Goal: Transaction & Acquisition: Purchase product/service

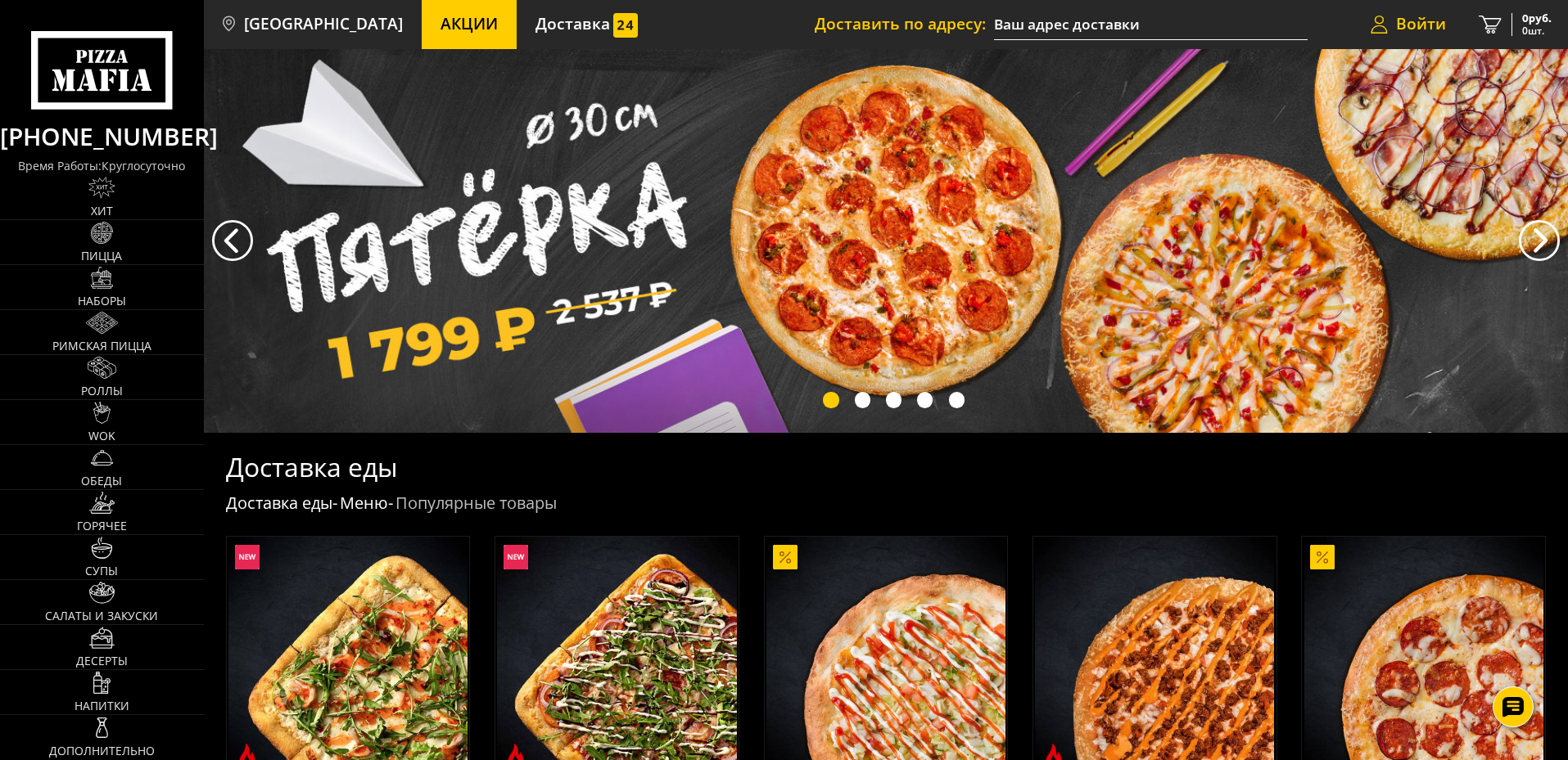
click at [1433, 23] on span "Войти" at bounding box center [1421, 24] width 50 height 16
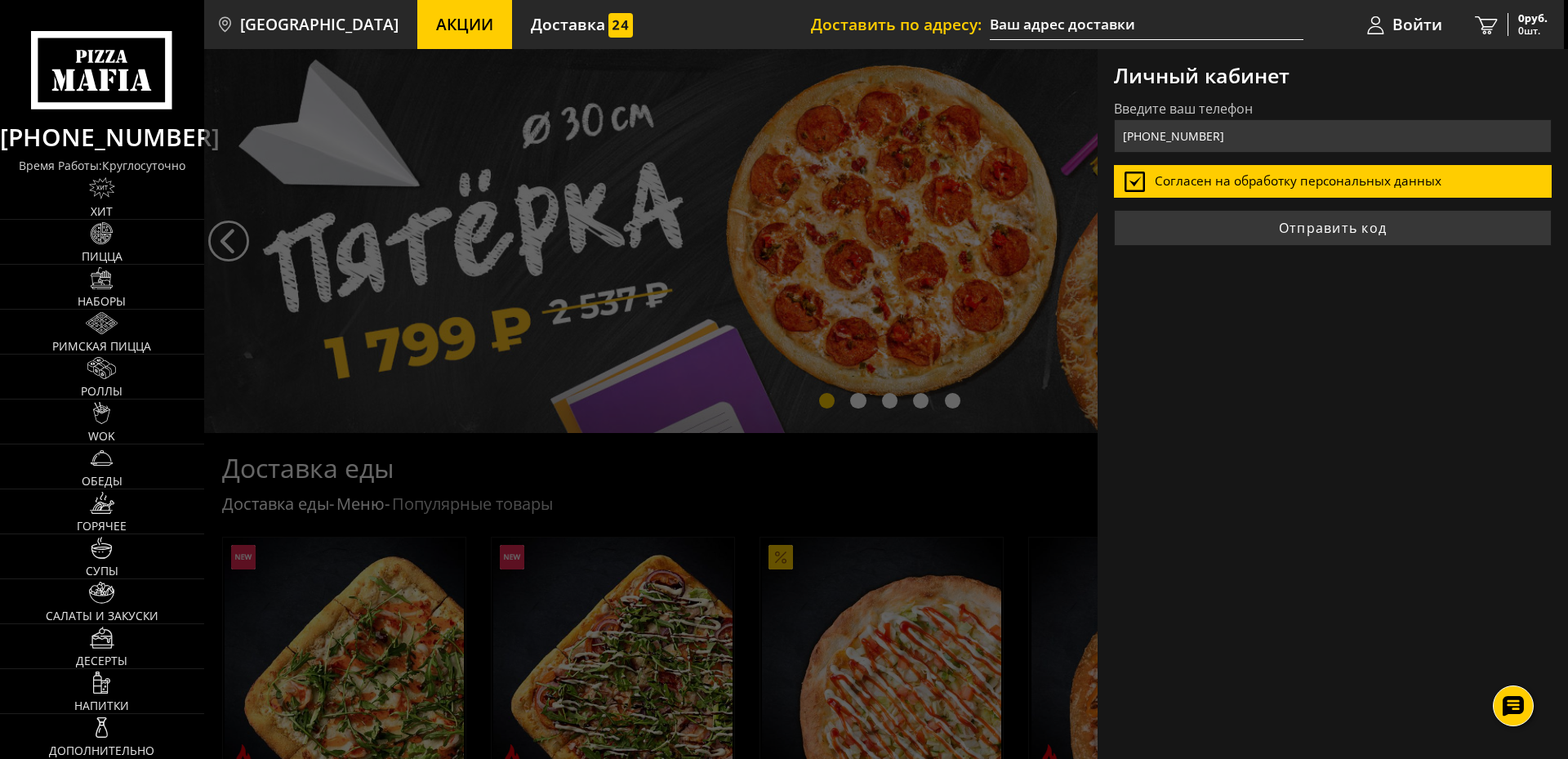
type input "+7 (965) 793-82-73"
click at [1114, 210] on button "Отправить код" at bounding box center [1332, 227] width 438 height 36
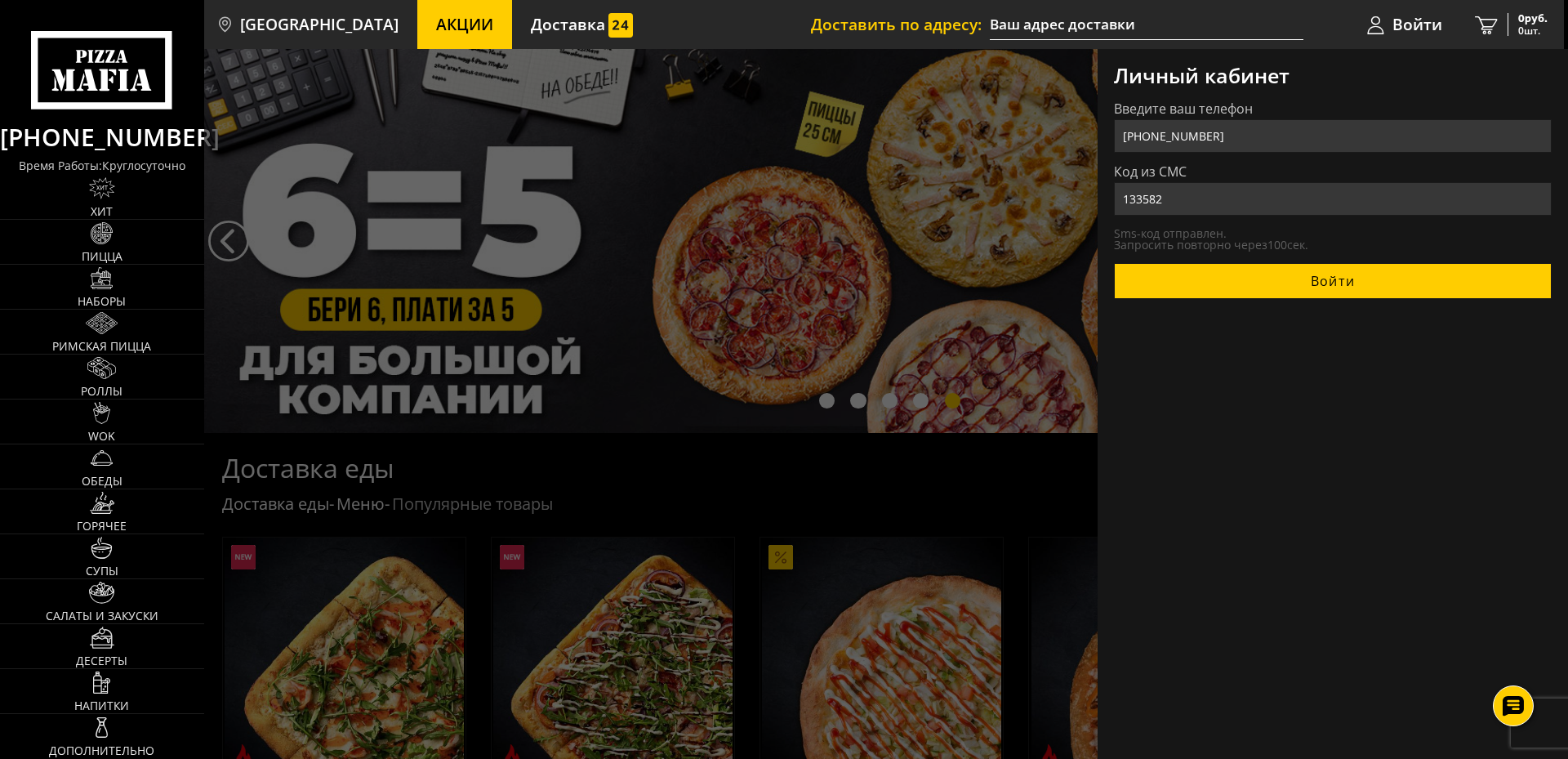
type input "133582"
click at [1236, 272] on button "Войти" at bounding box center [1332, 280] width 438 height 36
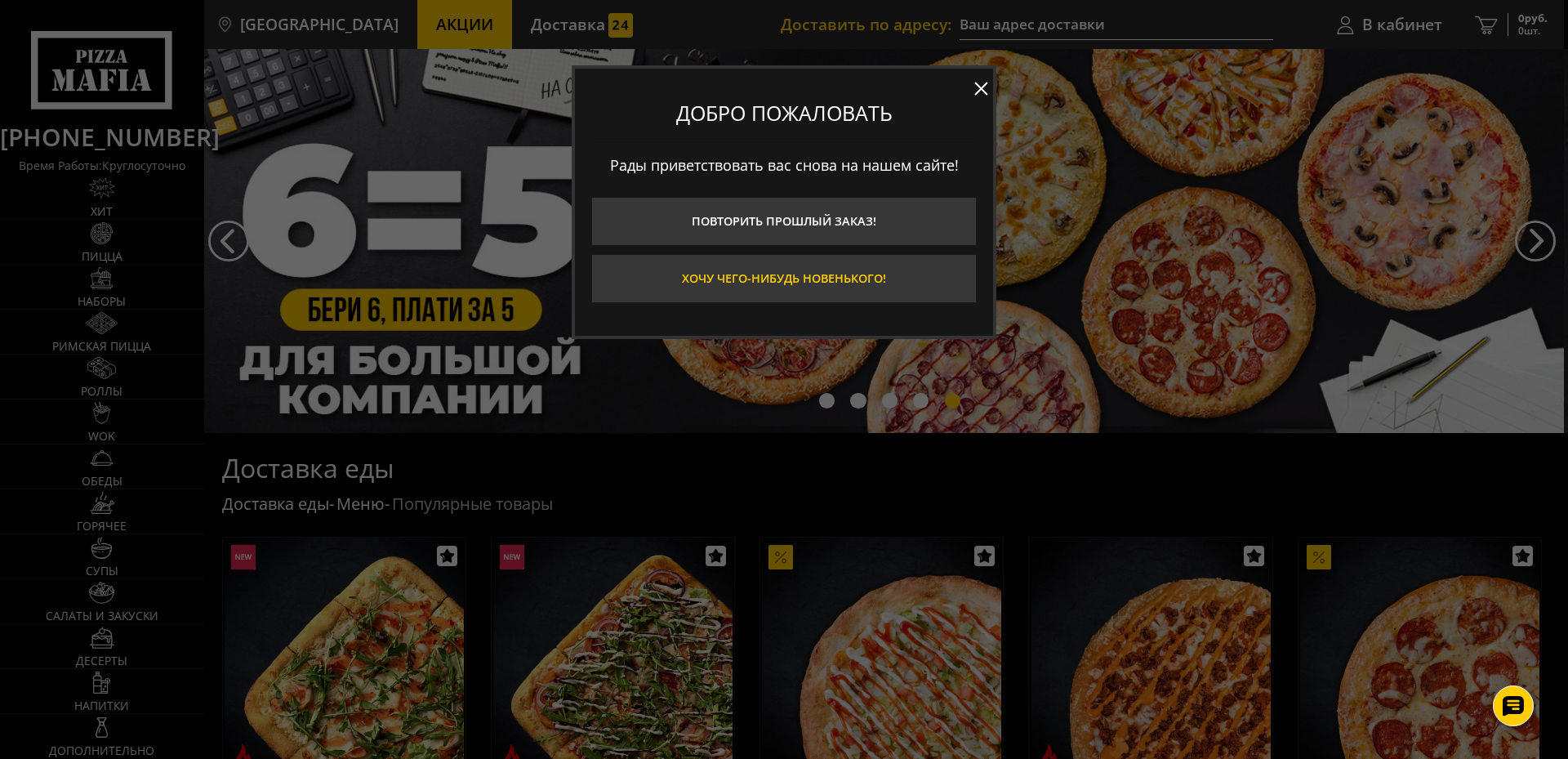
click at [850, 279] on button "Хочу чего-нибудь новенького!" at bounding box center [784, 279] width 385 height 49
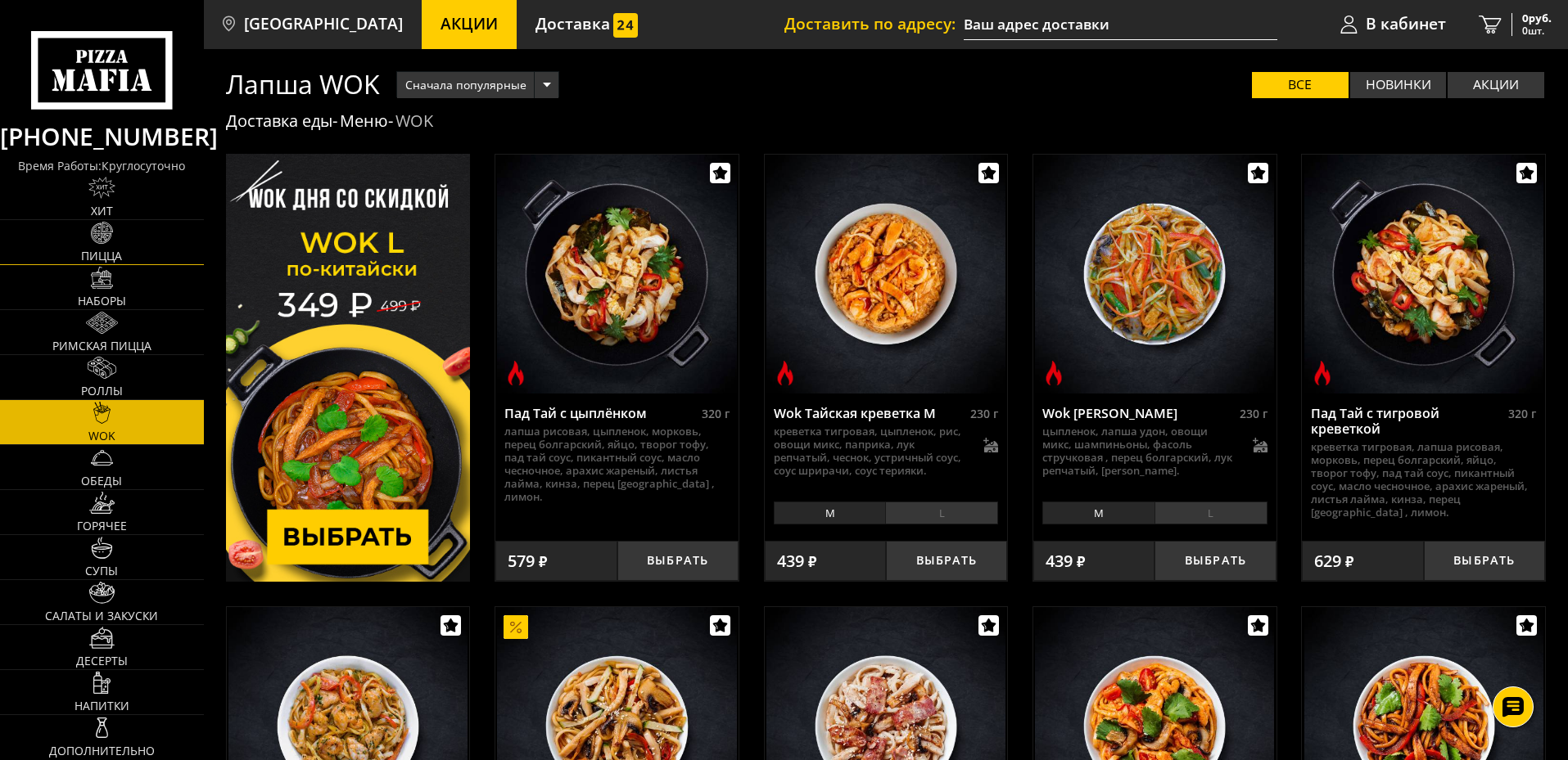
click at [108, 238] on img at bounding box center [101, 232] width 22 height 22
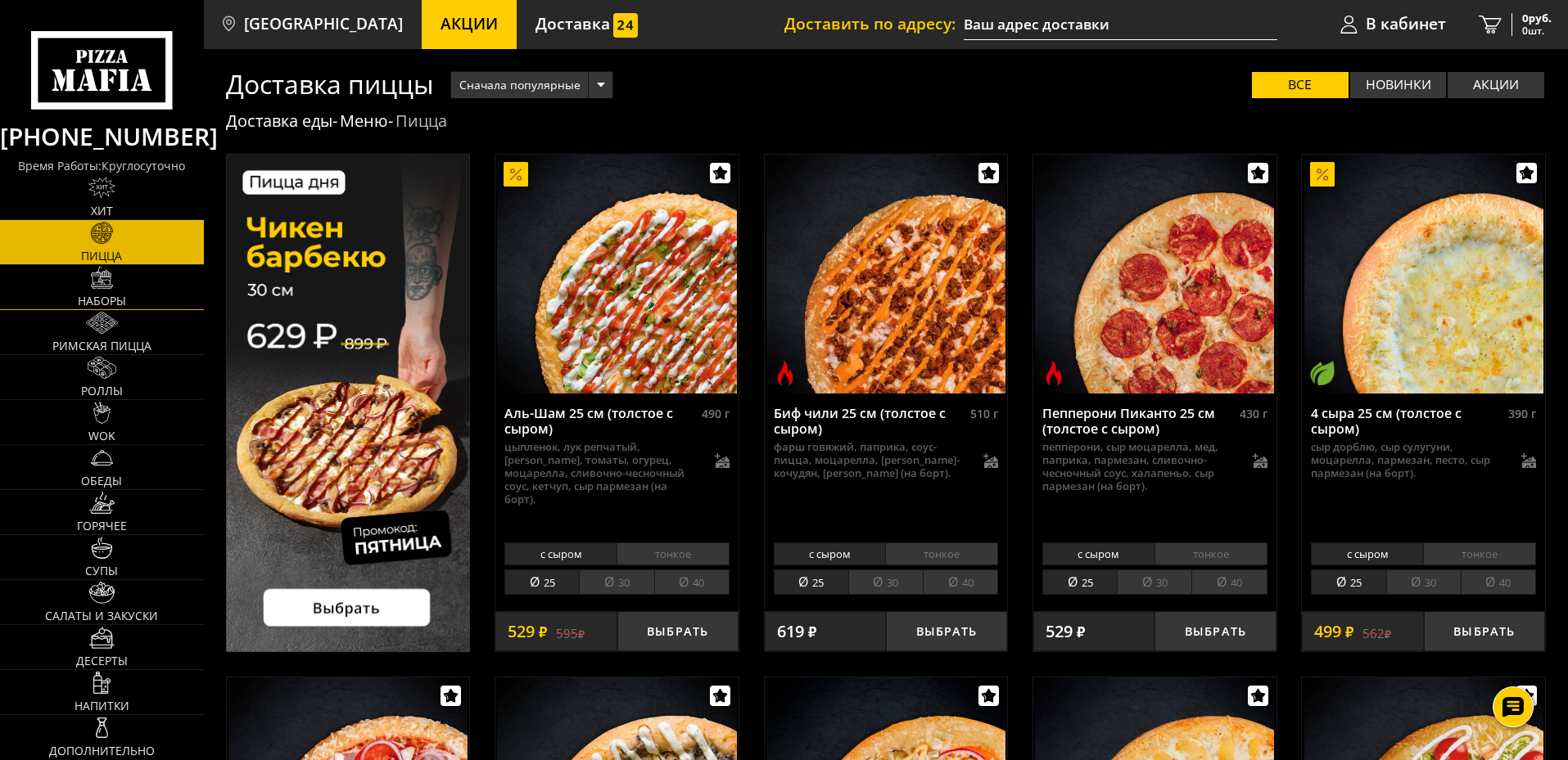
click at [117, 282] on link "Наборы" at bounding box center [102, 287] width 204 height 44
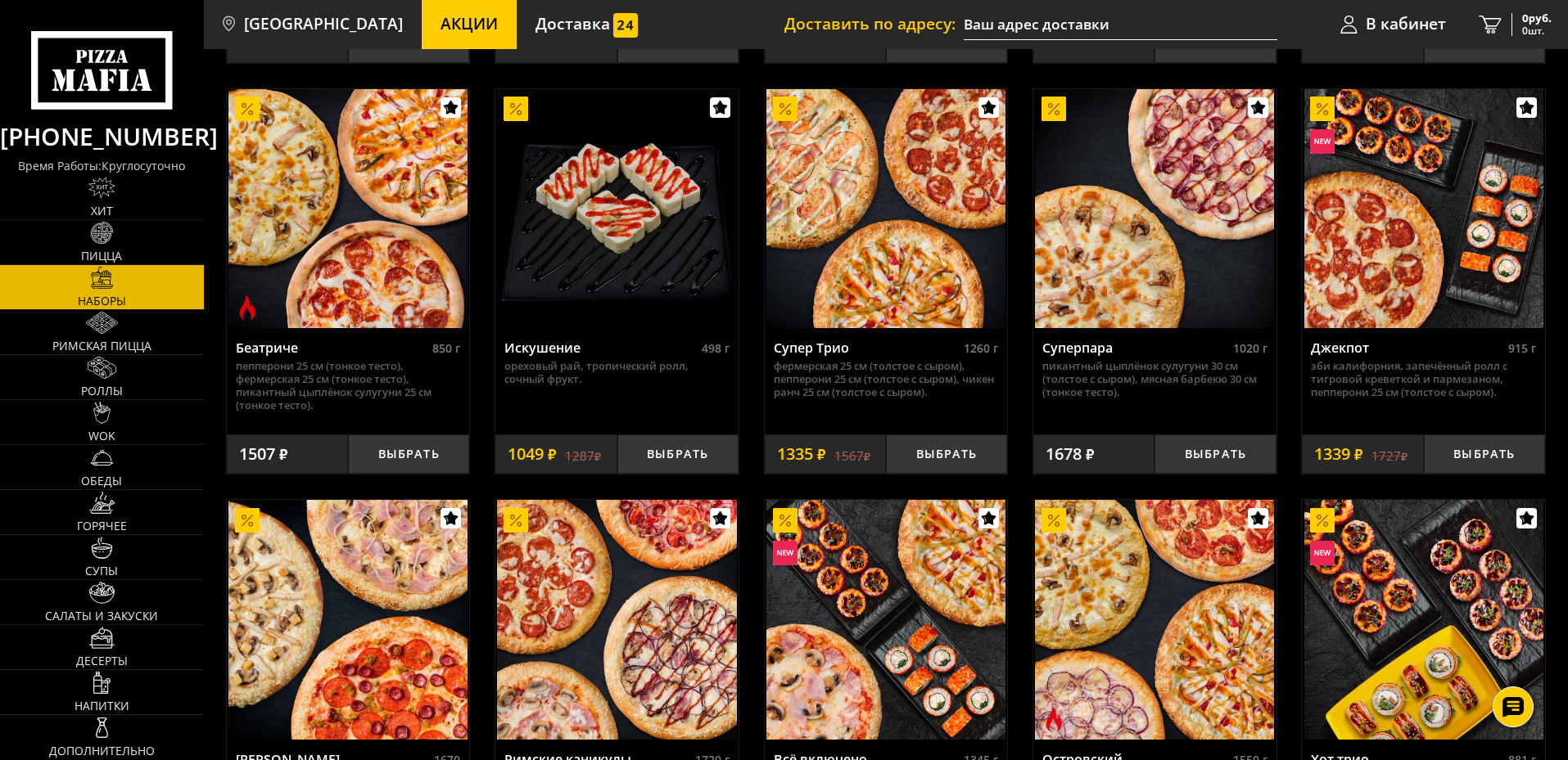
scroll to position [446, 0]
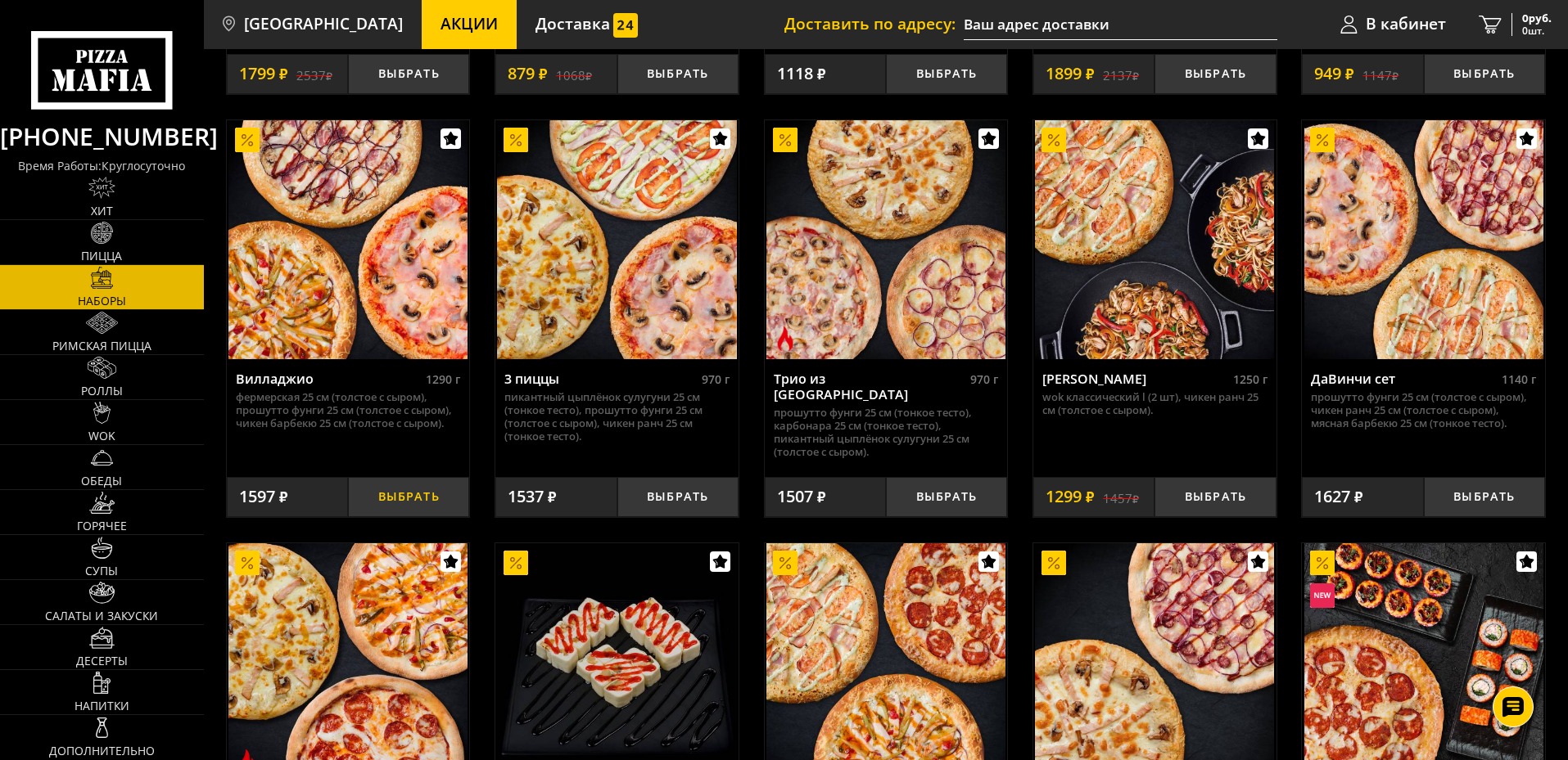
click at [380, 484] on button "Выбрать" at bounding box center [408, 497] width 121 height 40
click at [1476, 20] on icon "1" at bounding box center [1470, 25] width 23 height 19
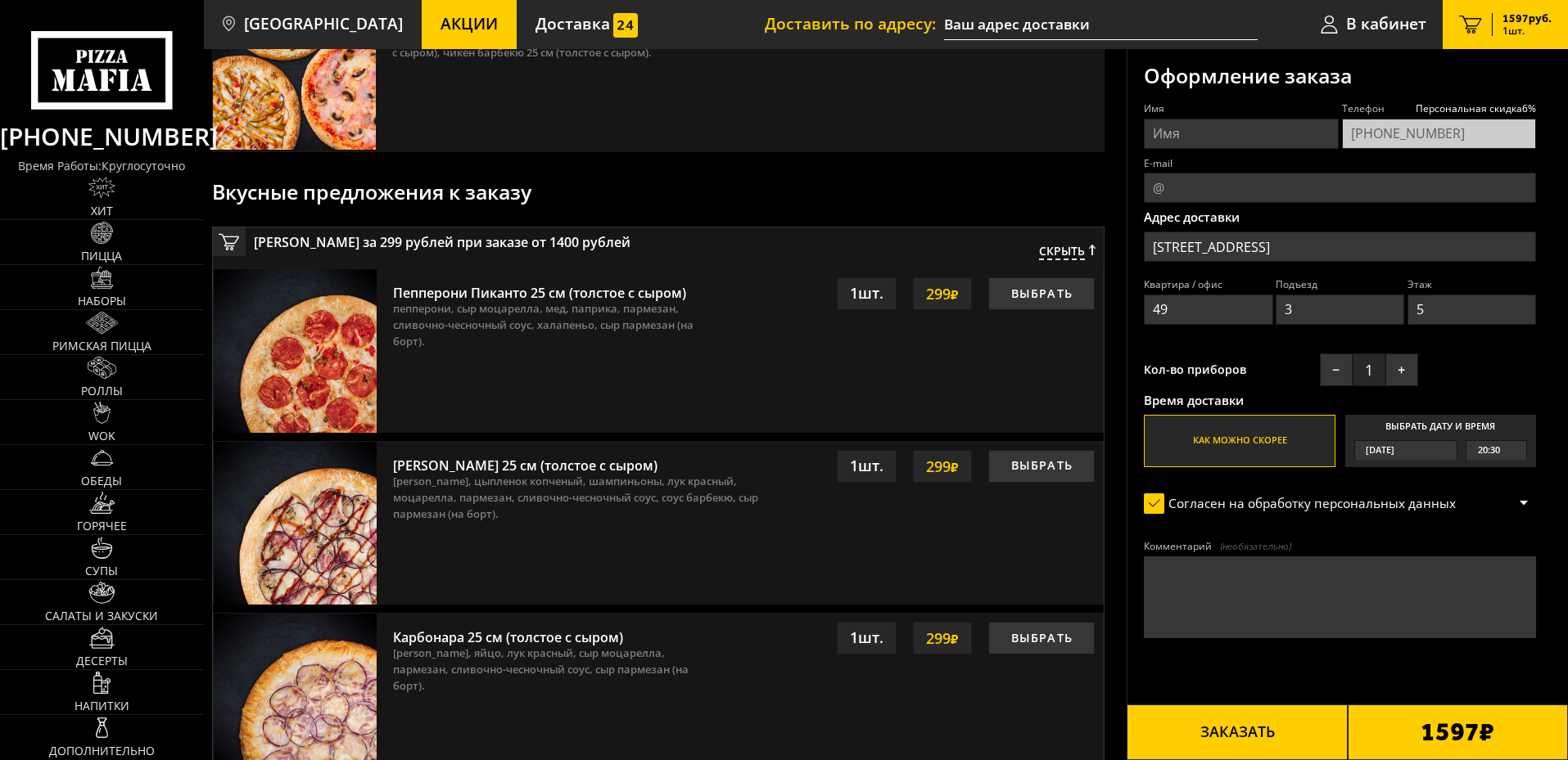
scroll to position [164, 0]
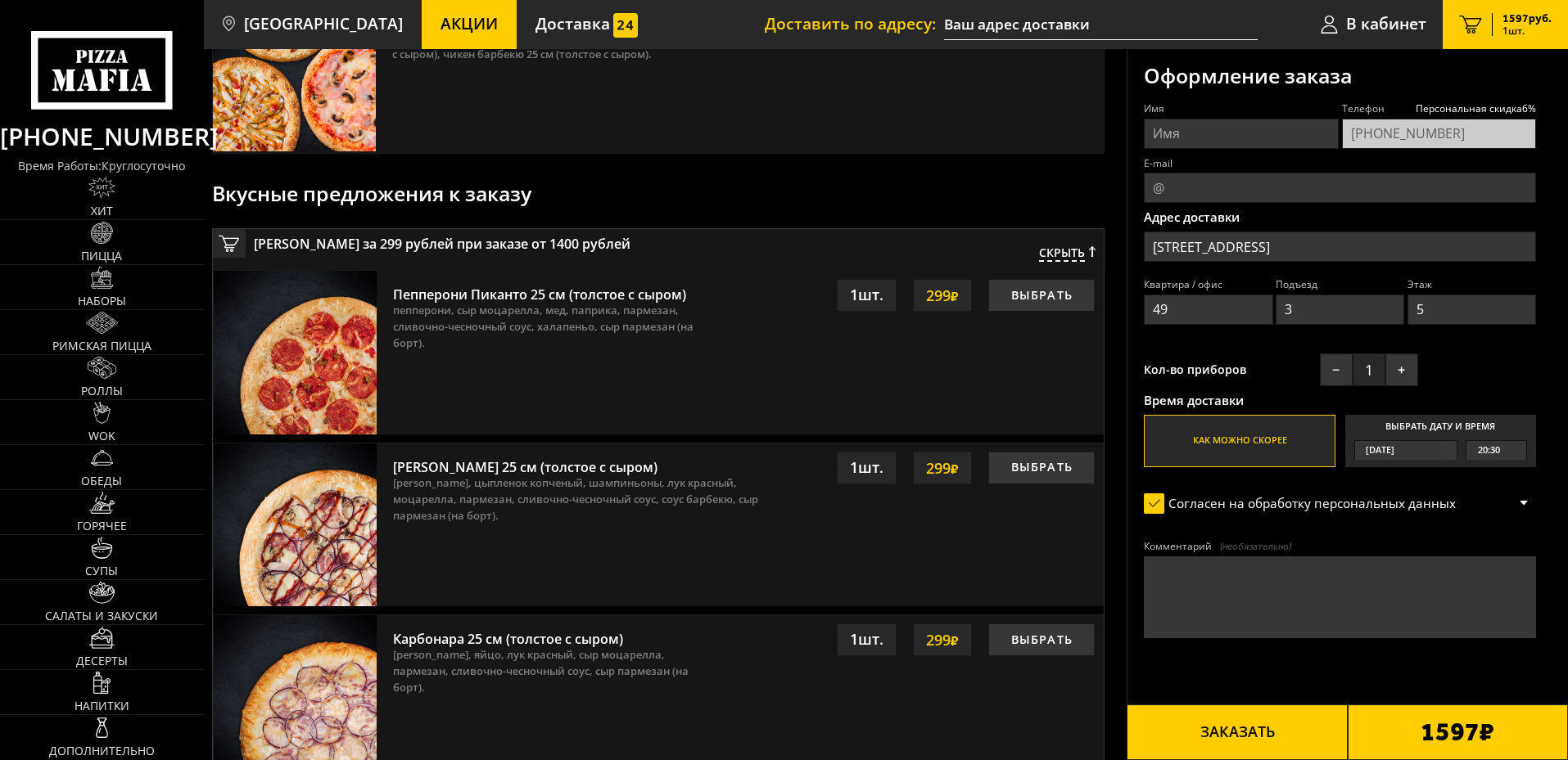
click at [1214, 132] on input "Имя" at bounding box center [1240, 133] width 194 height 31
click at [1138, 130] on div "Оформление заказа Имя Телефон Персональная скидка 6 % +7 (965) 793-82-73 E-mail…" at bounding box center [1348, 390] width 441 height 684
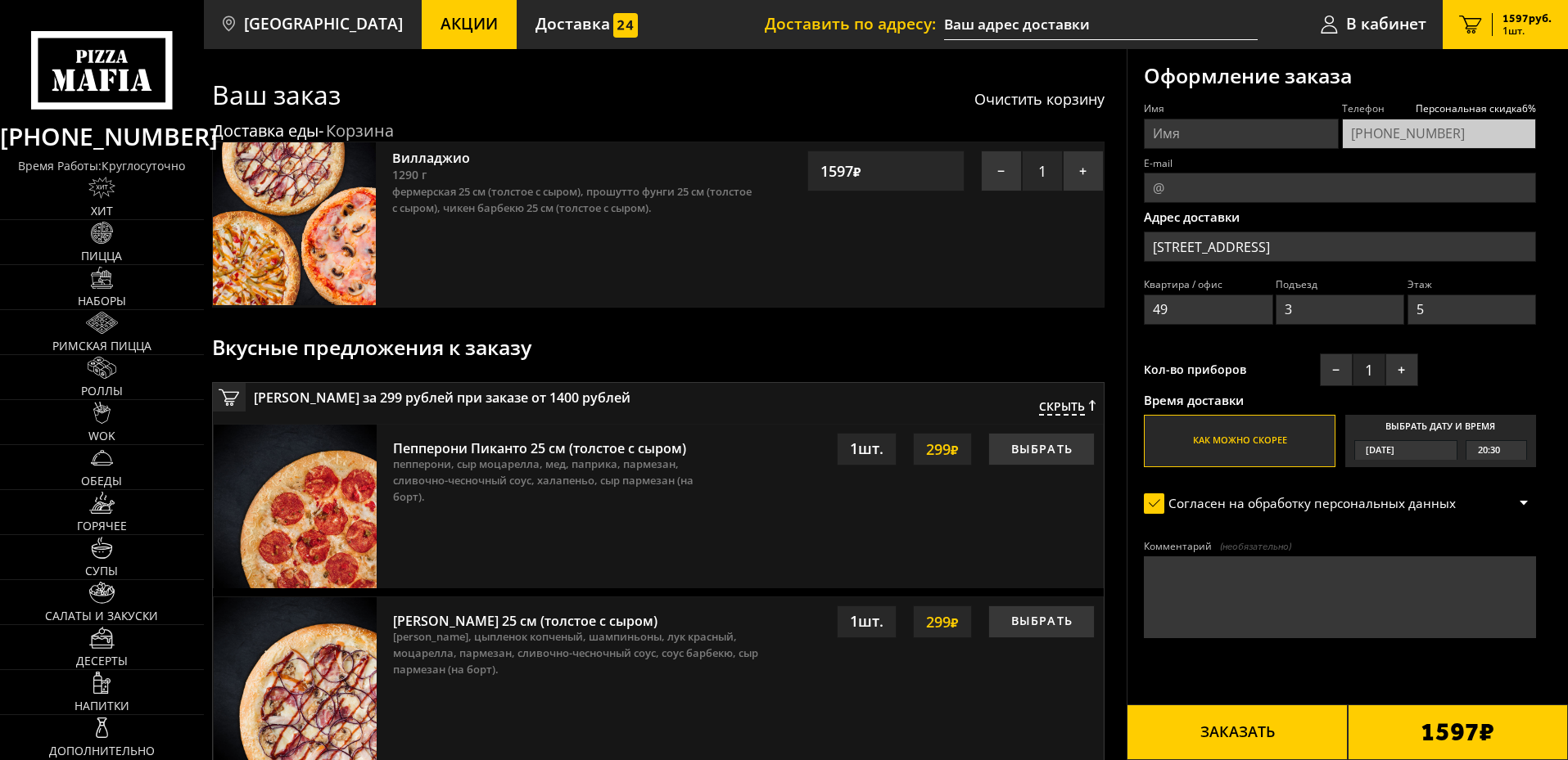
scroll to position [0, 0]
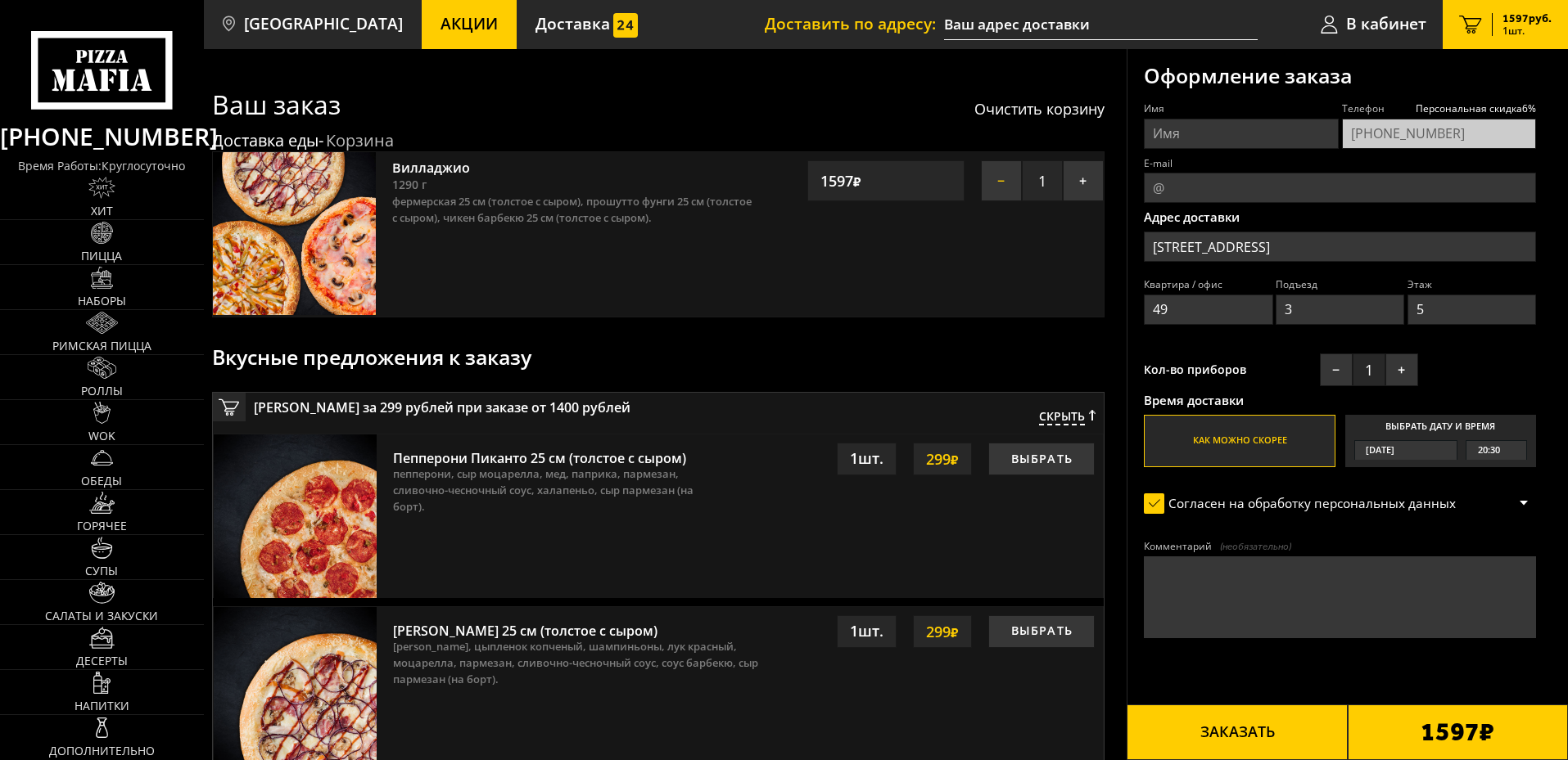
click at [1015, 173] on button "−" at bounding box center [1001, 180] width 41 height 41
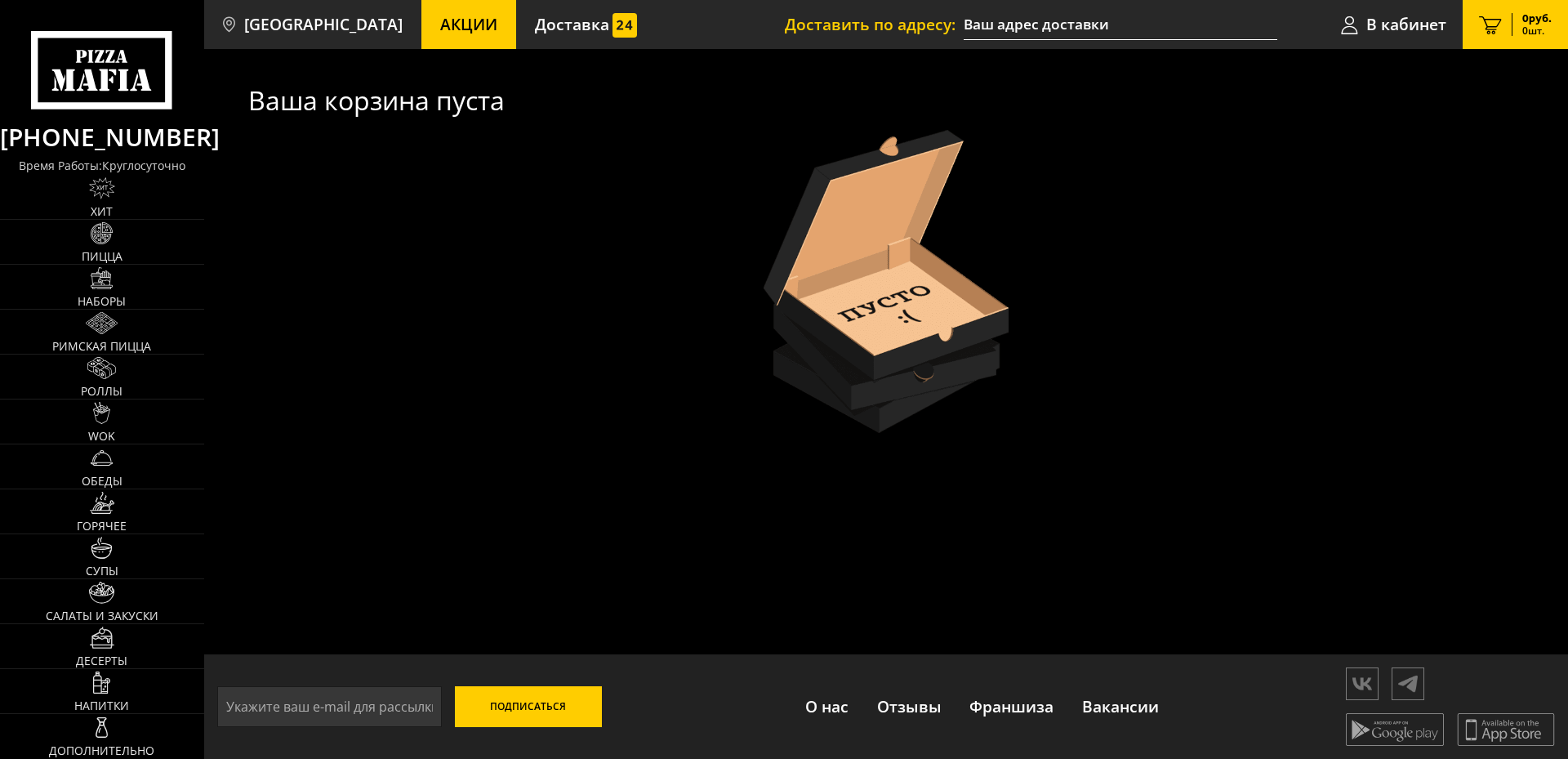
click at [61, 44] on icon at bounding box center [102, 71] width 141 height 78
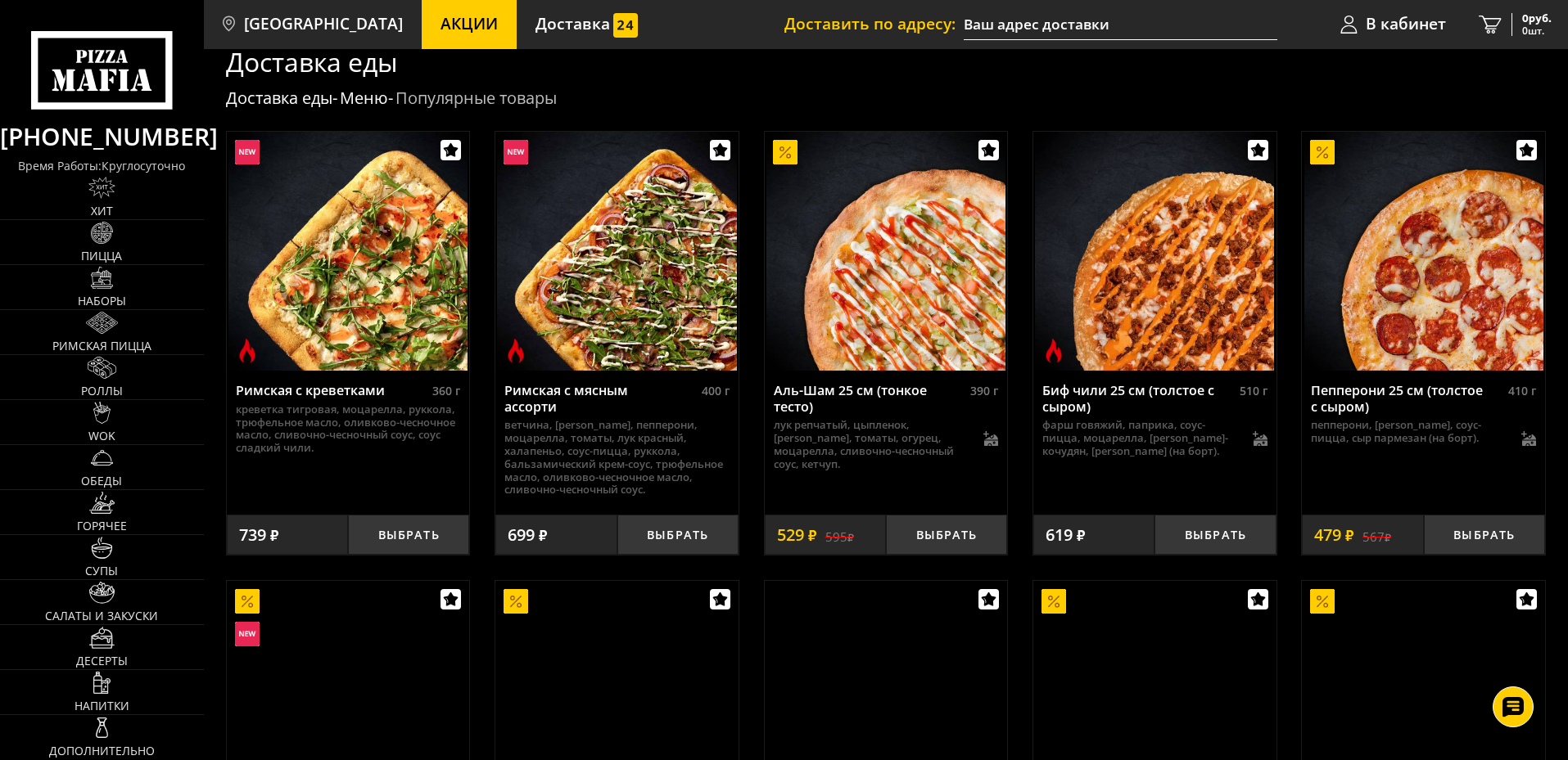
scroll to position [409, 0]
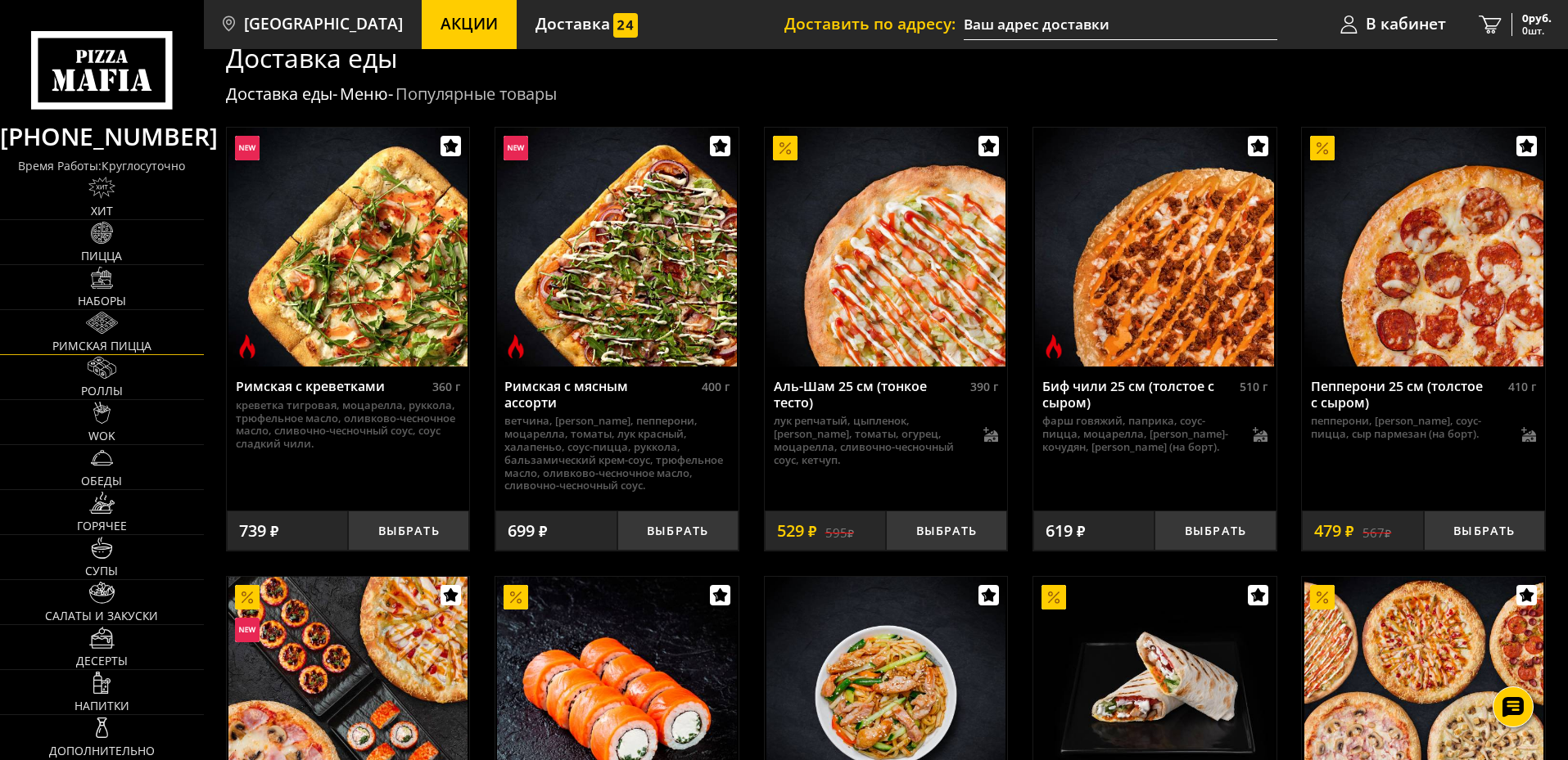
click at [100, 315] on img at bounding box center [102, 322] width 32 height 22
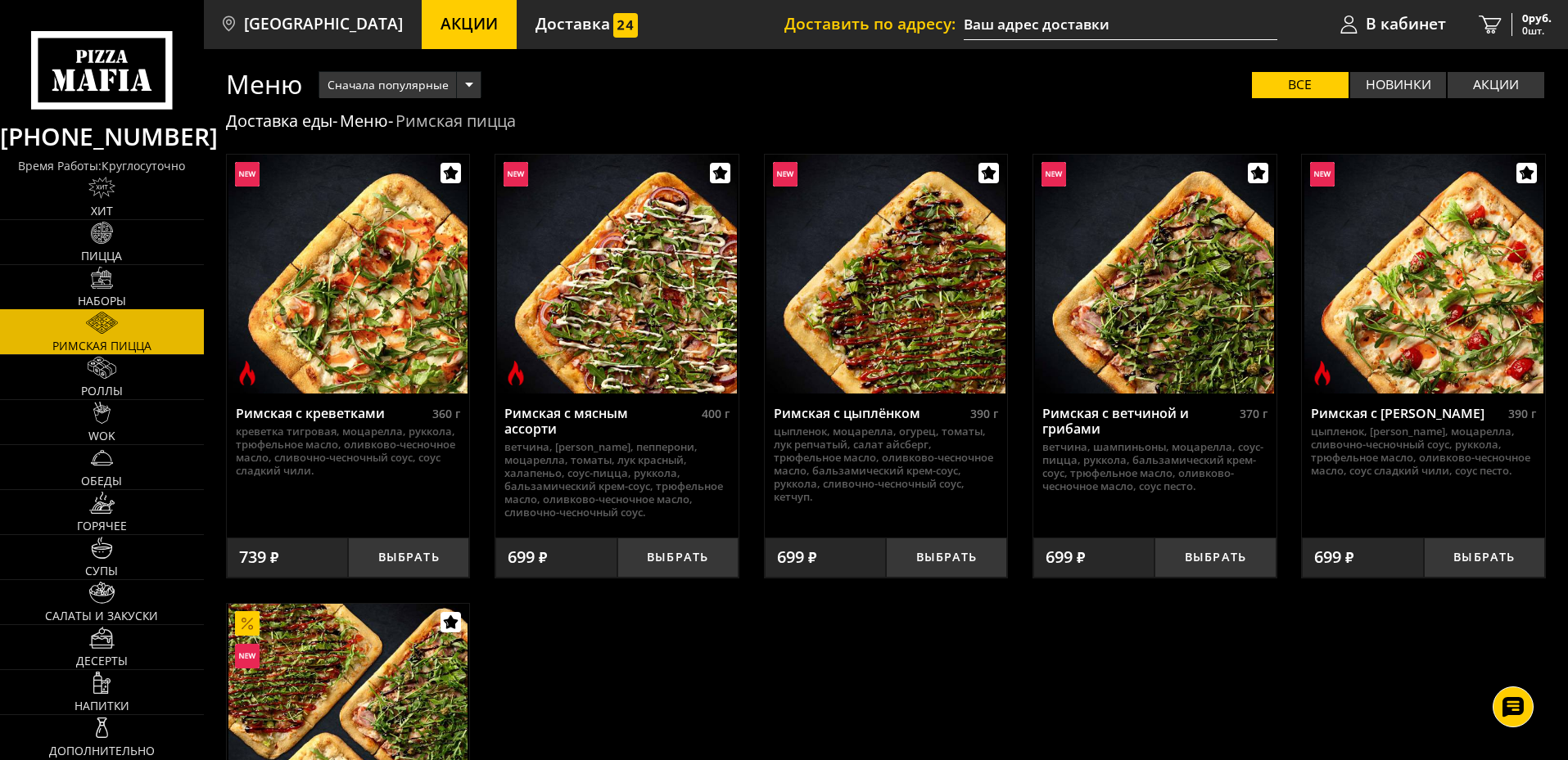
click at [113, 283] on link "Наборы" at bounding box center [102, 287] width 204 height 44
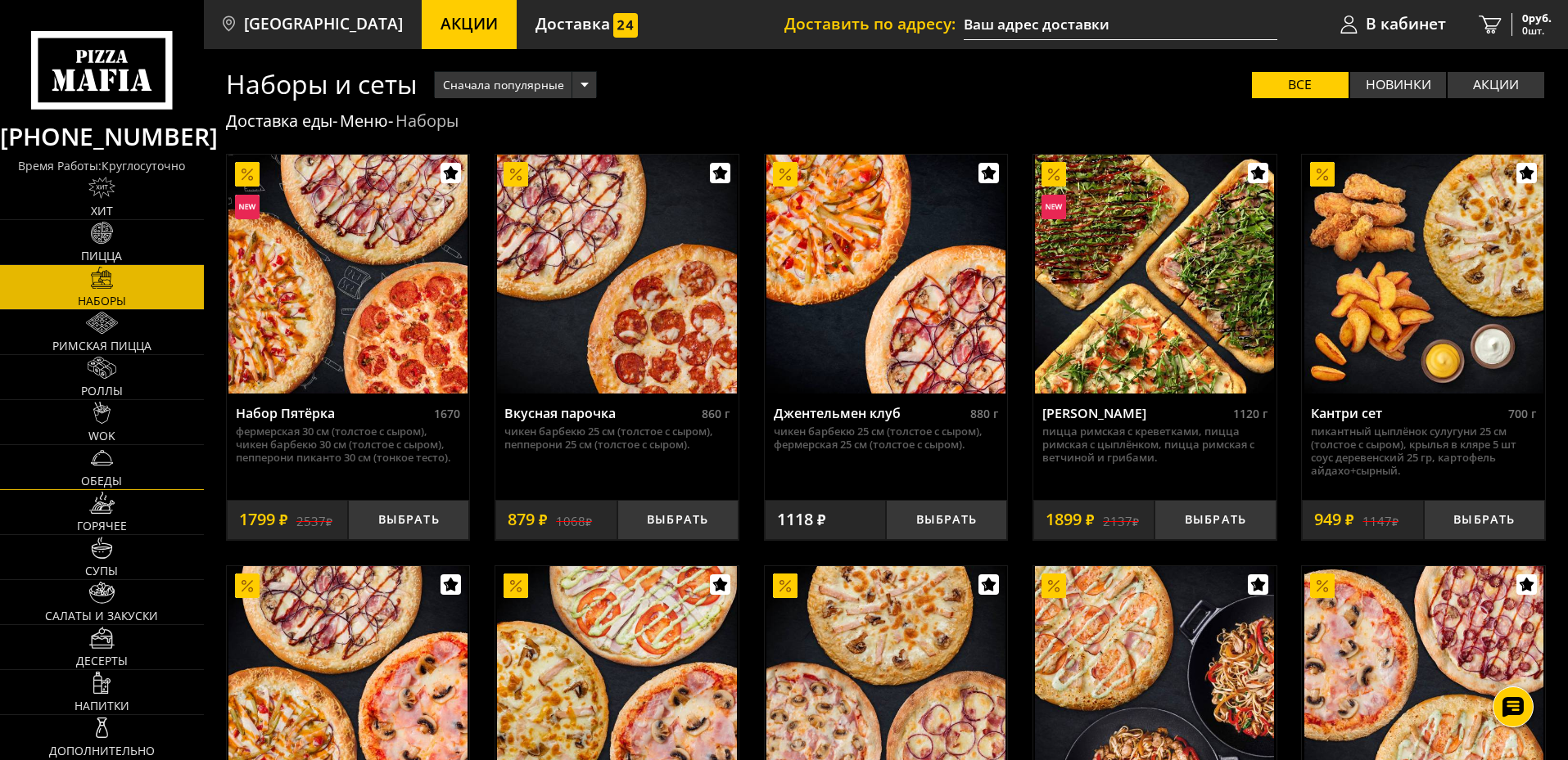
click at [118, 445] on link "Обеды" at bounding box center [102, 467] width 204 height 44
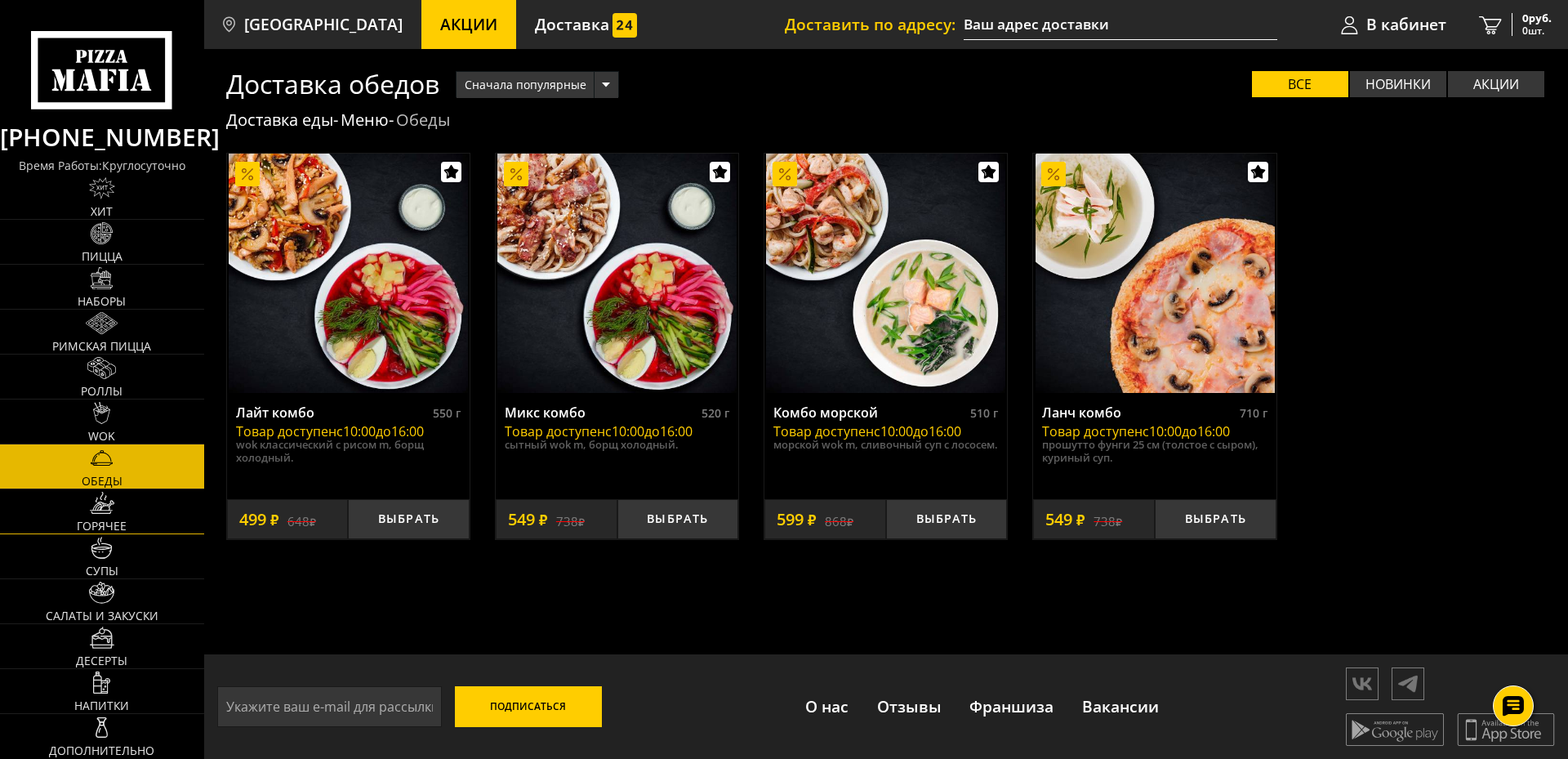
click at [113, 490] on link "Горячее" at bounding box center [102, 511] width 204 height 44
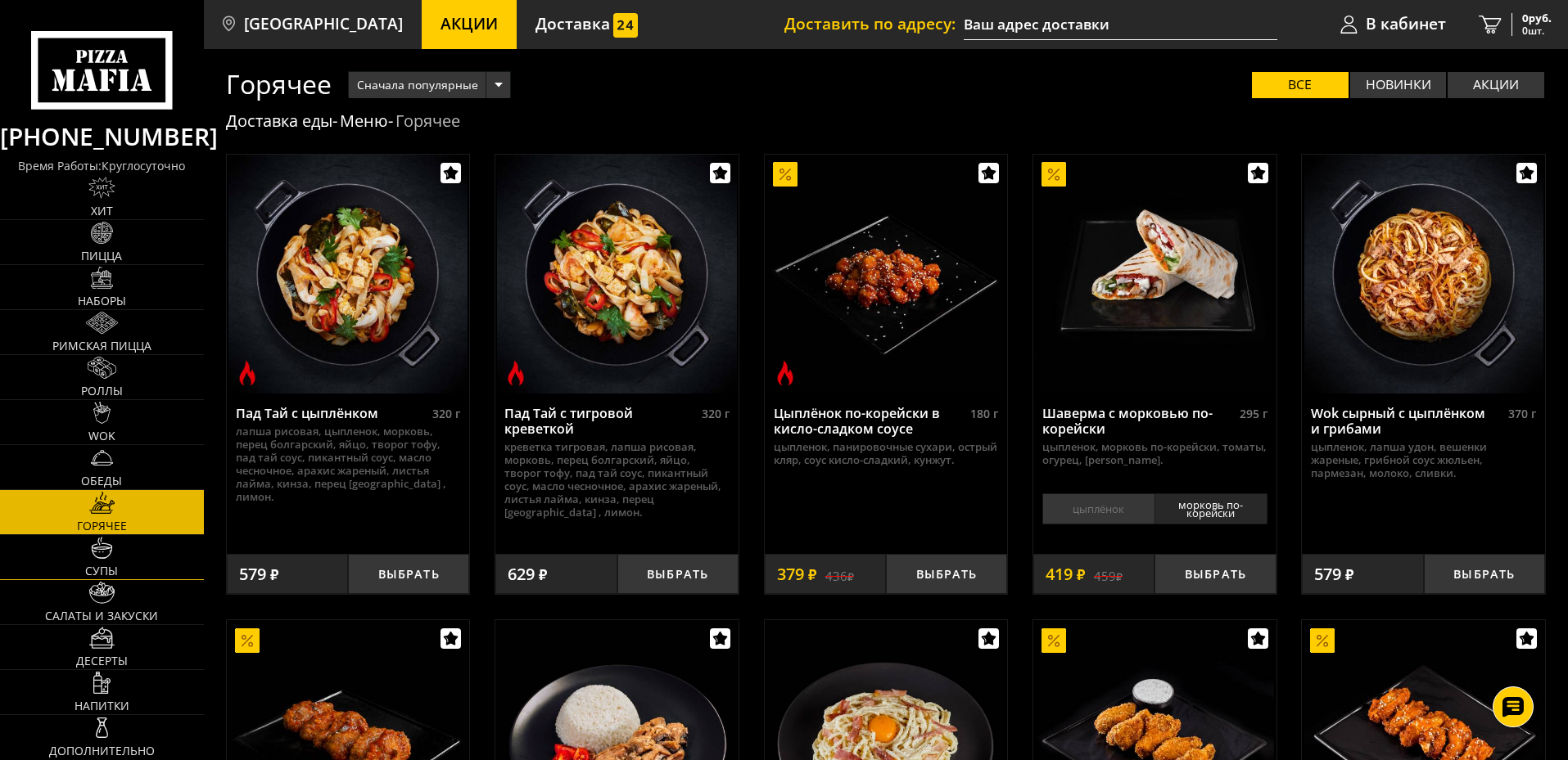
click at [109, 546] on img at bounding box center [101, 547] width 22 height 22
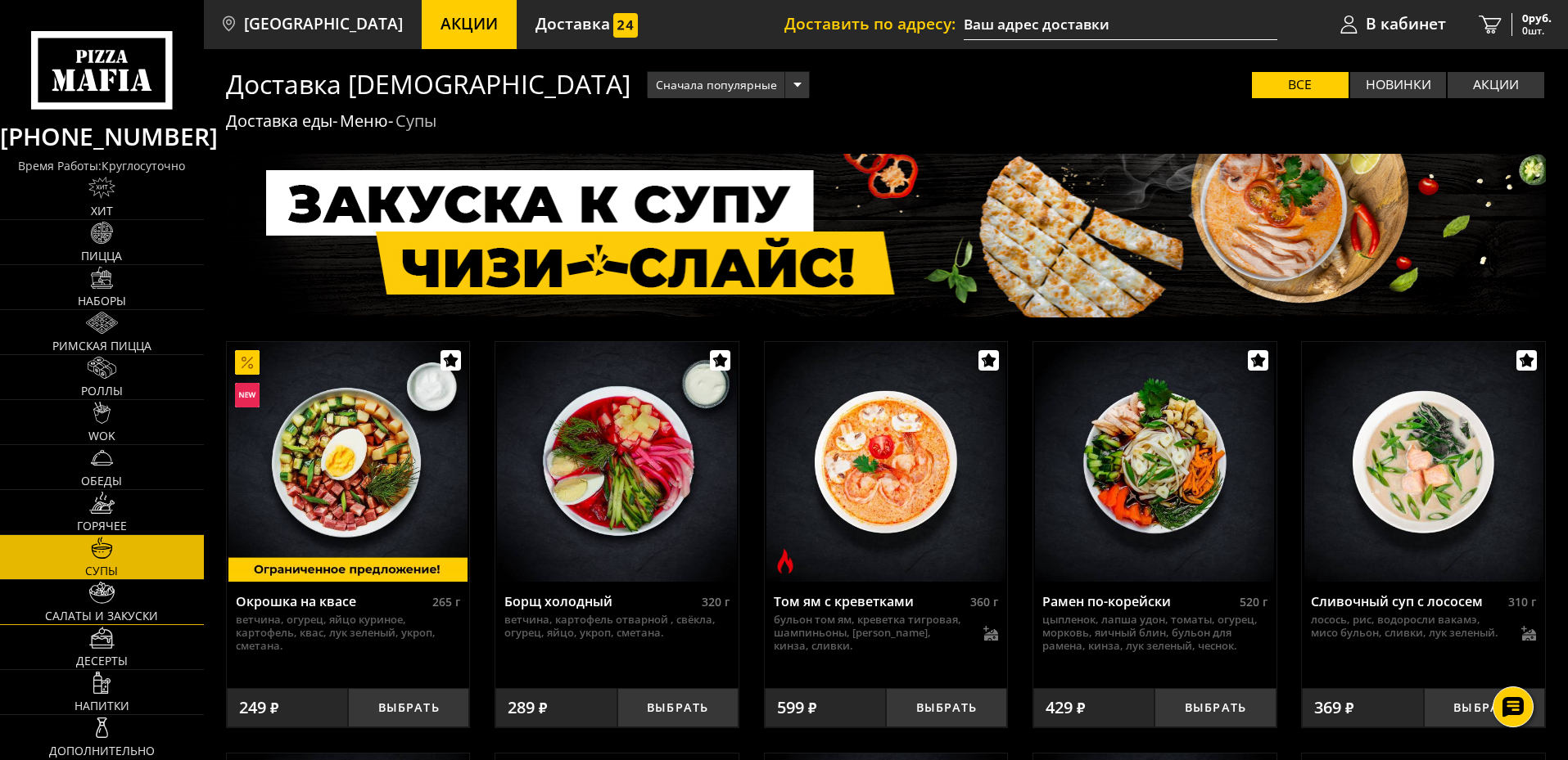
click at [101, 588] on img at bounding box center [101, 592] width 25 height 22
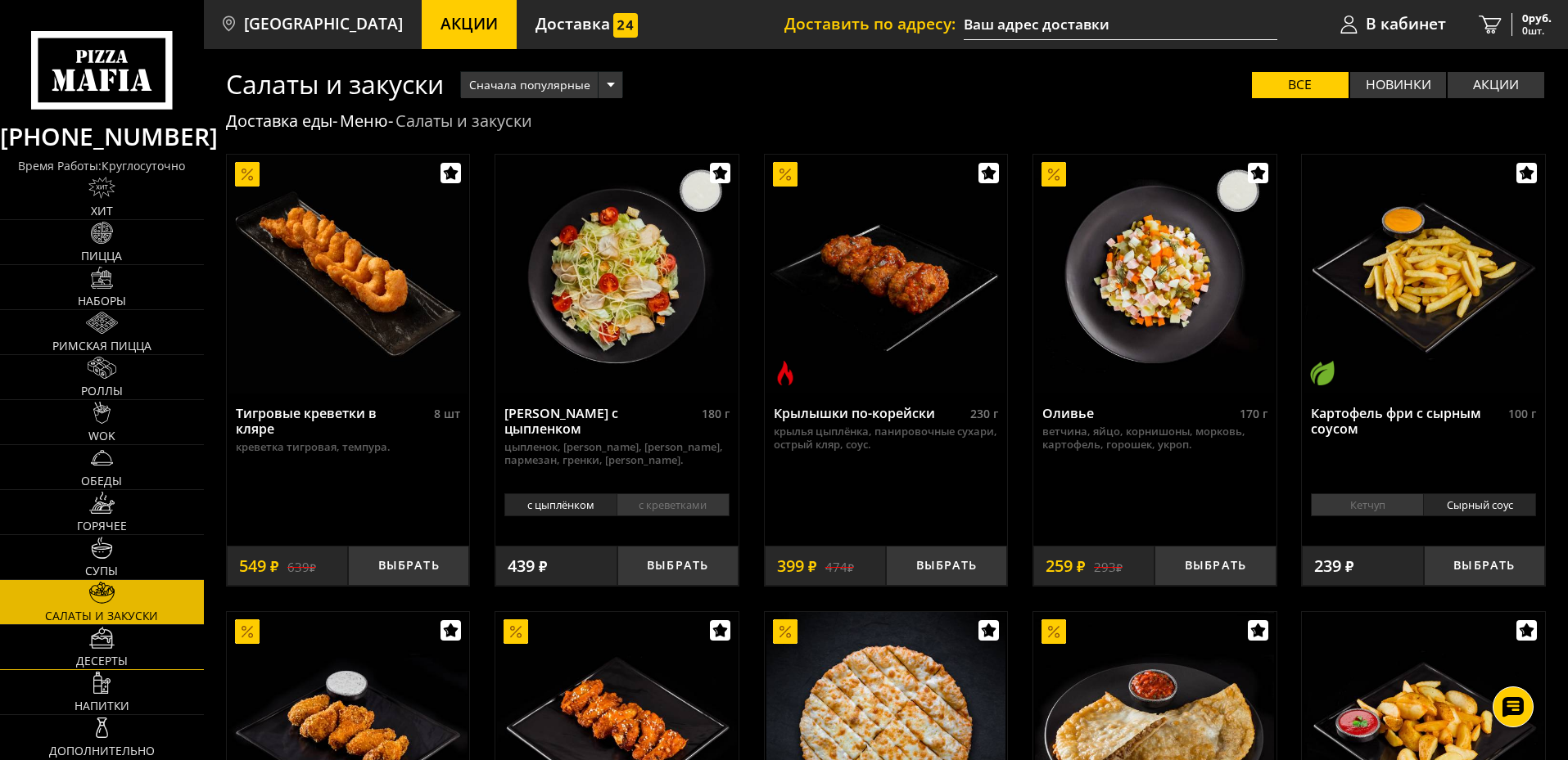
click at [119, 641] on link "Десерты" at bounding box center [102, 647] width 204 height 44
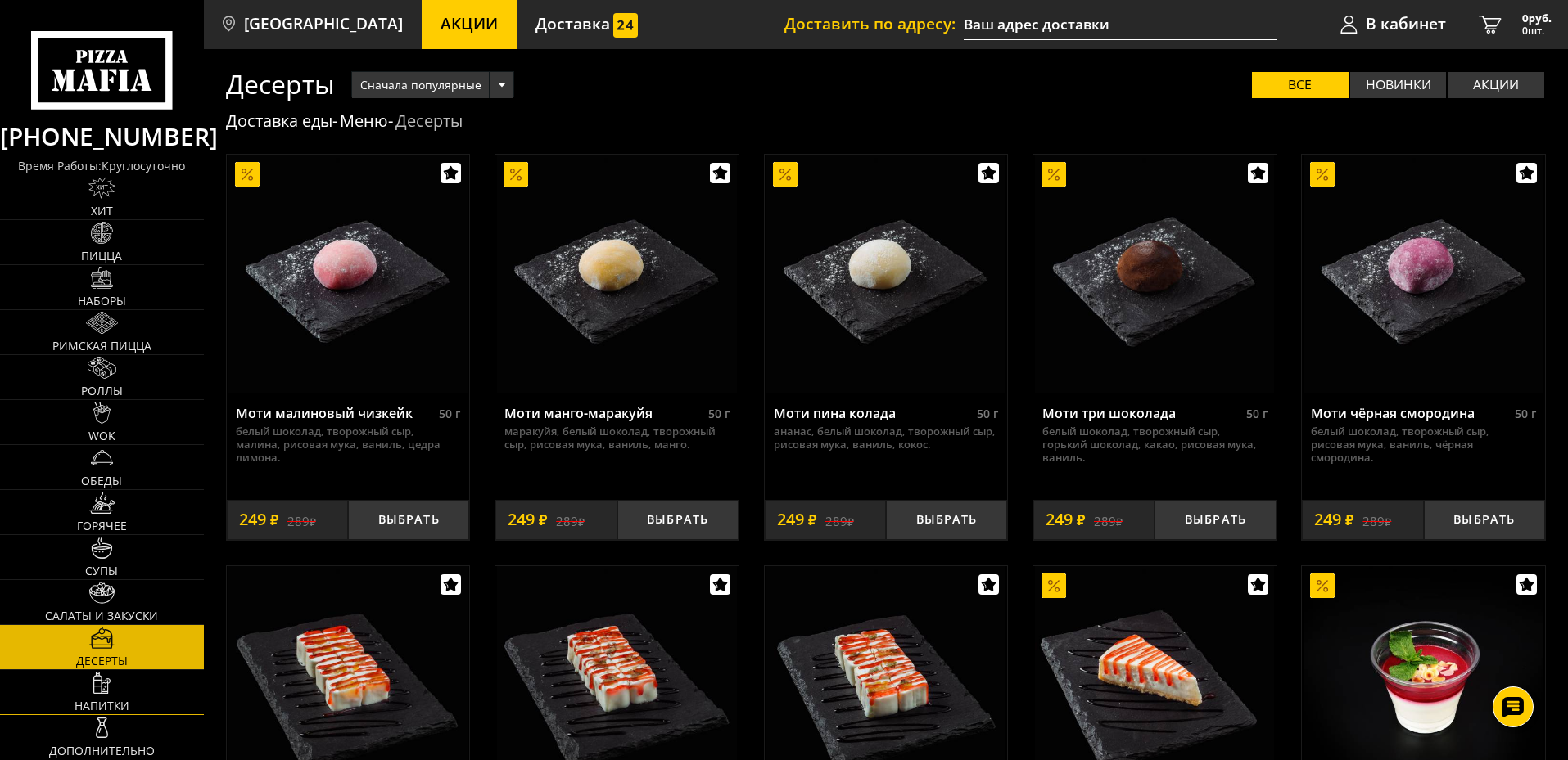
click at [117, 684] on link "Напитки" at bounding box center [102, 692] width 204 height 44
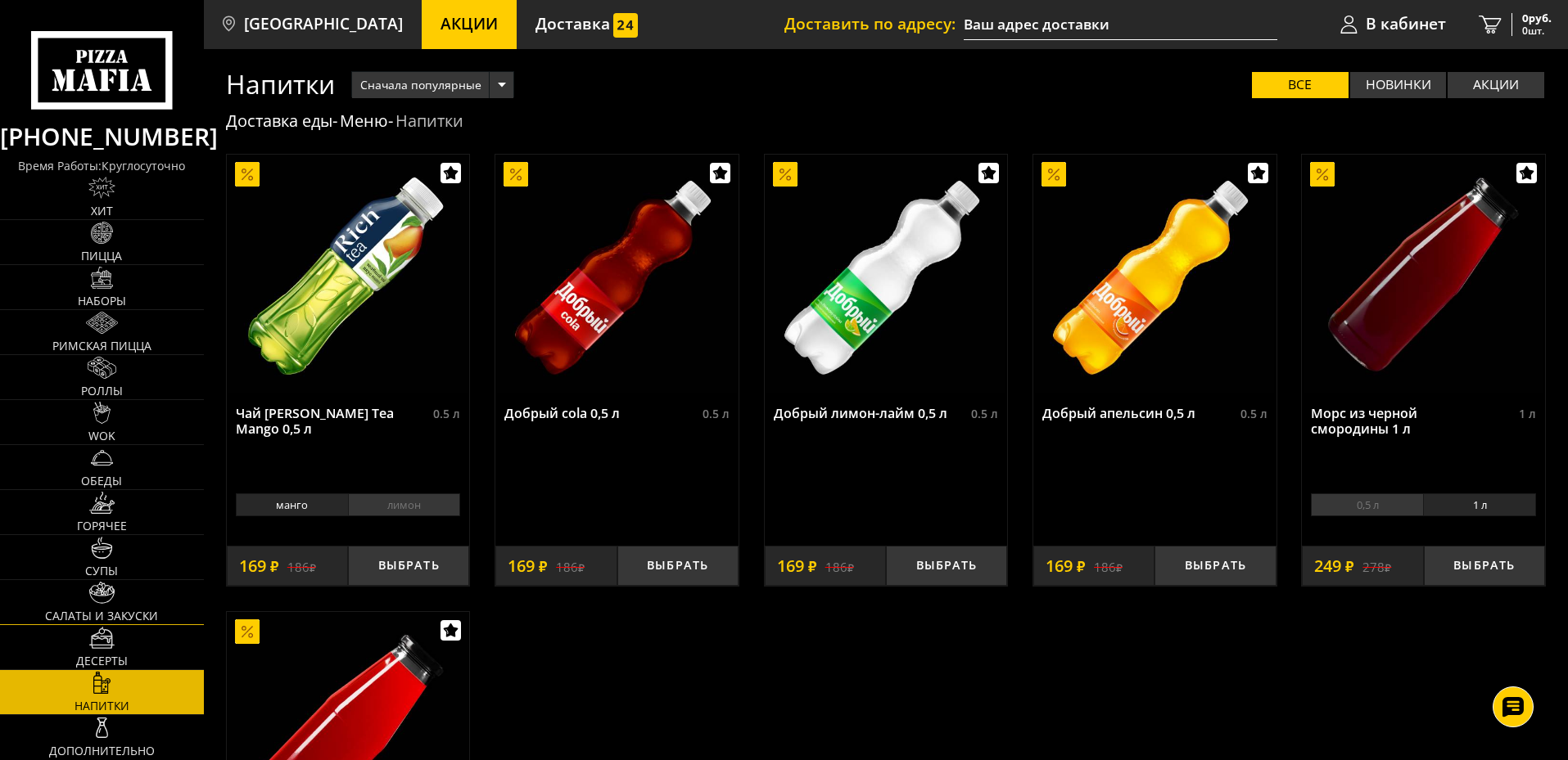
click at [106, 610] on span "Салаты и закуски" at bounding box center [102, 615] width 113 height 11
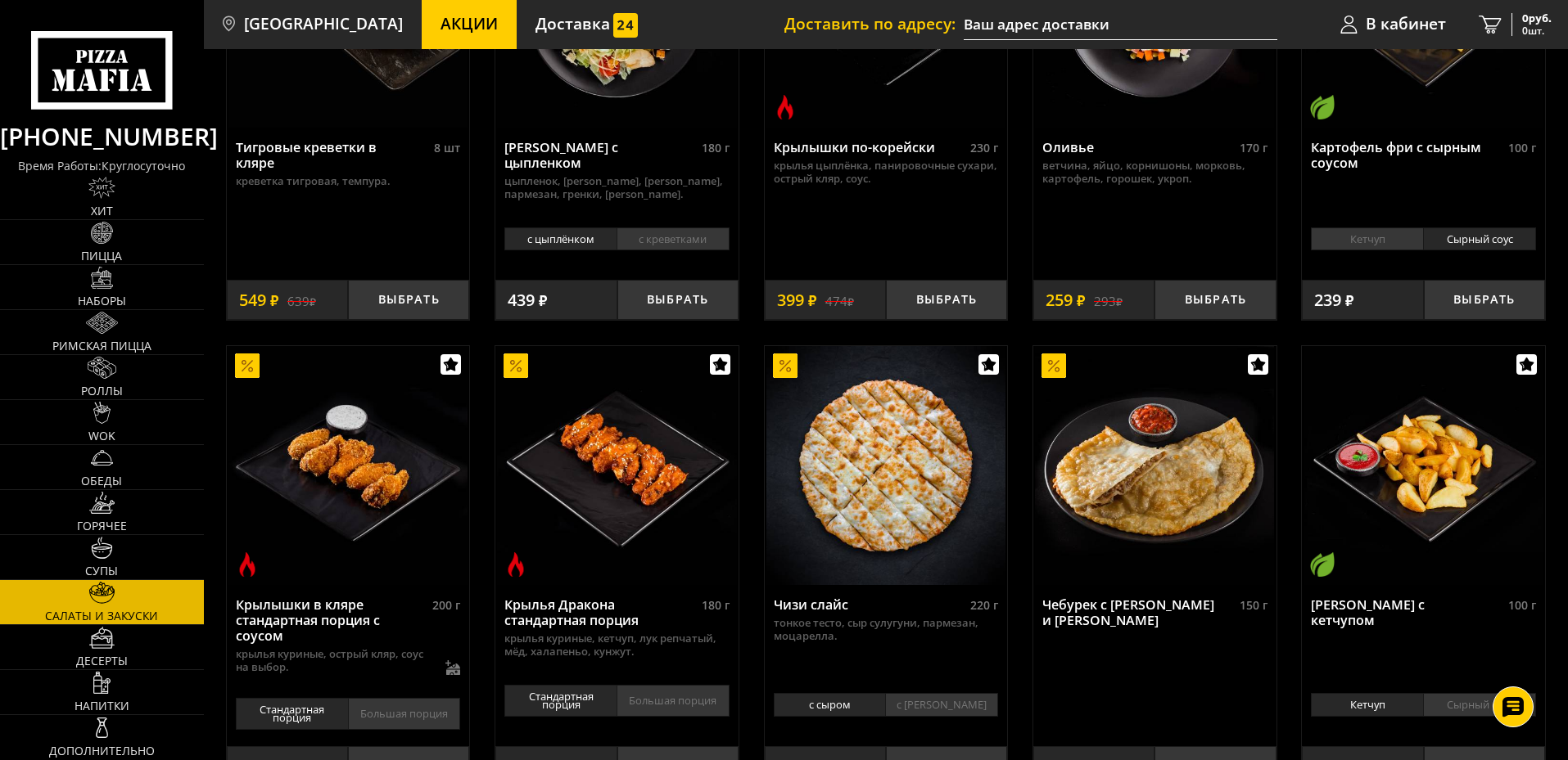
scroll to position [327, 0]
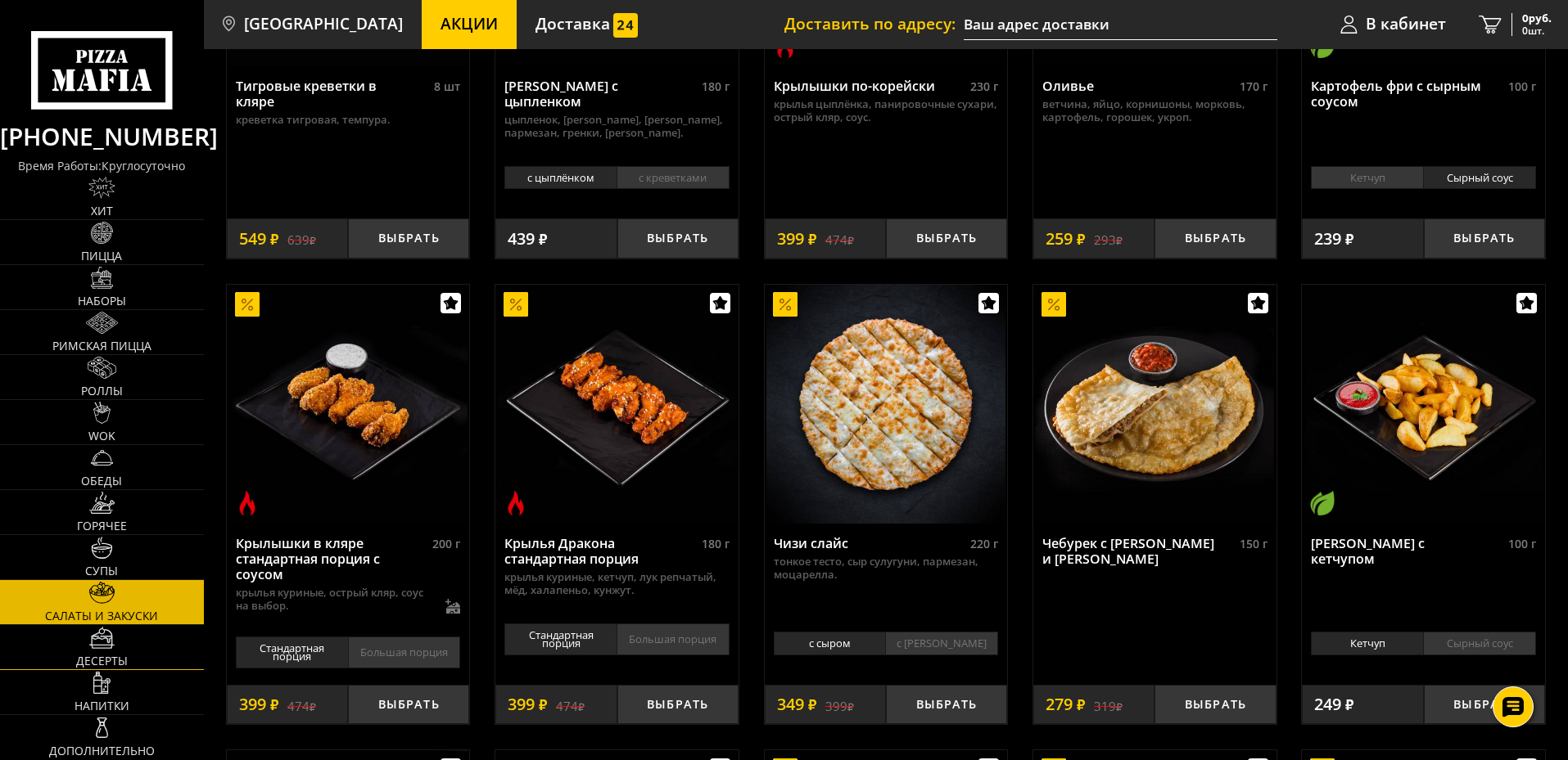
click at [111, 653] on link "Десерты" at bounding box center [102, 647] width 204 height 44
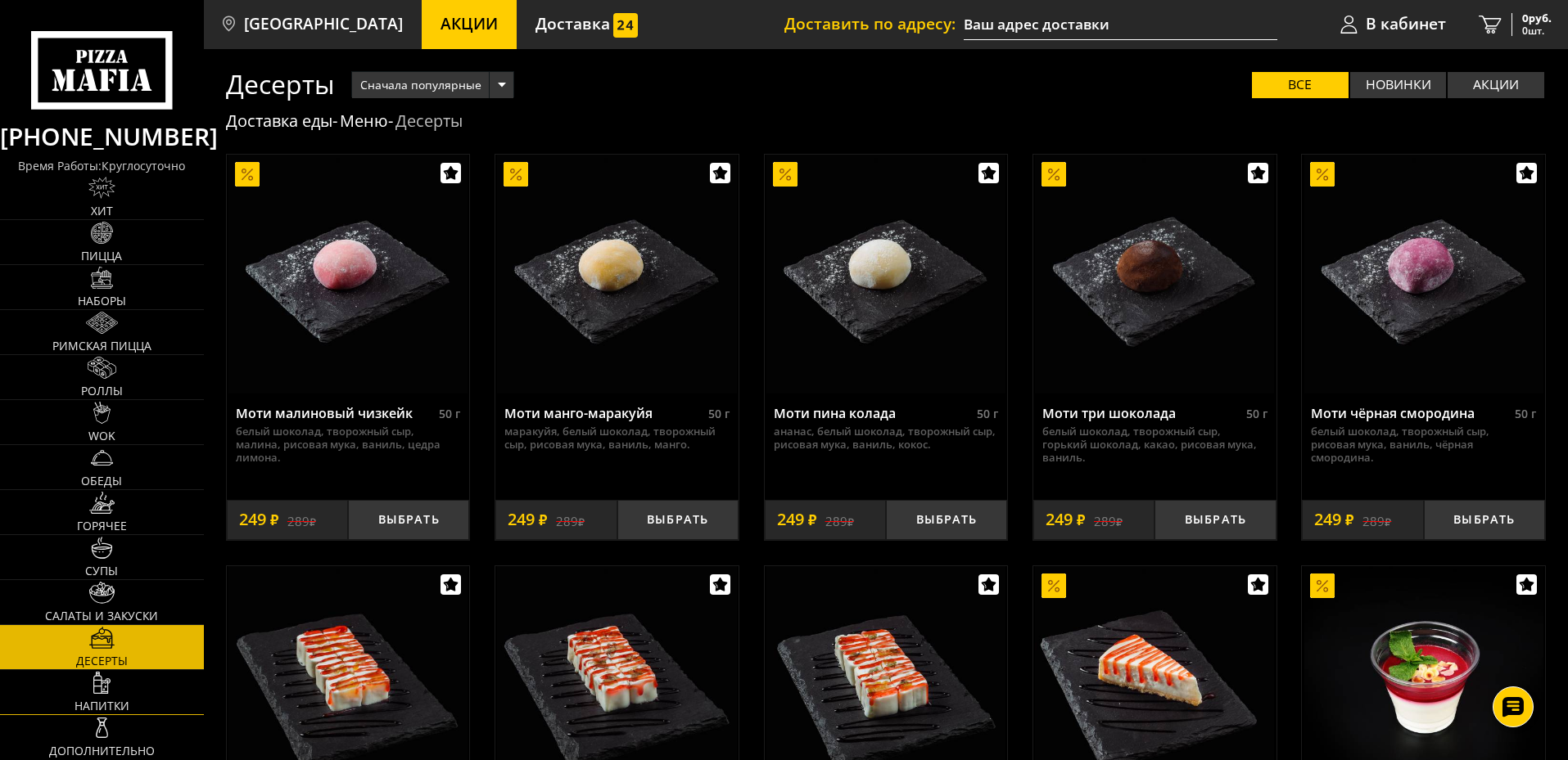
click at [113, 689] on link "Напитки" at bounding box center [102, 692] width 204 height 44
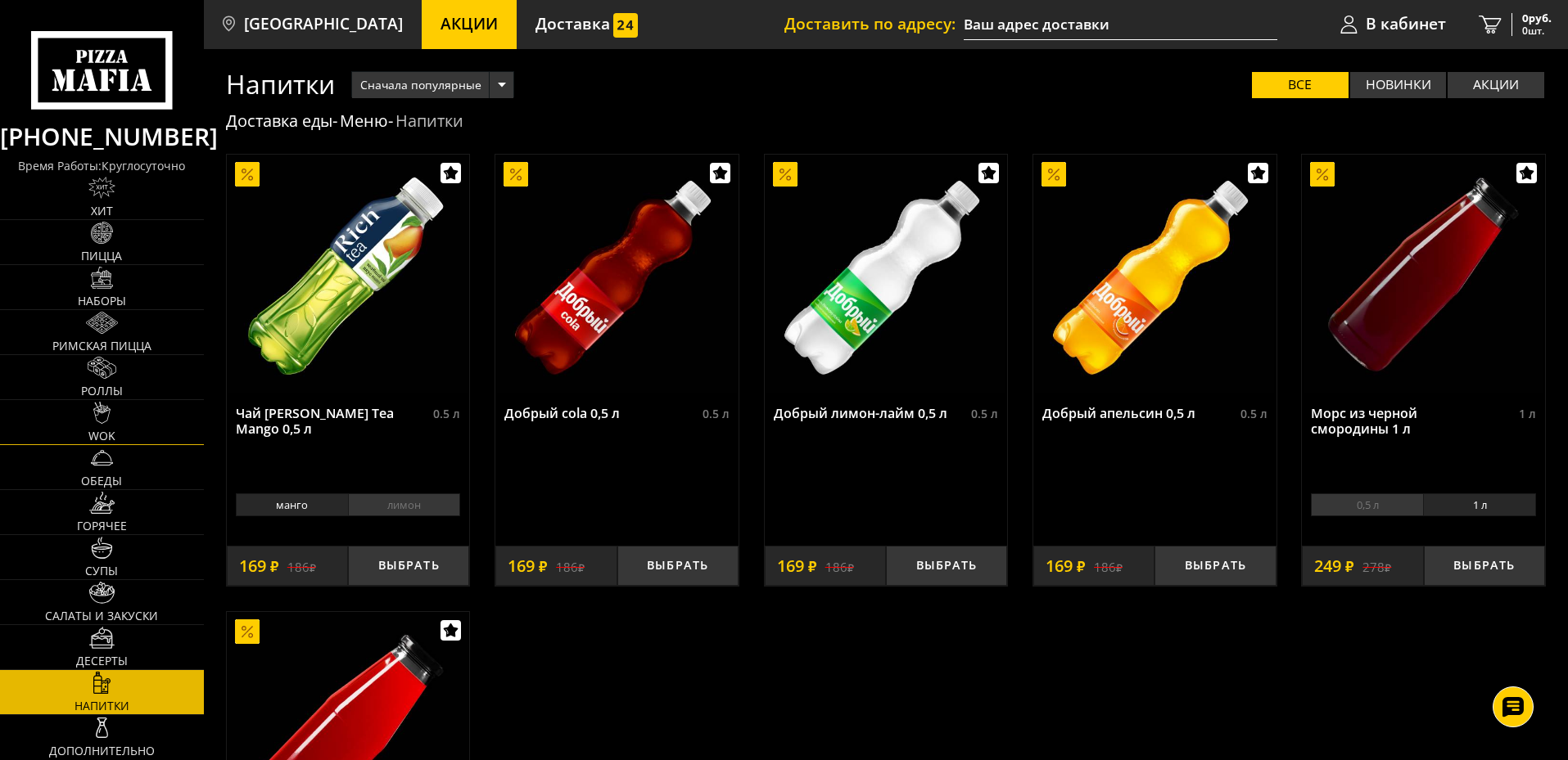
click at [108, 425] on link "WOK" at bounding box center [102, 422] width 204 height 44
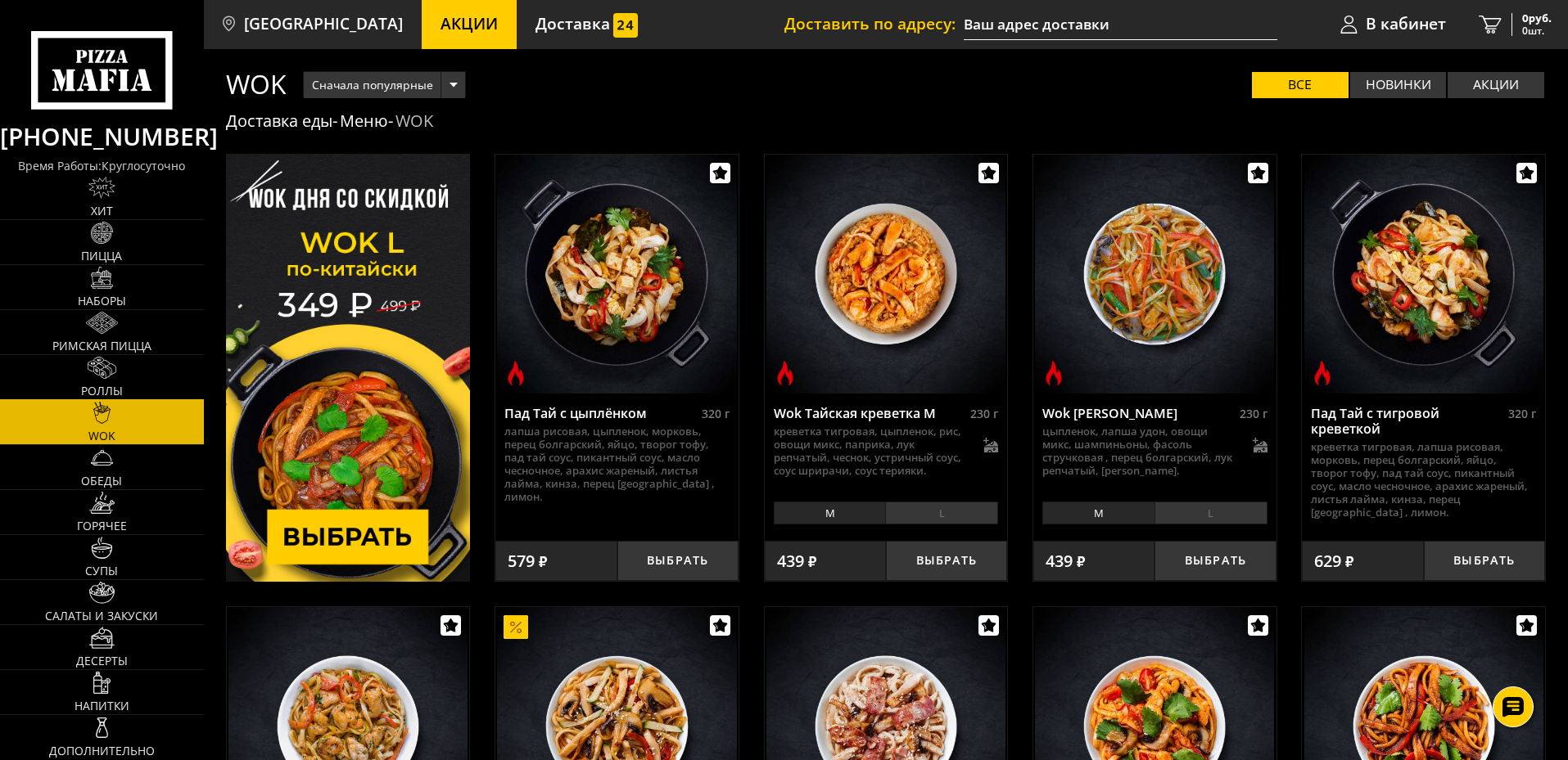
click at [104, 379] on img at bounding box center [101, 367] width 29 height 22
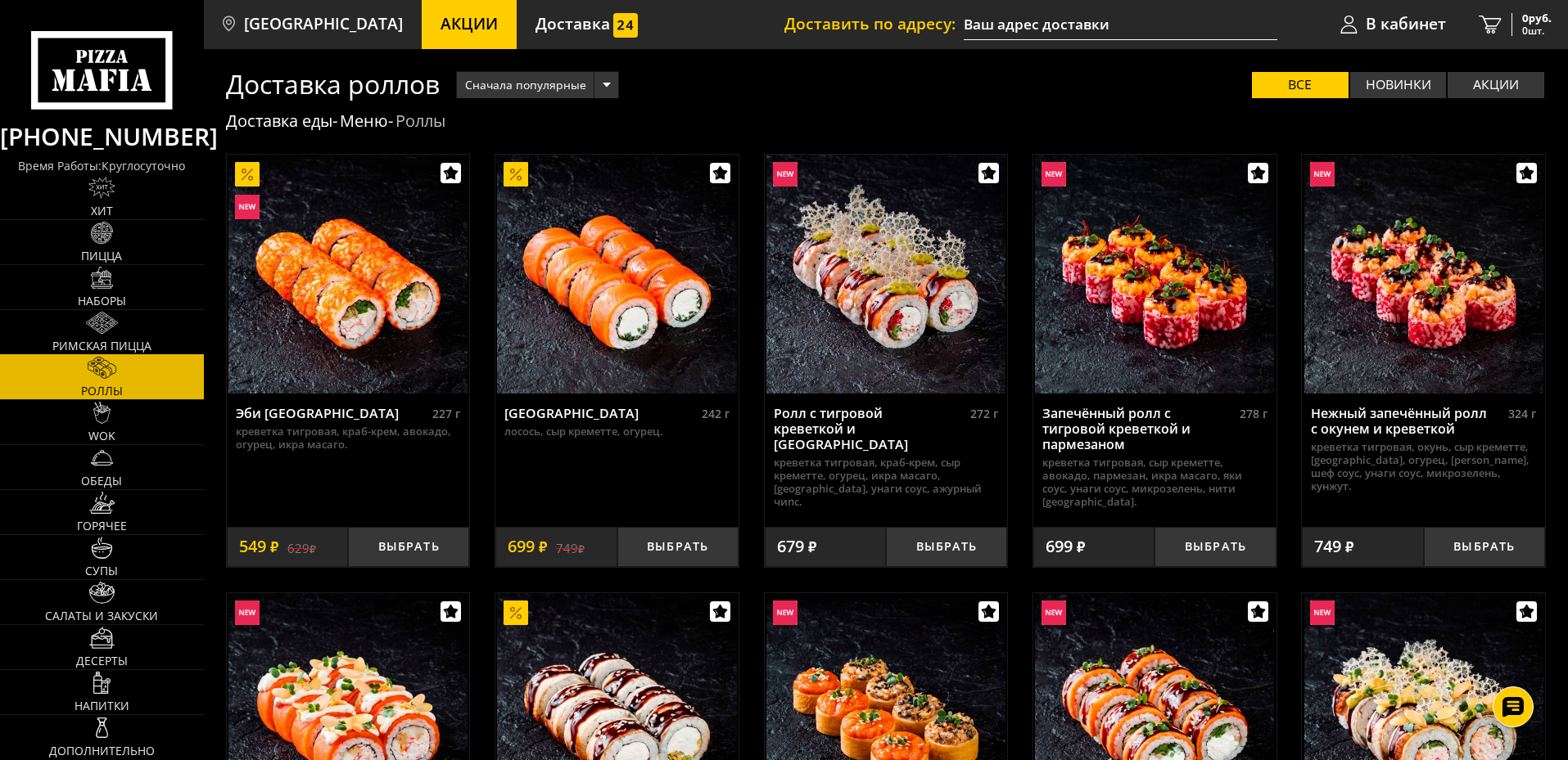
click at [118, 334] on img at bounding box center [102, 322] width 32 height 22
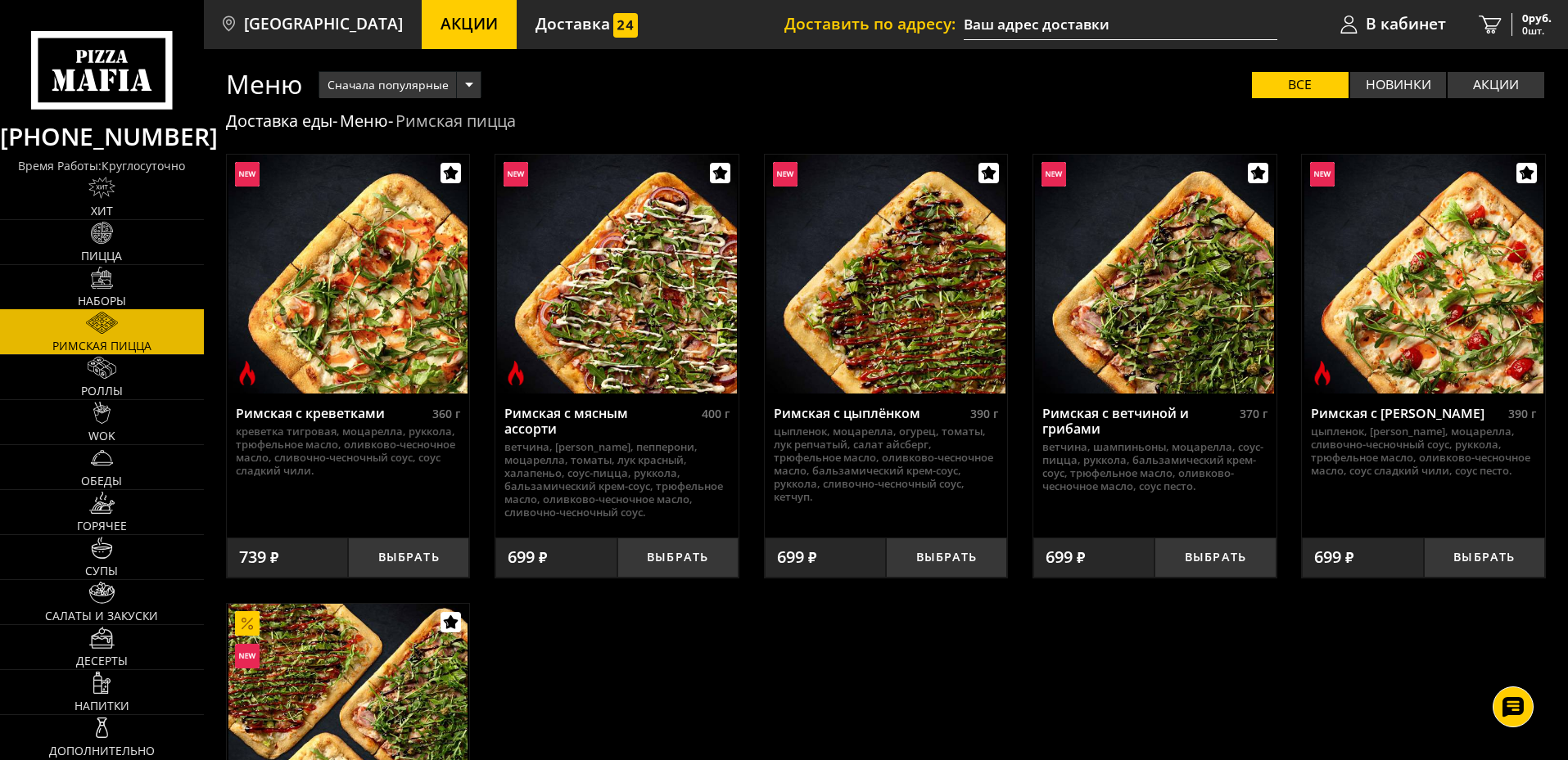
click at [148, 283] on link "Наборы" at bounding box center [102, 287] width 204 height 44
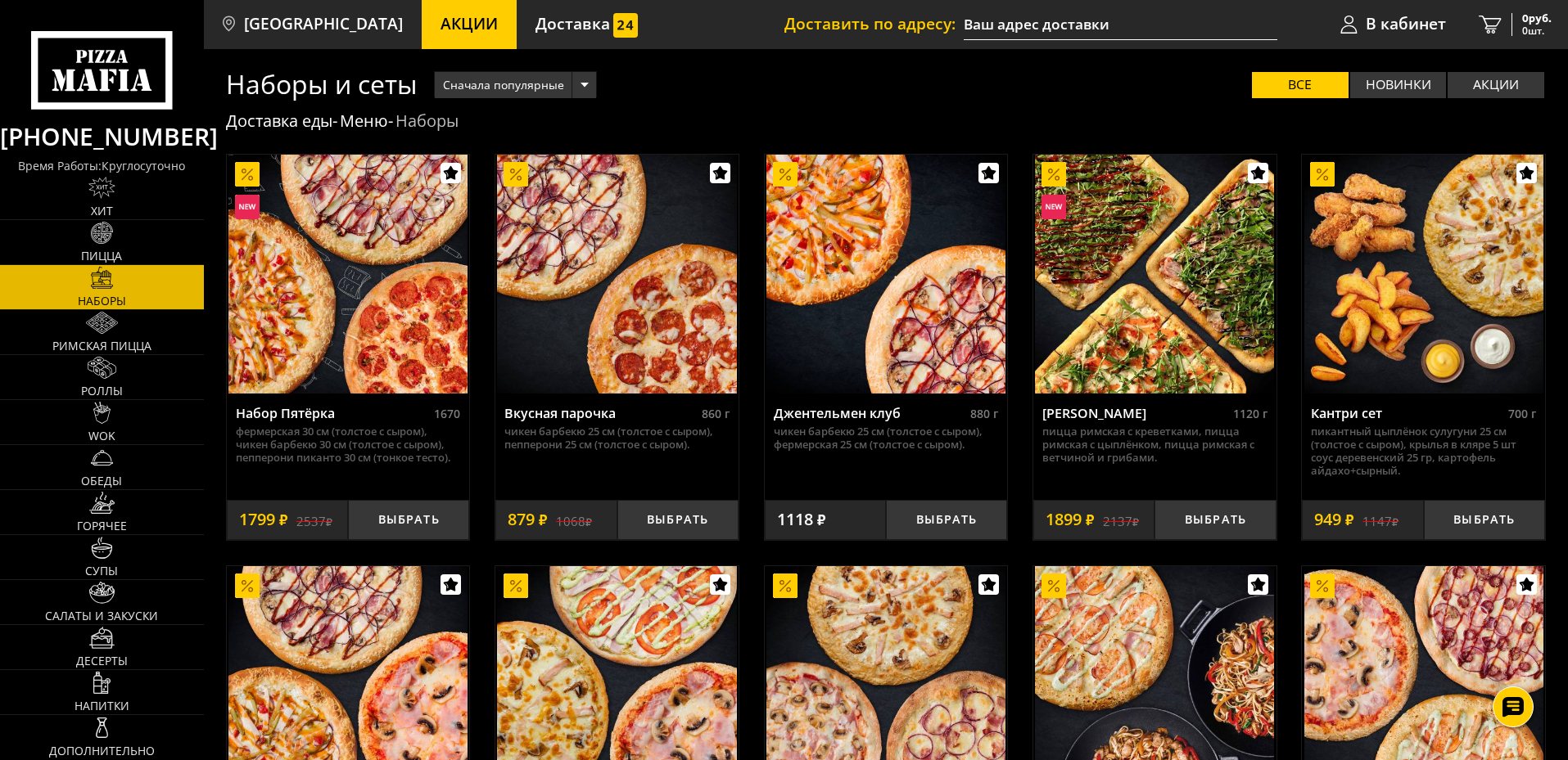
click at [862, 286] on img at bounding box center [886, 274] width 239 height 239
click at [1474, 73] on label "Акции" at bounding box center [1496, 85] width 97 height 26
click at [0, 0] on input "Акции" at bounding box center [0, 0] width 0 height 0
click at [1316, 76] on label "Все" at bounding box center [1299, 85] width 97 height 26
click at [0, 0] on input "Все" at bounding box center [0, 0] width 0 height 0
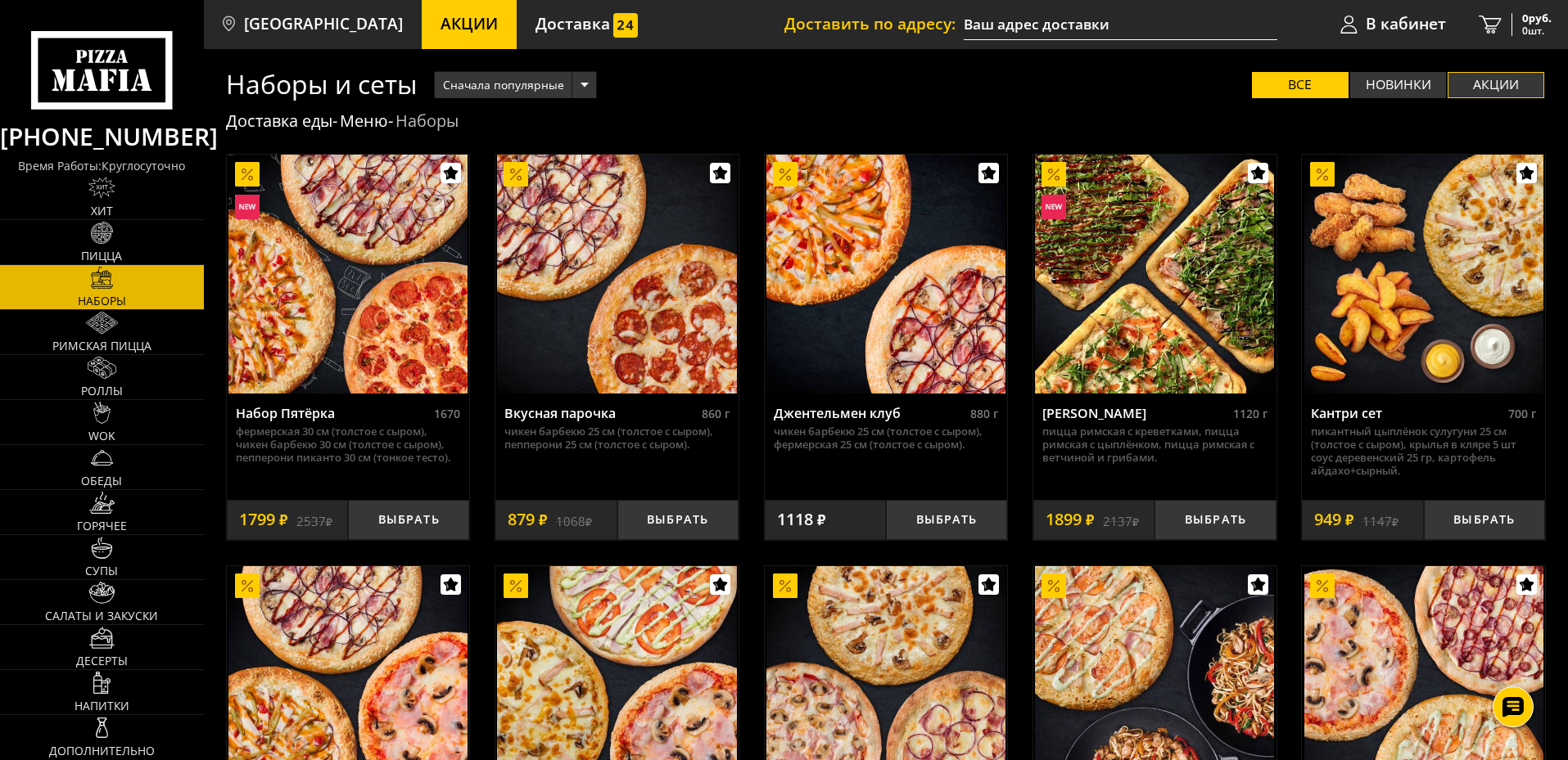
click at [1537, 85] on label "Акции" at bounding box center [1496, 85] width 97 height 26
click at [0, 0] on input "Акции" at bounding box center [0, 0] width 0 height 0
click at [1295, 81] on label "Все" at bounding box center [1299, 85] width 97 height 26
click at [0, 0] on input "Все" at bounding box center [0, 0] width 0 height 0
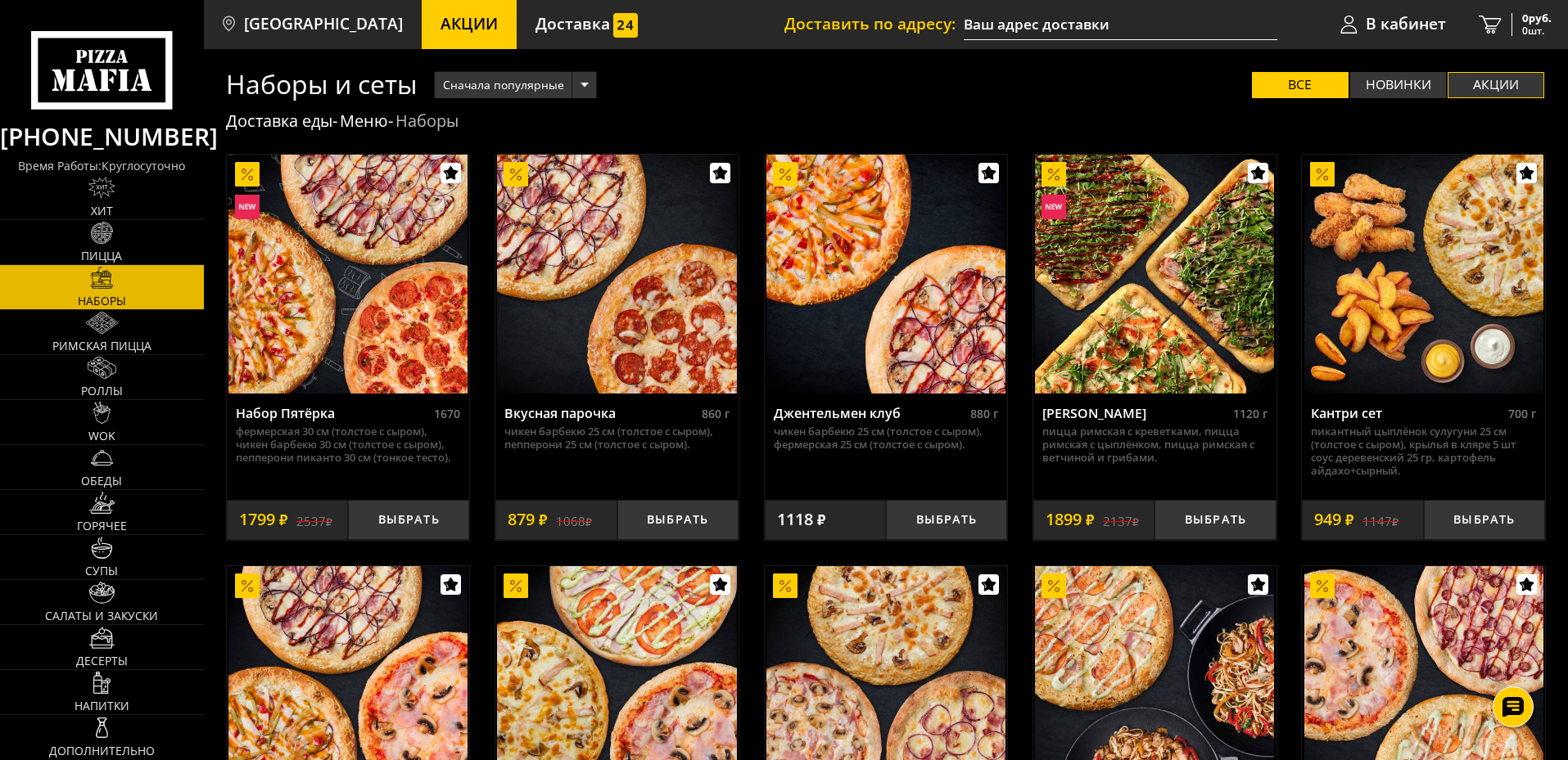
click at [1538, 77] on label "Акции" at bounding box center [1496, 85] width 97 height 26
click at [0, 0] on input "Акции" at bounding box center [0, 0] width 0 height 0
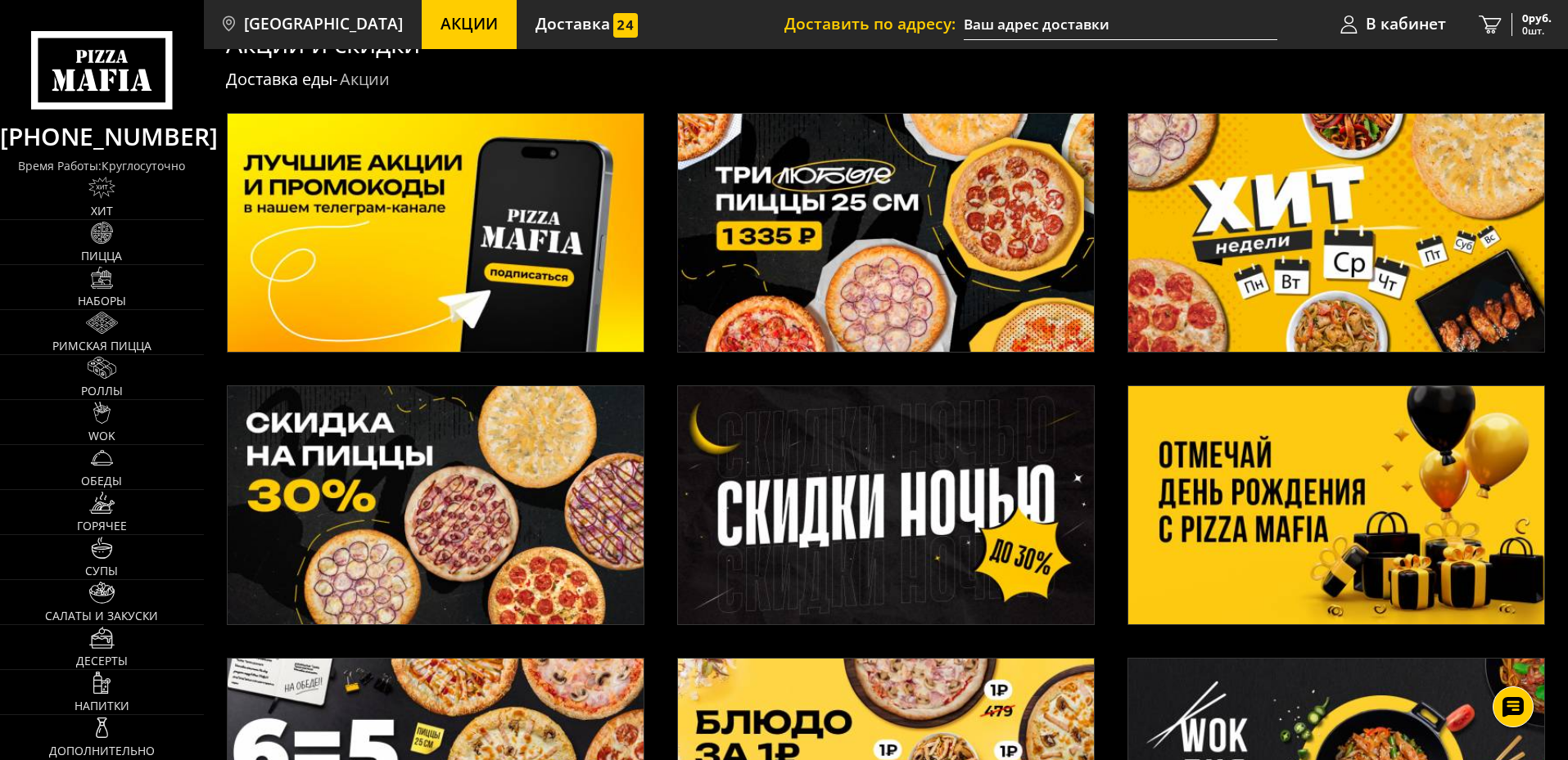
scroll to position [164, 0]
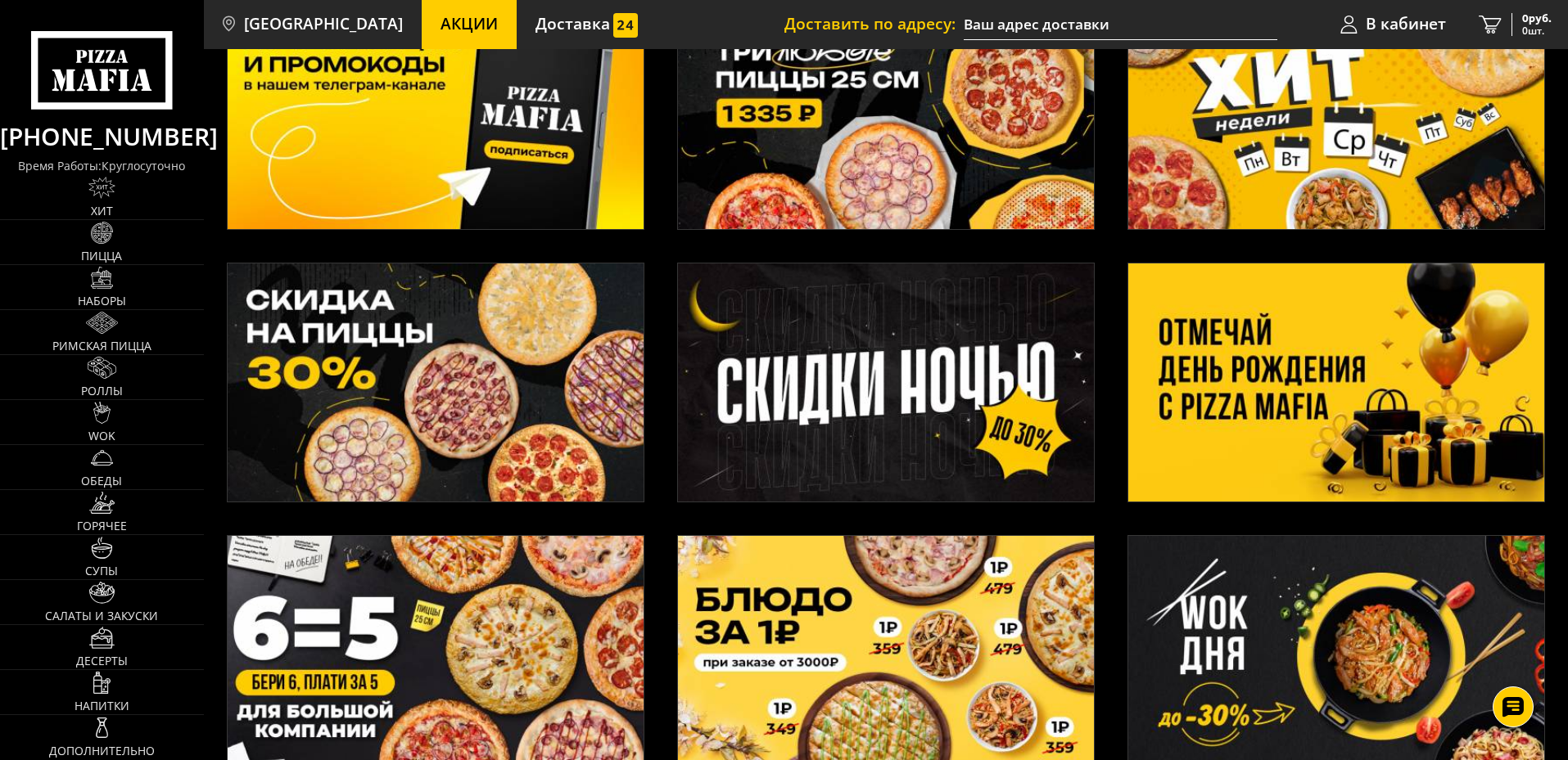
click at [499, 349] on img at bounding box center [435, 382] width 416 height 238
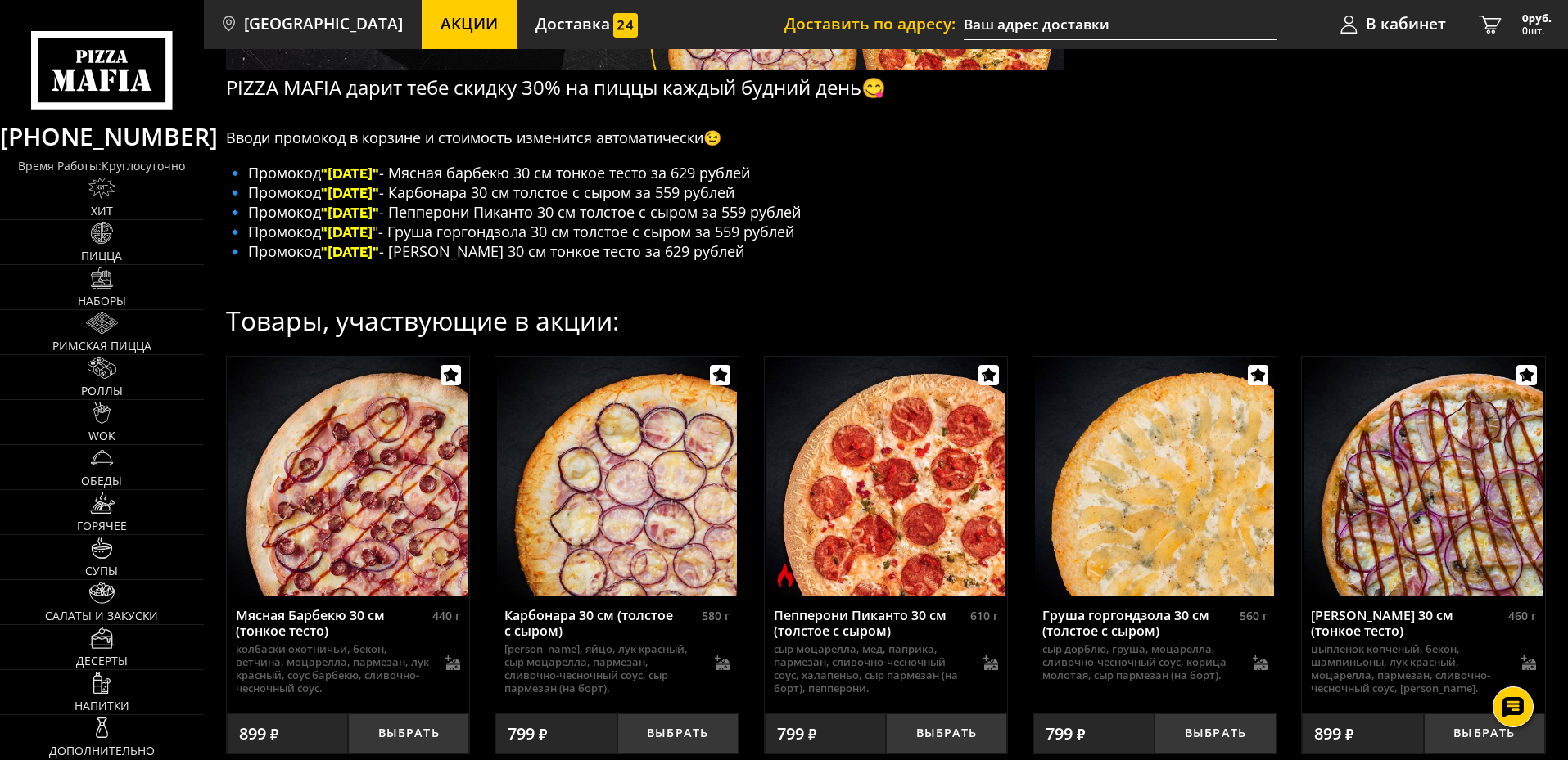
scroll to position [329, 0]
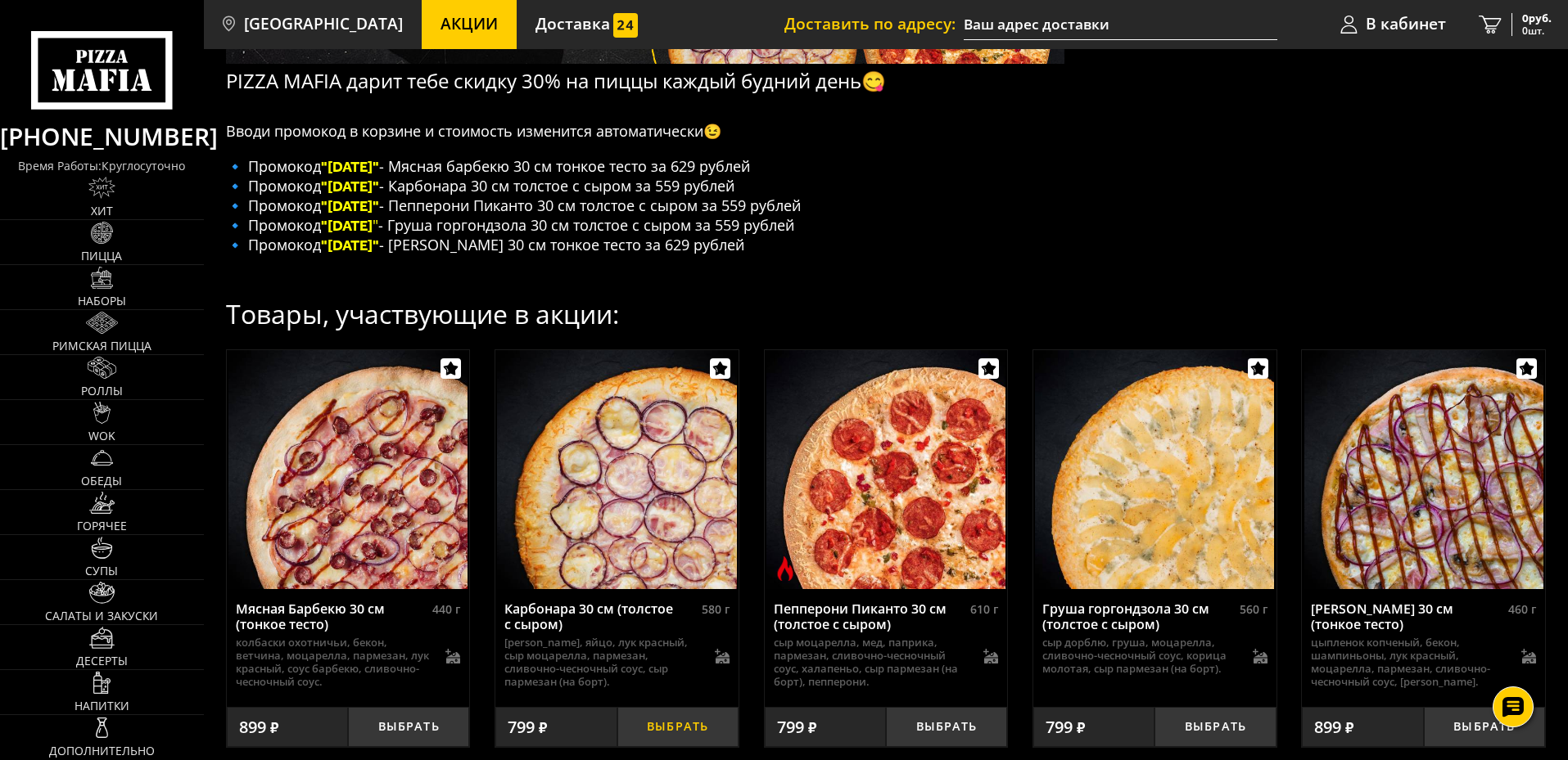
click at [659, 720] on button "Выбрать" at bounding box center [678, 727] width 121 height 40
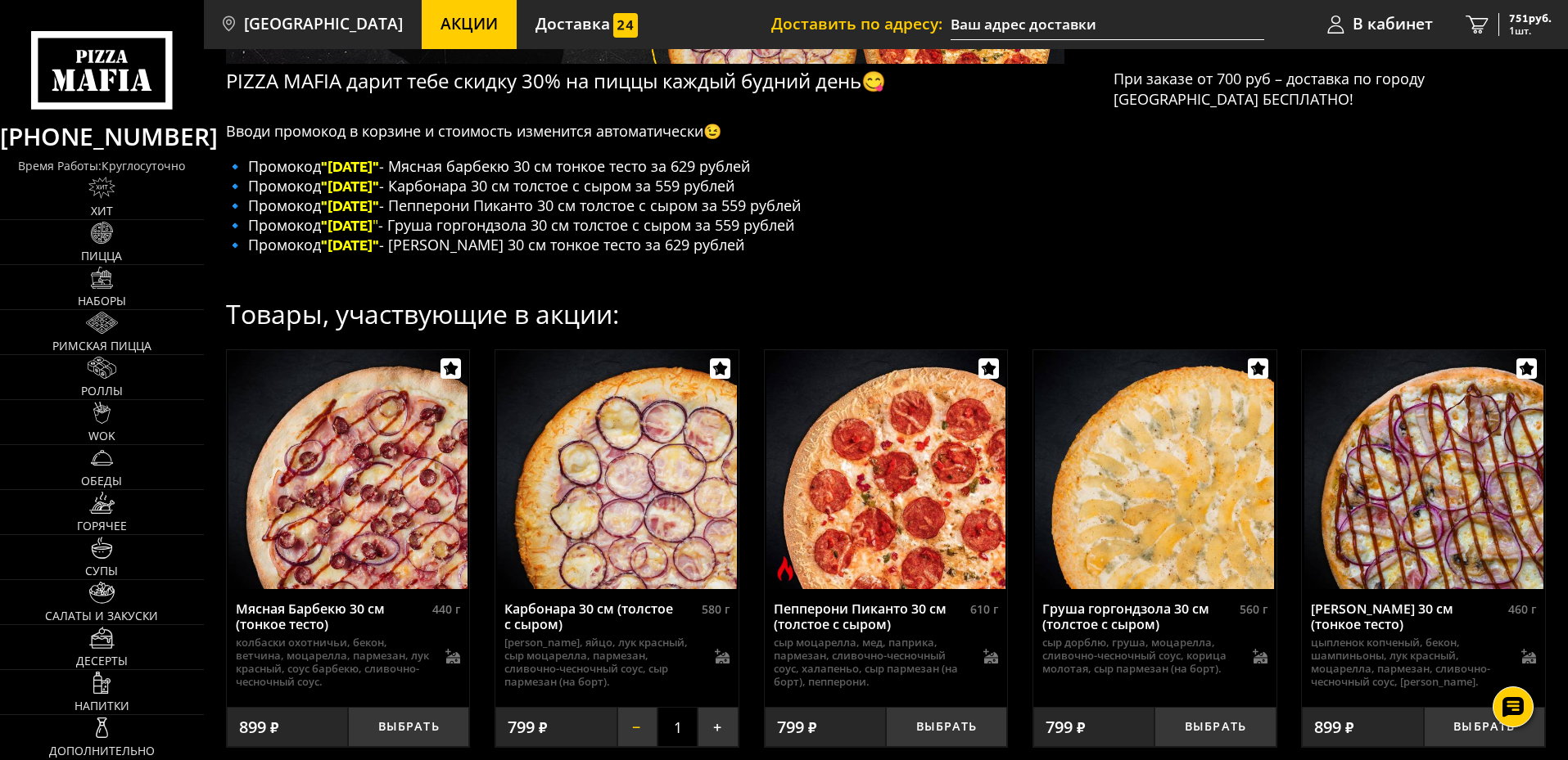
click at [630, 738] on button "−" at bounding box center [637, 727] width 40 height 40
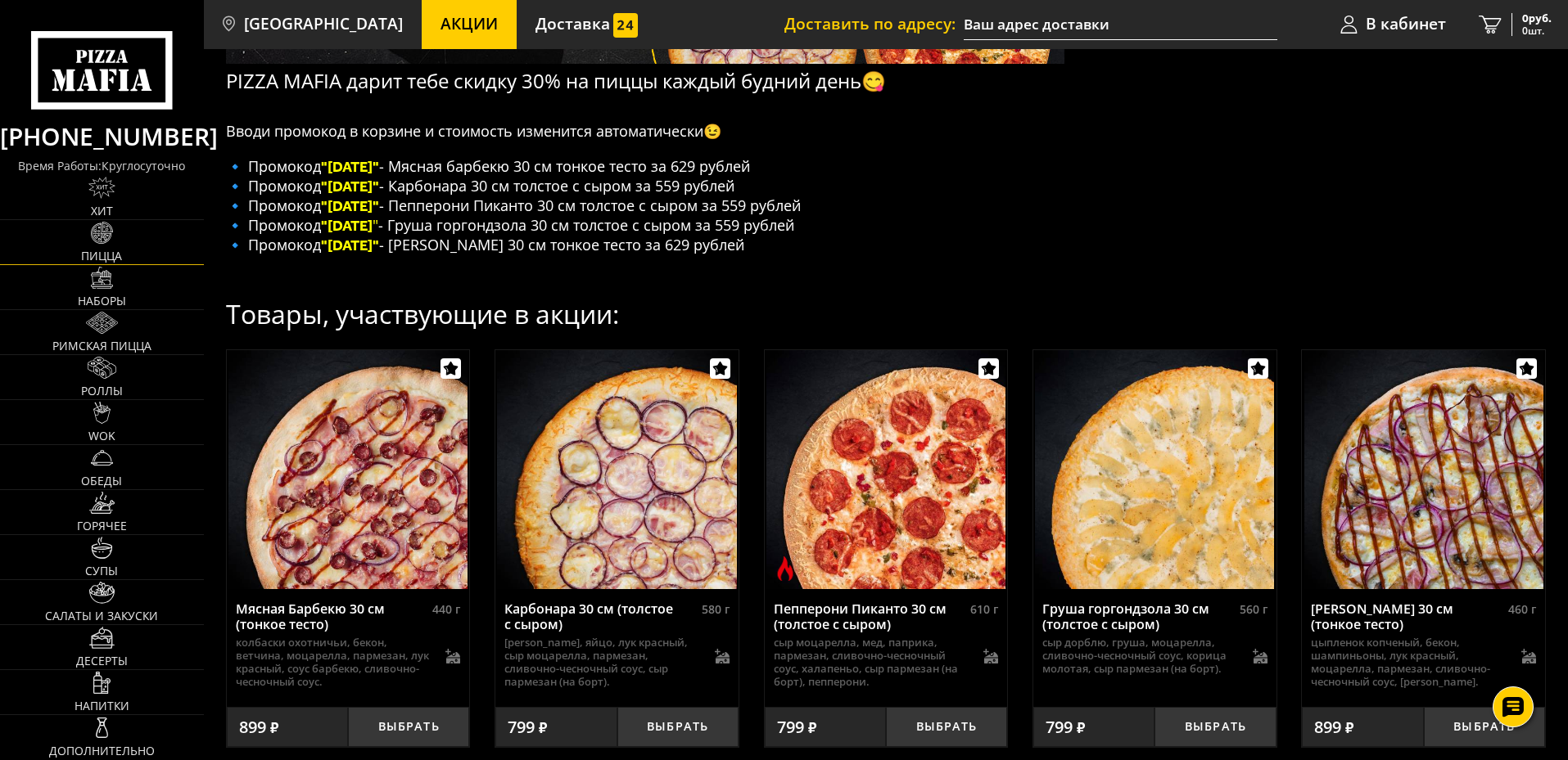
click at [89, 234] on link "Пицца" at bounding box center [102, 242] width 204 height 44
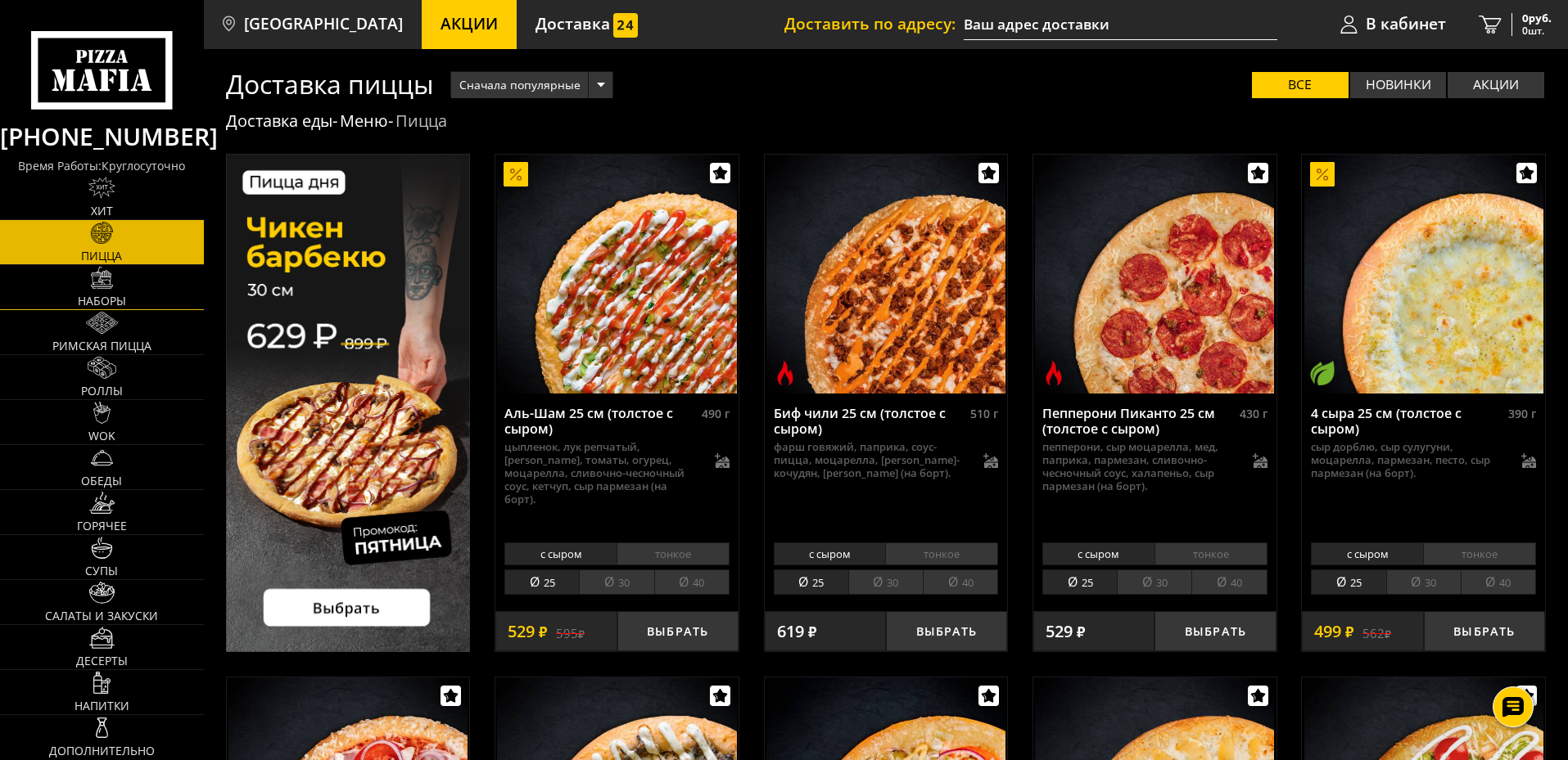
click at [99, 293] on link "Наборы" at bounding box center [102, 287] width 204 height 44
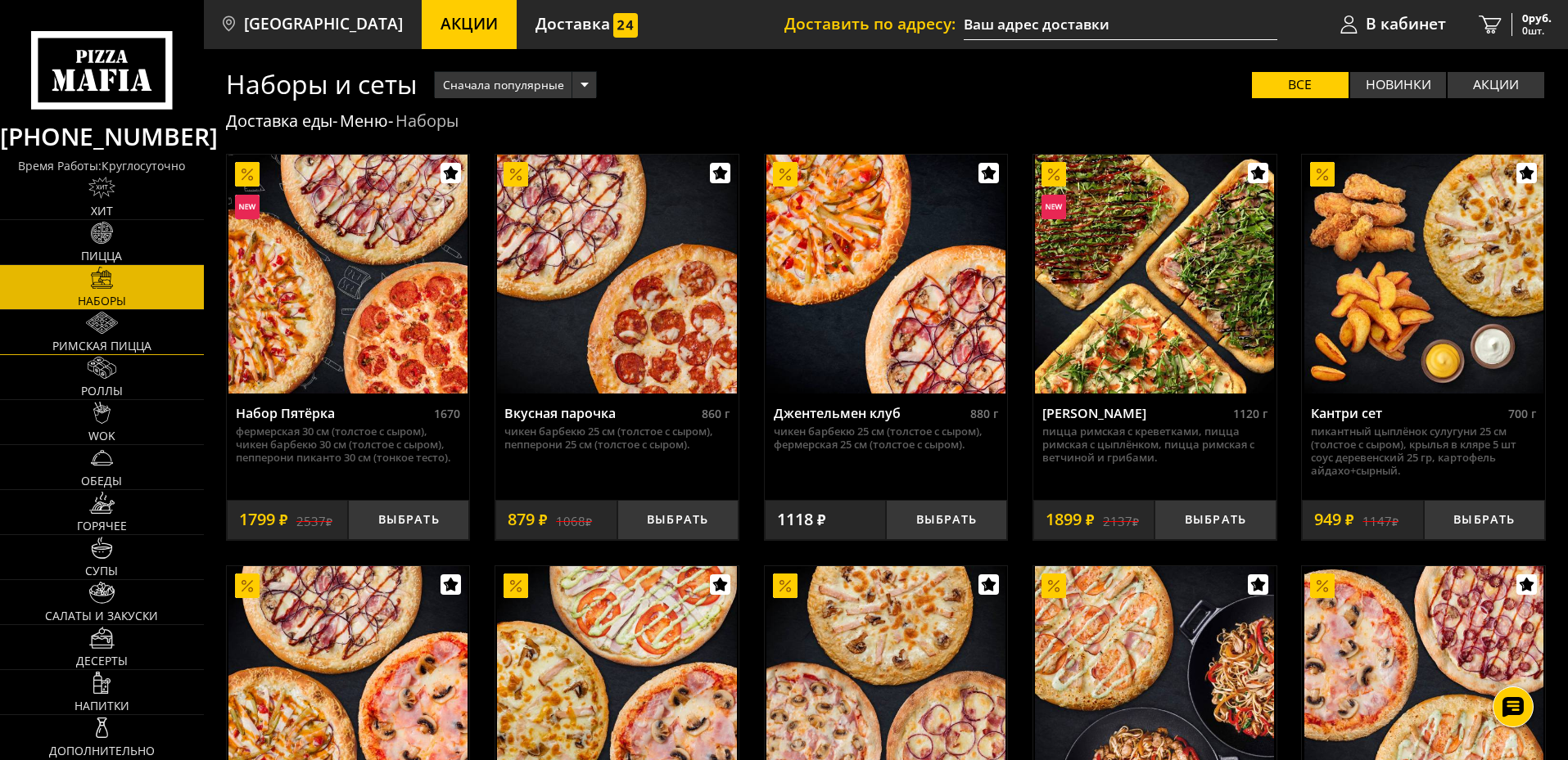
click at [103, 341] on span "Римская пицца" at bounding box center [102, 346] width 99 height 11
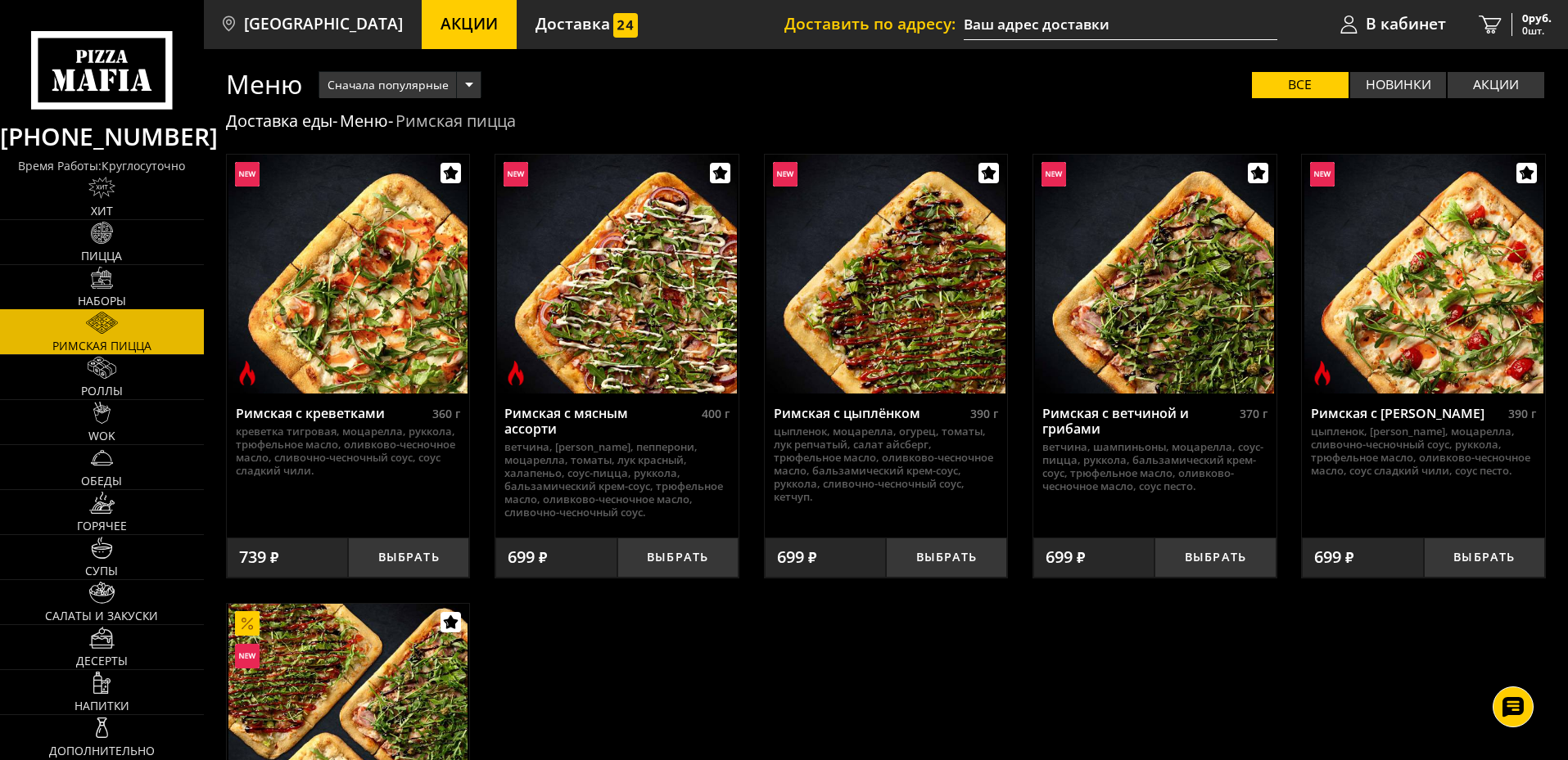
click at [105, 288] on img at bounding box center [101, 277] width 22 height 22
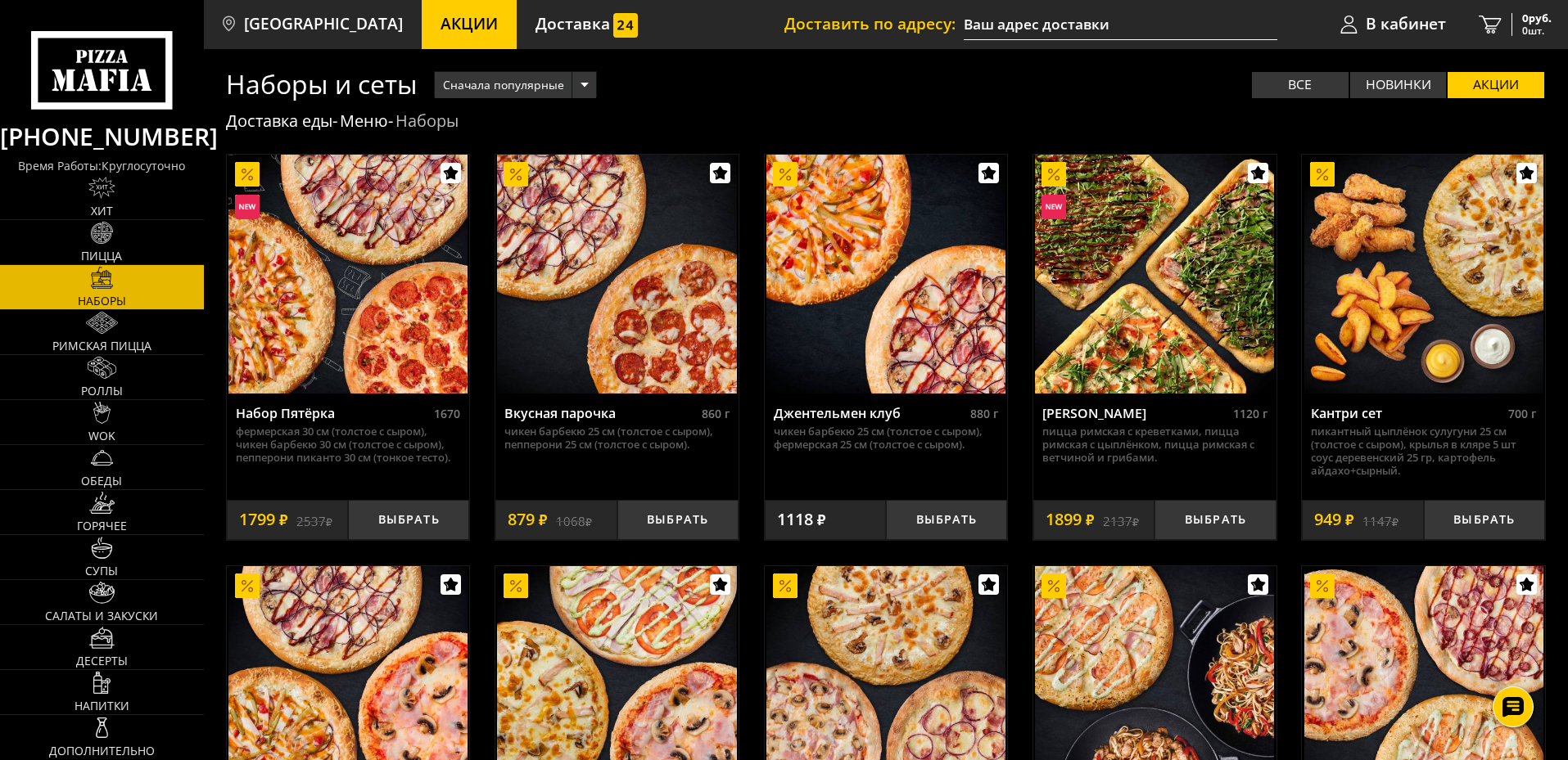
click at [487, 75] on span "Сначала популярные" at bounding box center [503, 85] width 121 height 31
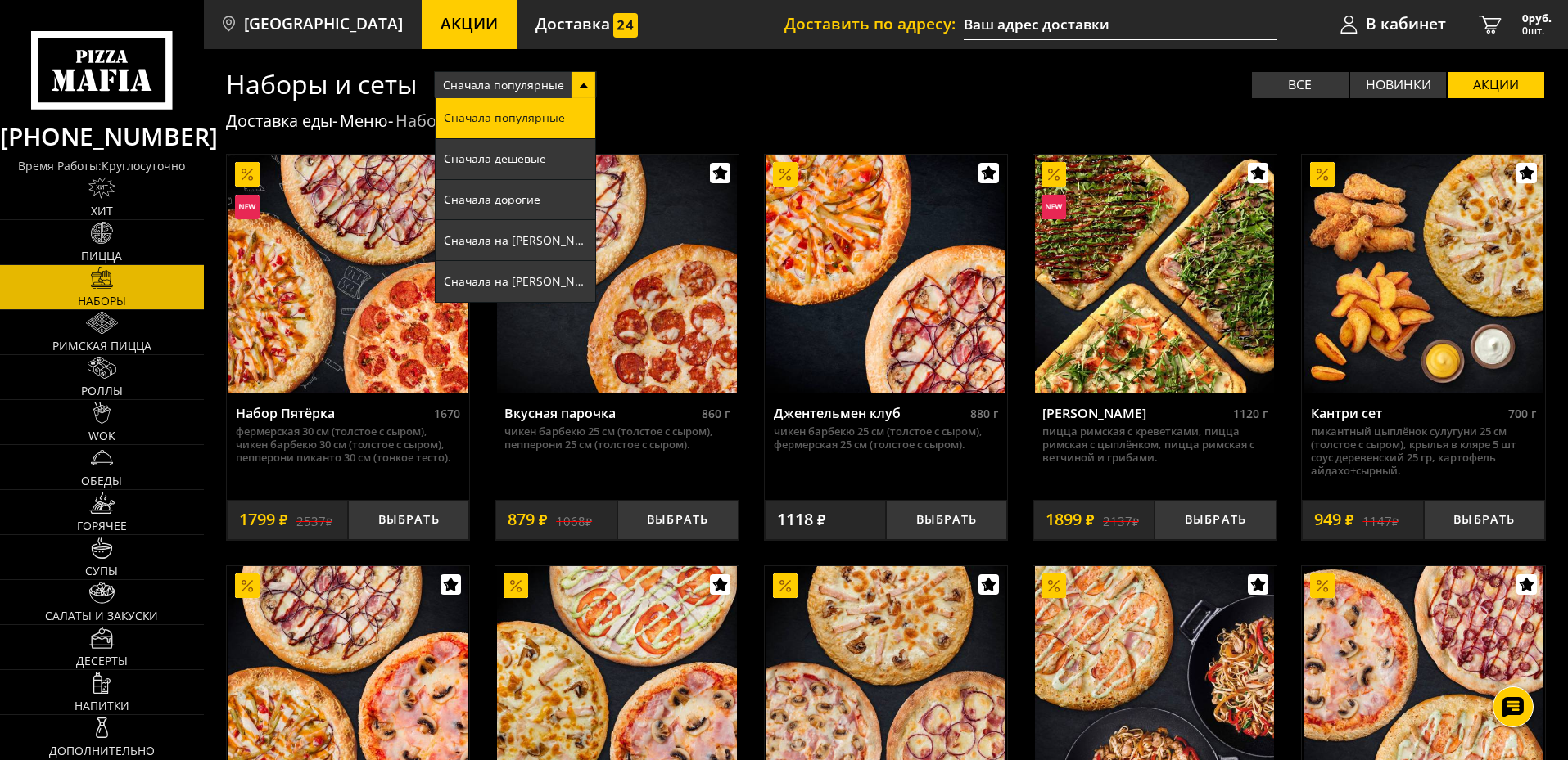
click at [1217, 85] on div "Сначала популярные Сначала популярные Сначала дешевые Сначала дорогие Сначала н…" at bounding box center [982, 85] width 1128 height 27
click at [939, 92] on div "Сначала популярные Сначала популярные Сначала дешевые Сначала дорогие Сначала н…" at bounding box center [982, 85] width 1128 height 27
click at [521, 77] on span "Сначала популярные" at bounding box center [503, 85] width 121 height 31
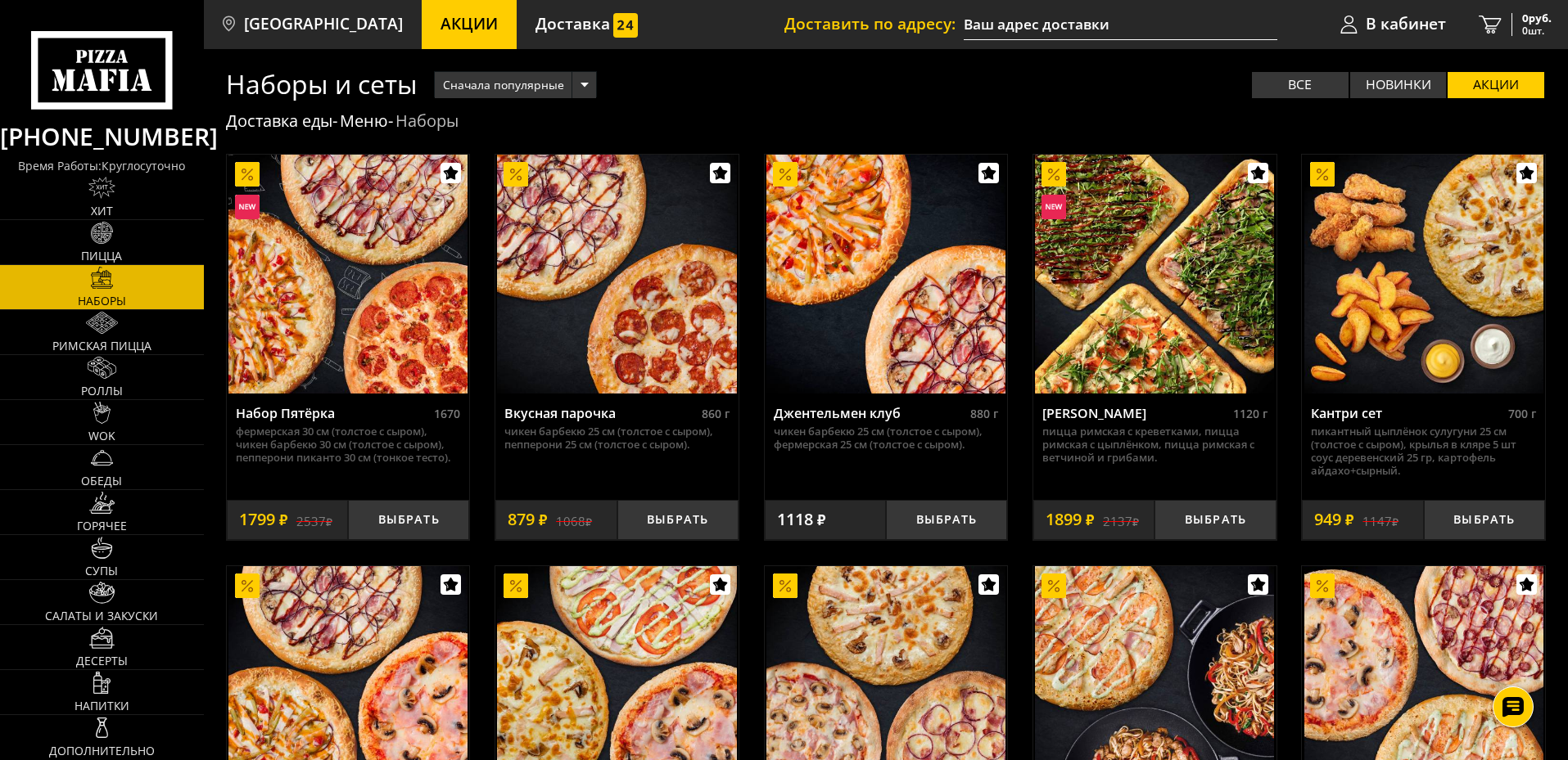
click at [140, 33] on use at bounding box center [101, 70] width 140 height 78
click at [858, 301] on img at bounding box center [886, 274] width 239 height 239
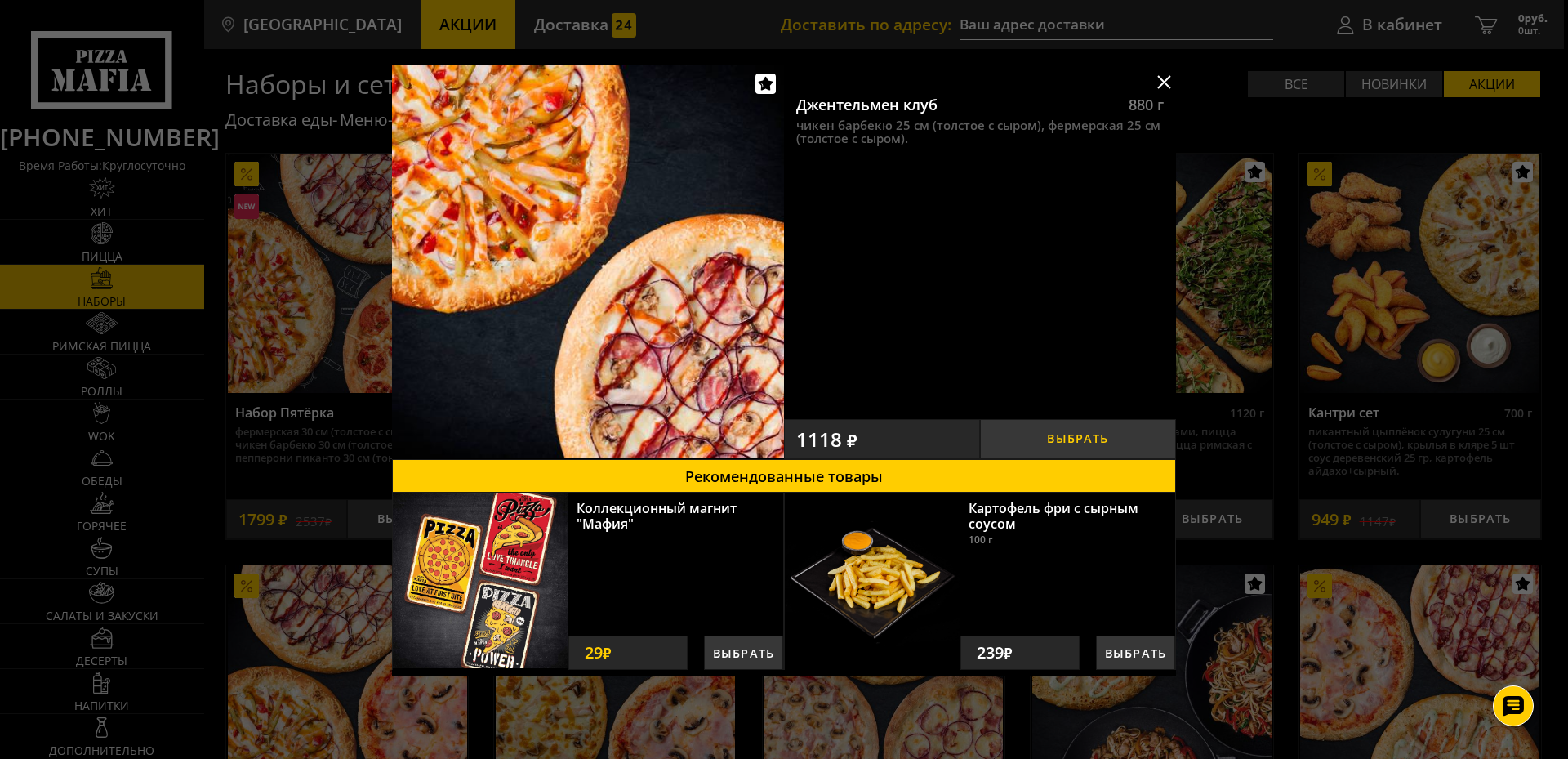
click at [1062, 443] on button "Выбрать" at bounding box center [1077, 440] width 196 height 40
click at [1471, 27] on div at bounding box center [784, 380] width 1568 height 759
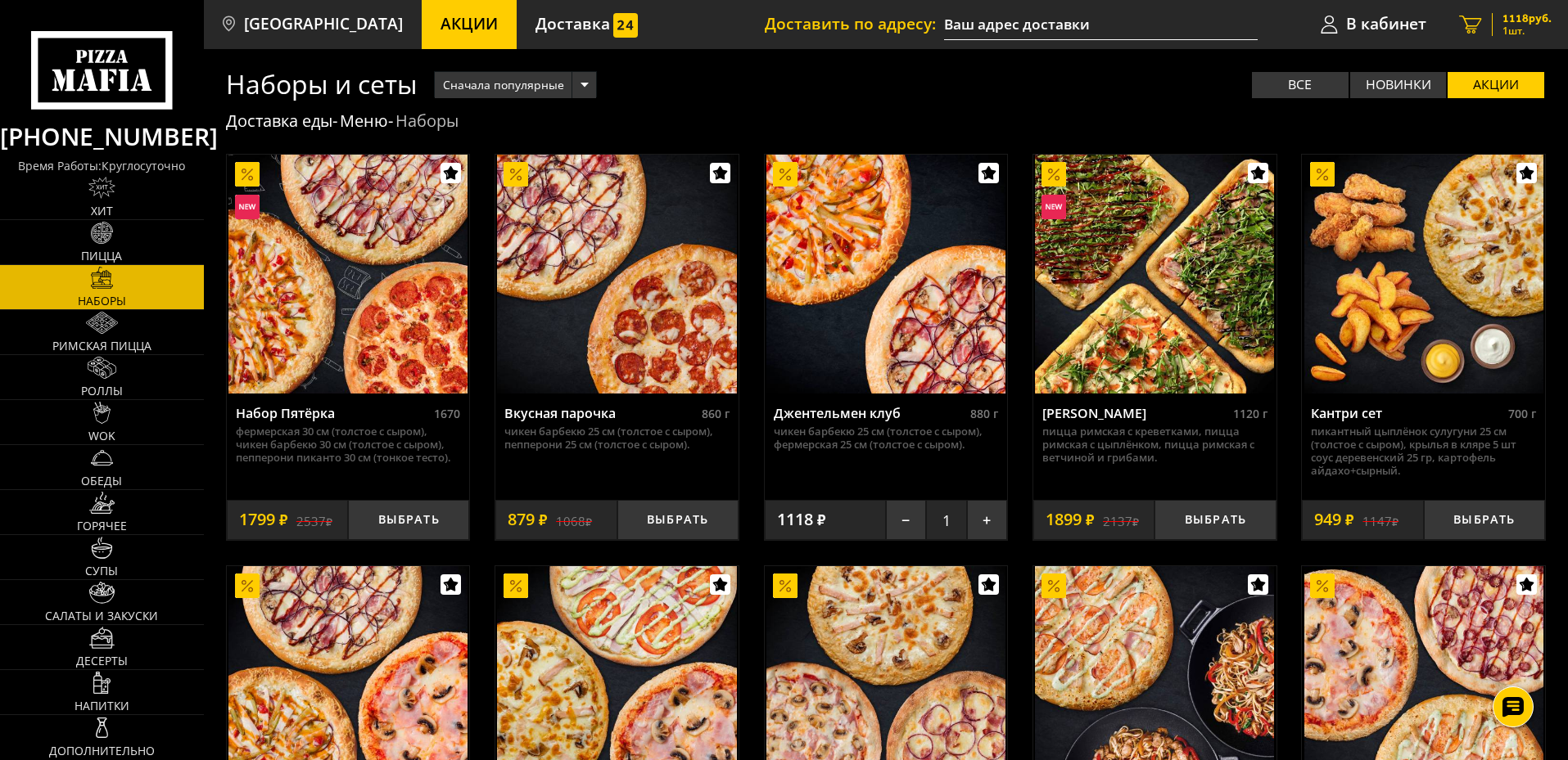
click at [1503, 23] on span "1118 руб." at bounding box center [1527, 18] width 49 height 11
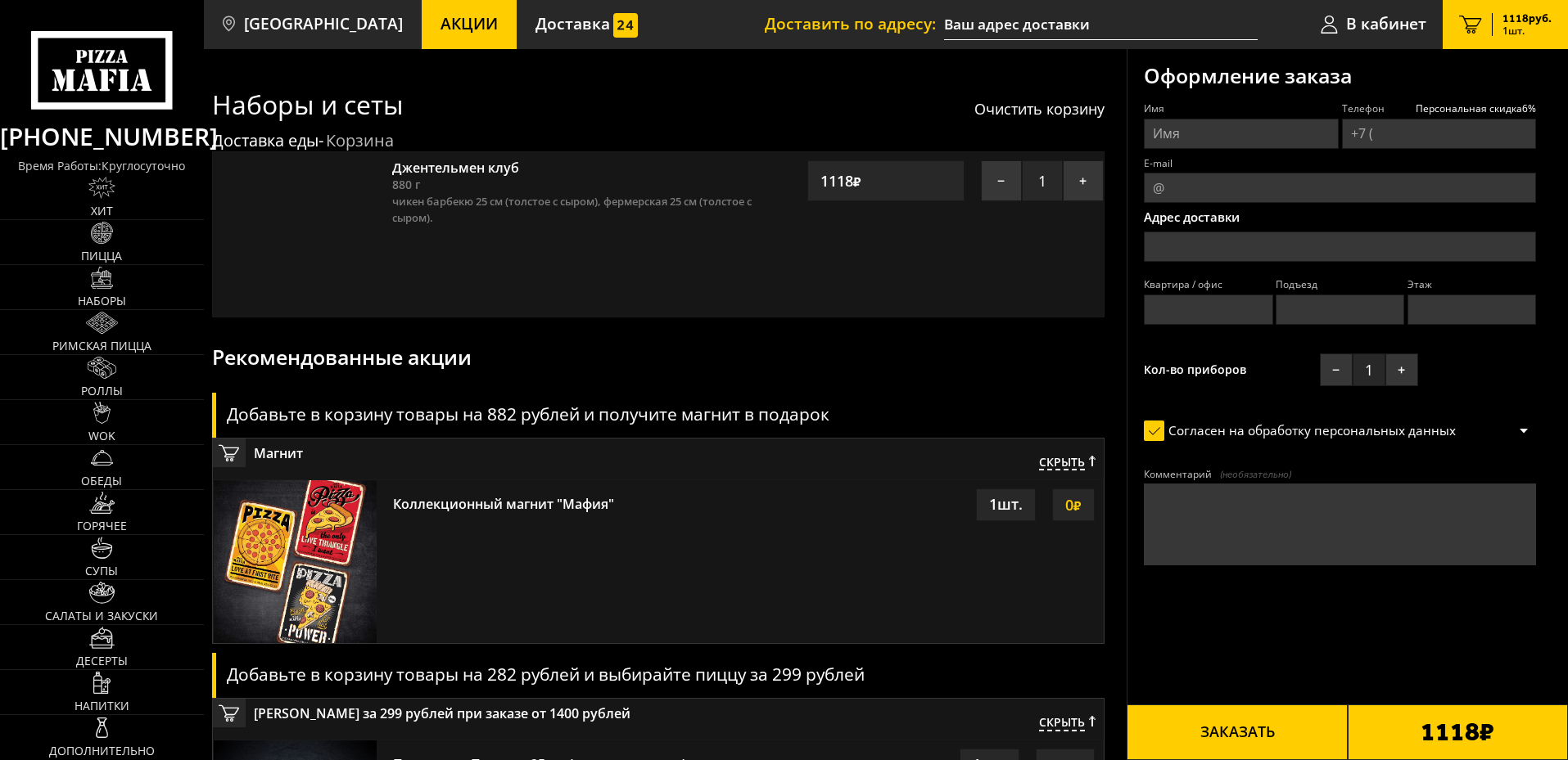
type input "+7 (965) 793-82-73"
type input "[STREET_ADDRESS]"
type input "49"
type input "3"
type input "5"
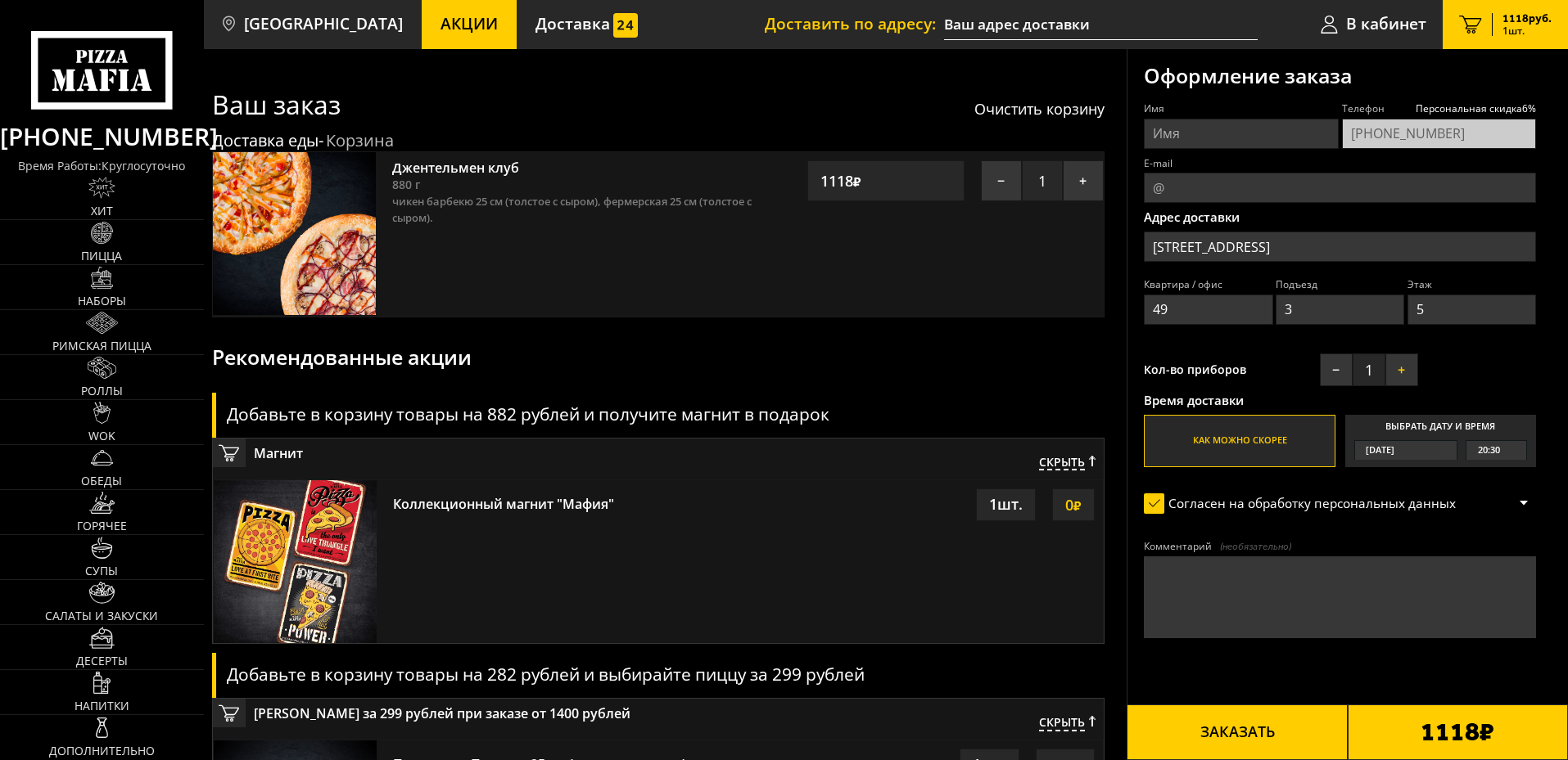
click at [1403, 368] on button "+" at bounding box center [1401, 370] width 33 height 33
click at [1360, 370] on span "2" at bounding box center [1369, 370] width 33 height 33
click at [1351, 370] on button "−" at bounding box center [1336, 370] width 33 height 33
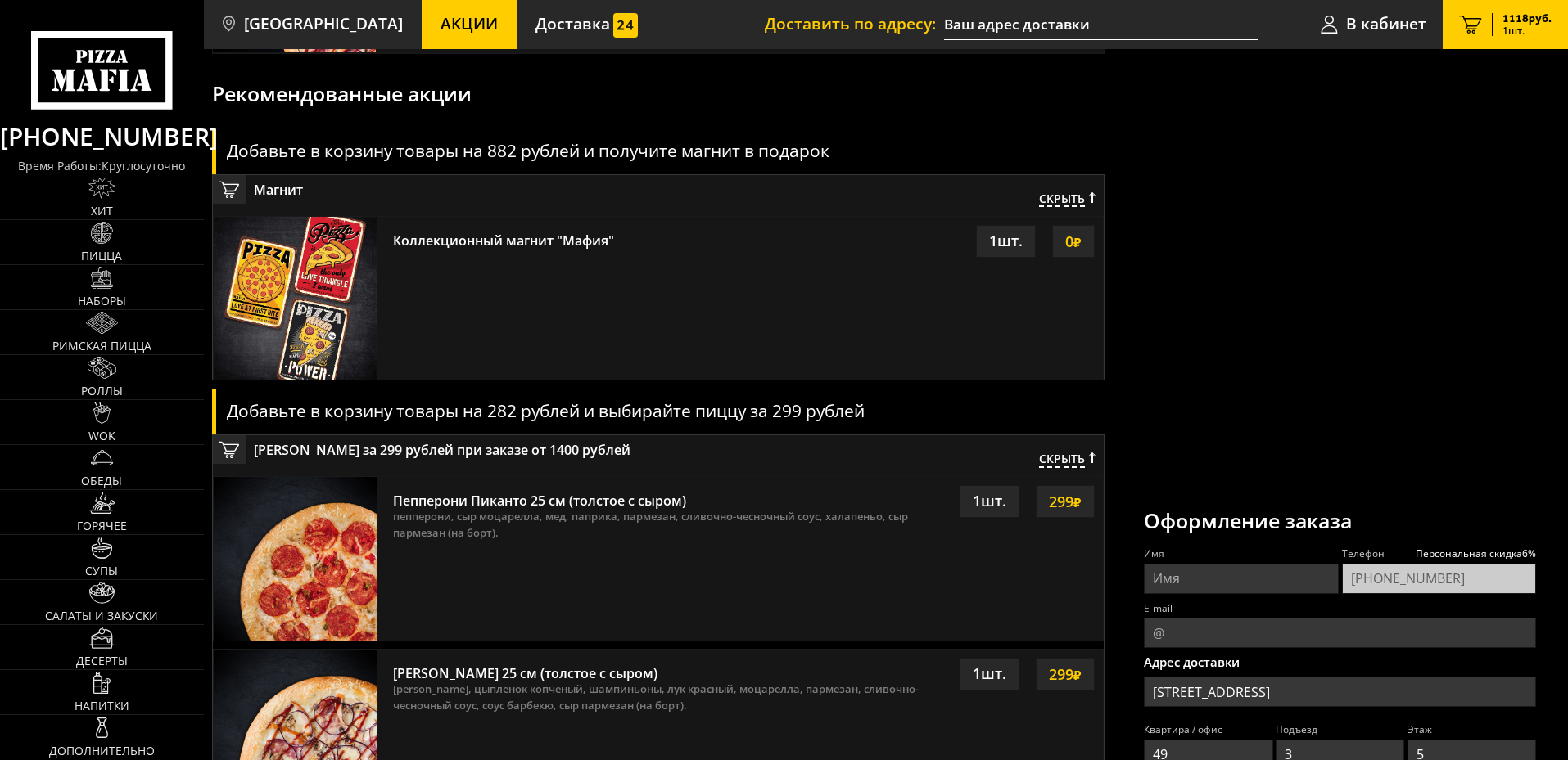
scroll to position [133, 0]
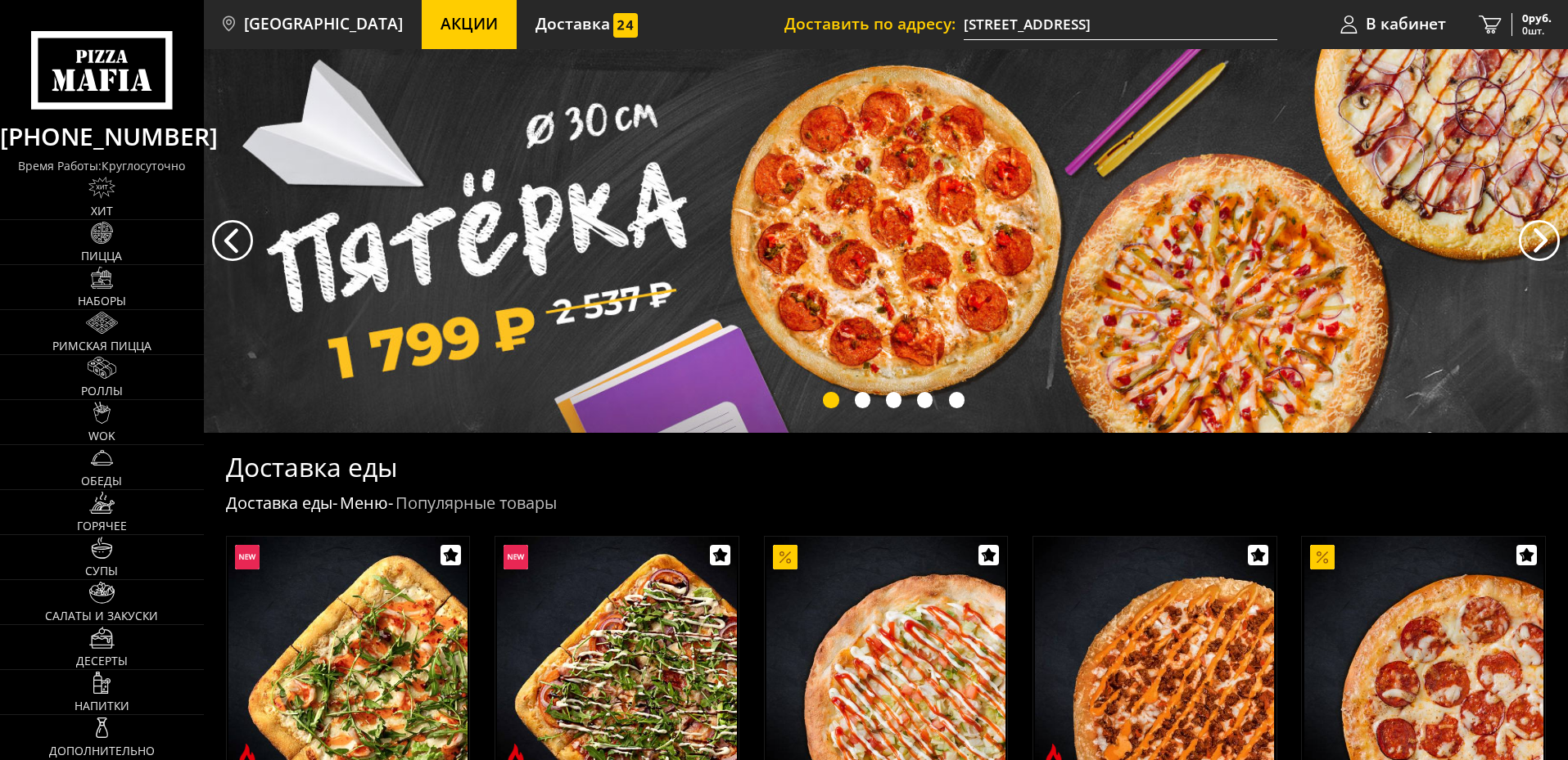
click at [56, 140] on link "[PHONE_NUMBER]" at bounding box center [102, 137] width 204 height 40
click at [445, 23] on span "Акции" at bounding box center [469, 24] width 58 height 16
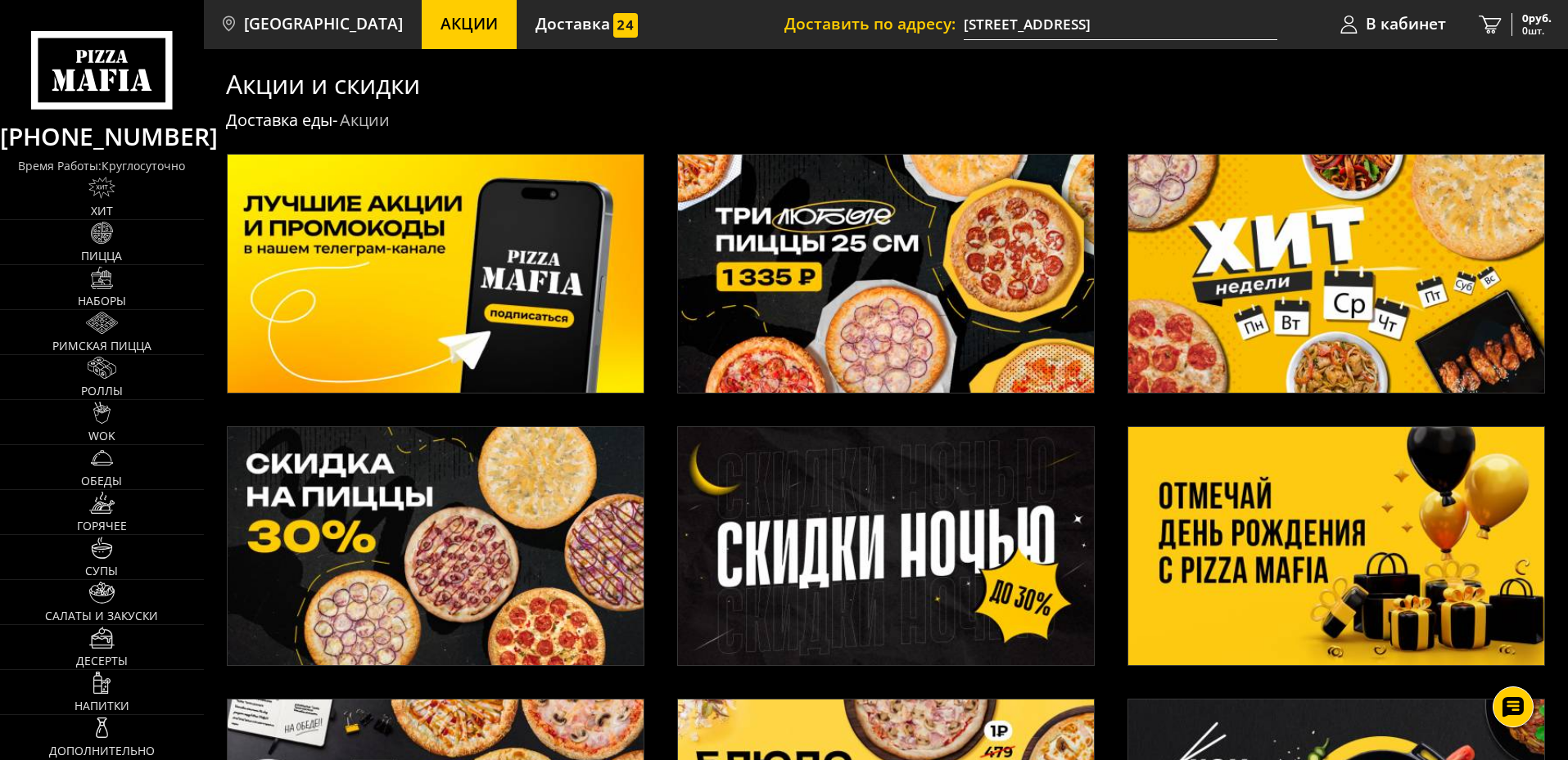
click at [353, 93] on h1 "Акции и скидки" at bounding box center [323, 85] width 194 height 26
click at [387, 216] on img at bounding box center [435, 273] width 416 height 238
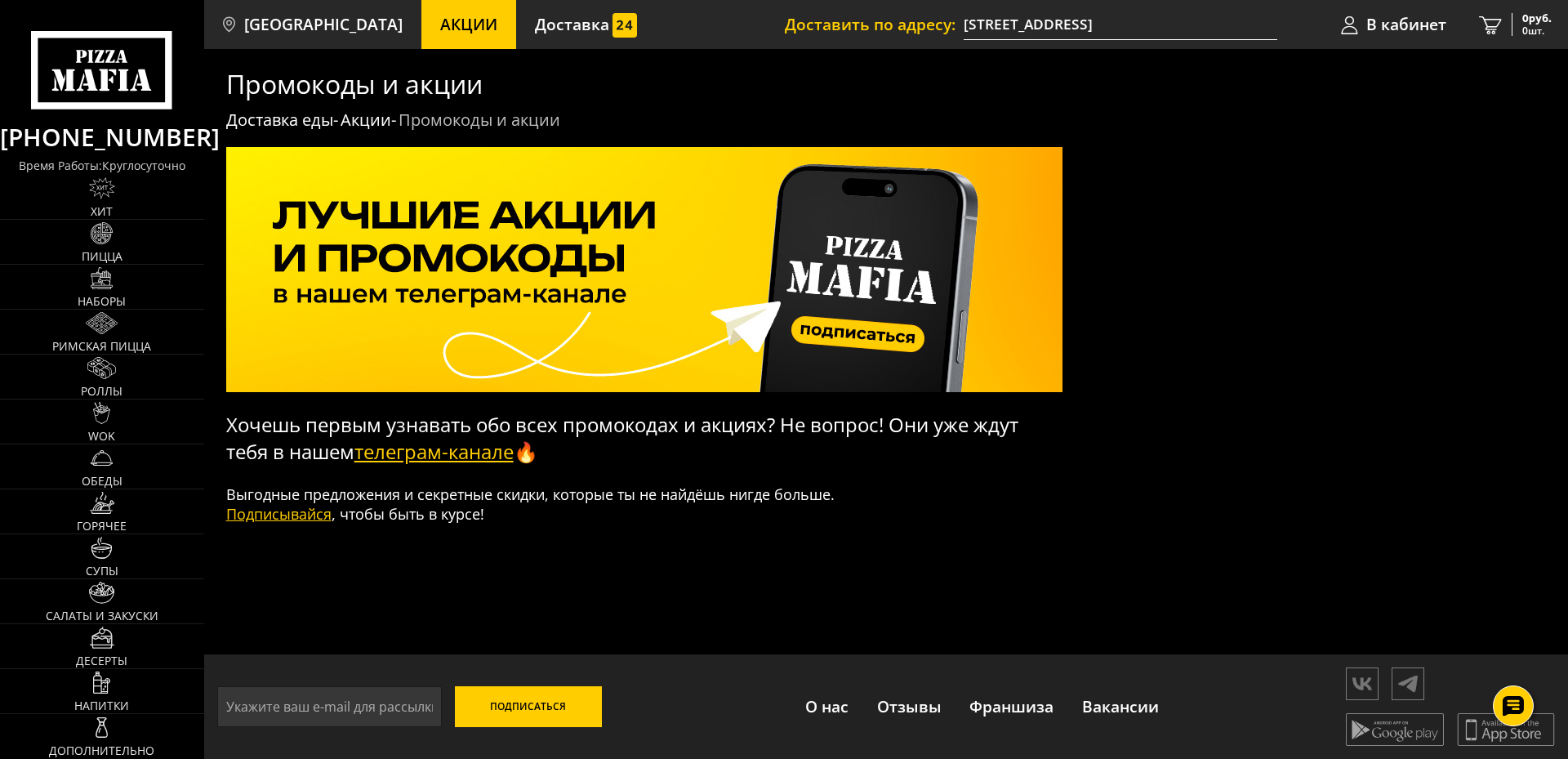
click at [457, 449] on link "телеграм-канале" at bounding box center [433, 451] width 159 height 27
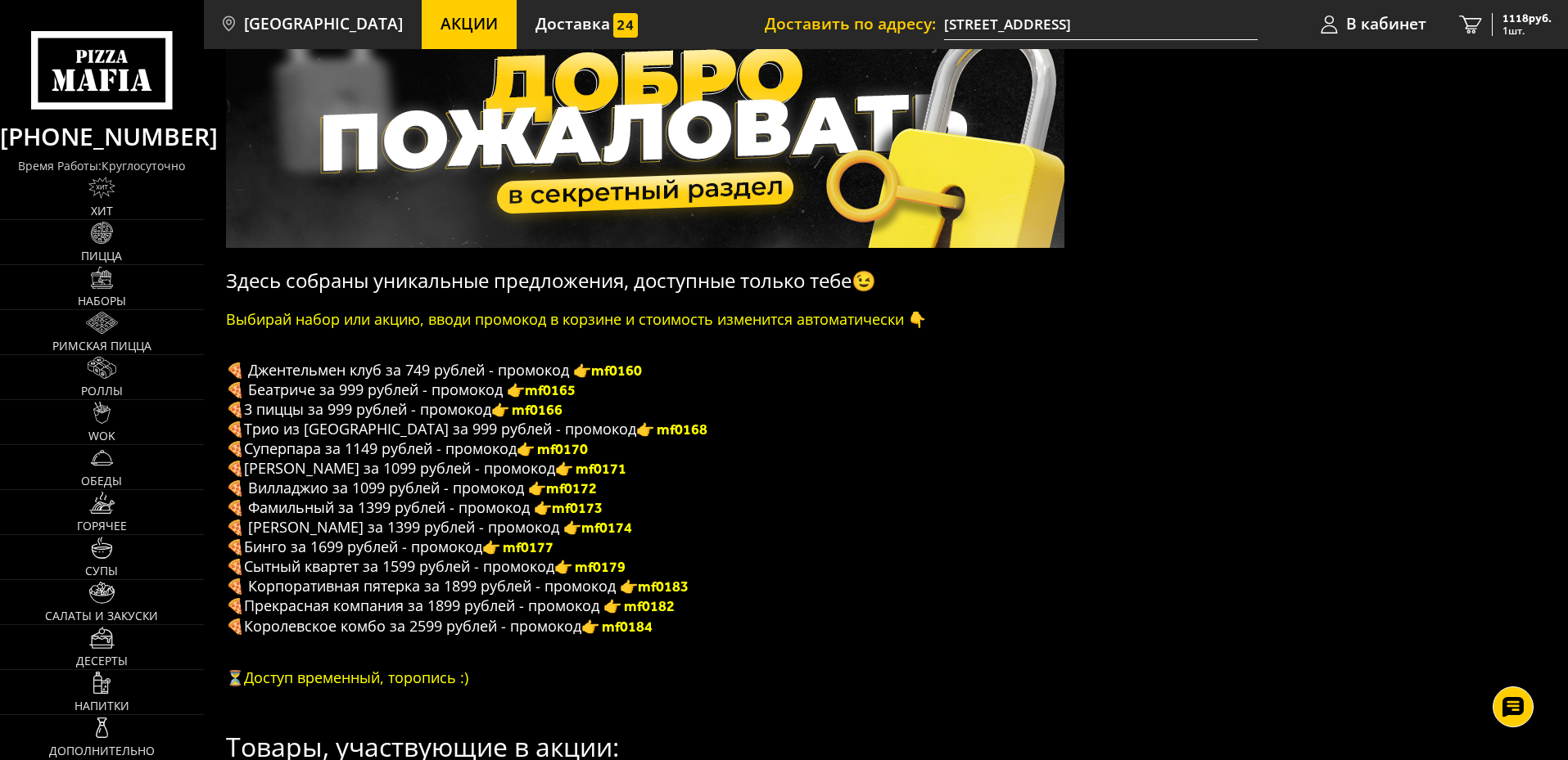
scroll to position [164, 0]
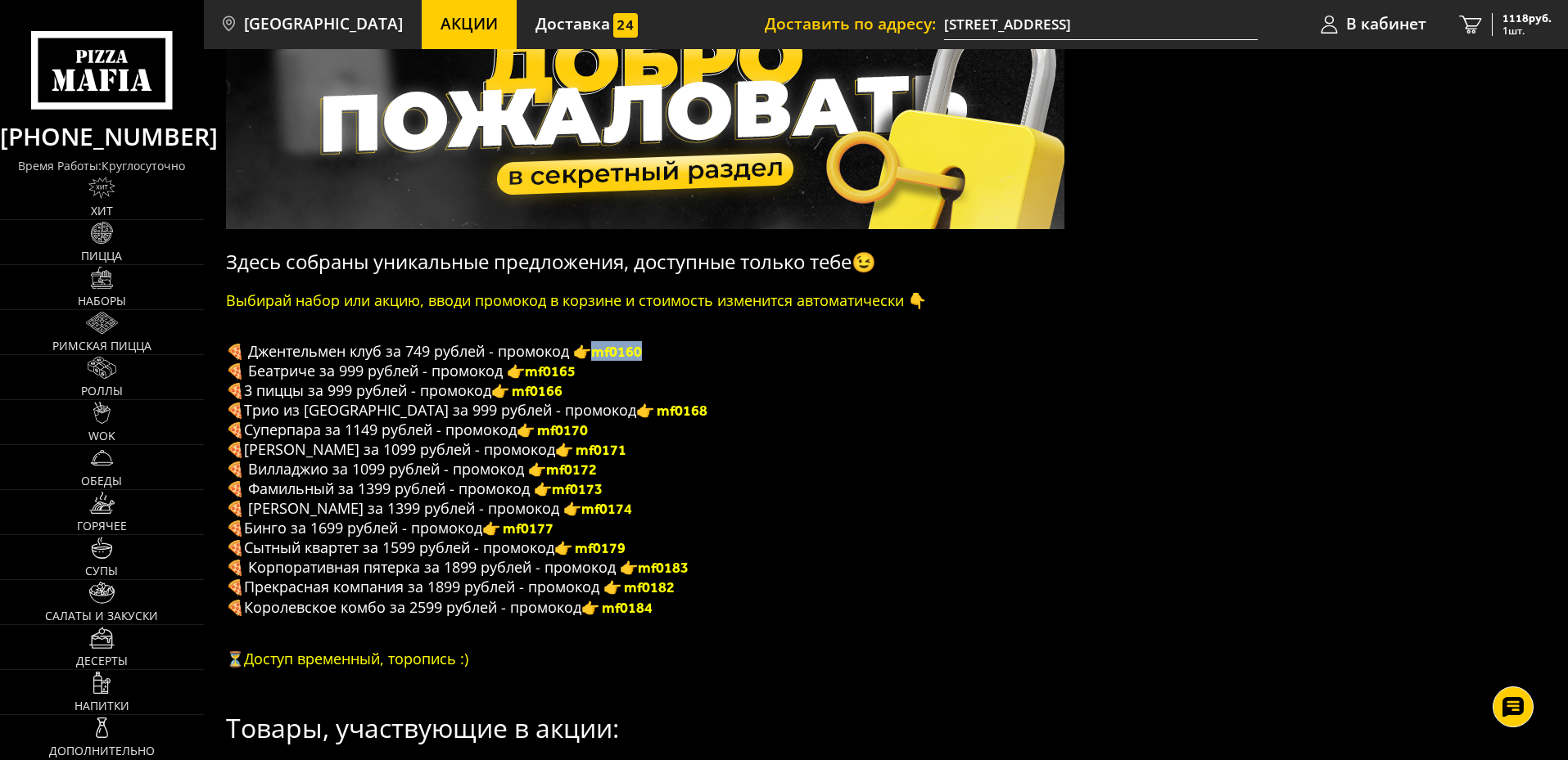
drag, startPoint x: 657, startPoint y: 355, endPoint x: 602, endPoint y: 355, distance: 55.0
click at [602, 355] on p "🍕 Джентельмен клуб за 749 рублей - промокод 👉 mf0160" at bounding box center [644, 350] width 838 height 20
click at [602, 355] on b "mf0160" at bounding box center [617, 351] width 51 height 18
click at [603, 354] on b "mf0160" at bounding box center [617, 351] width 51 height 18
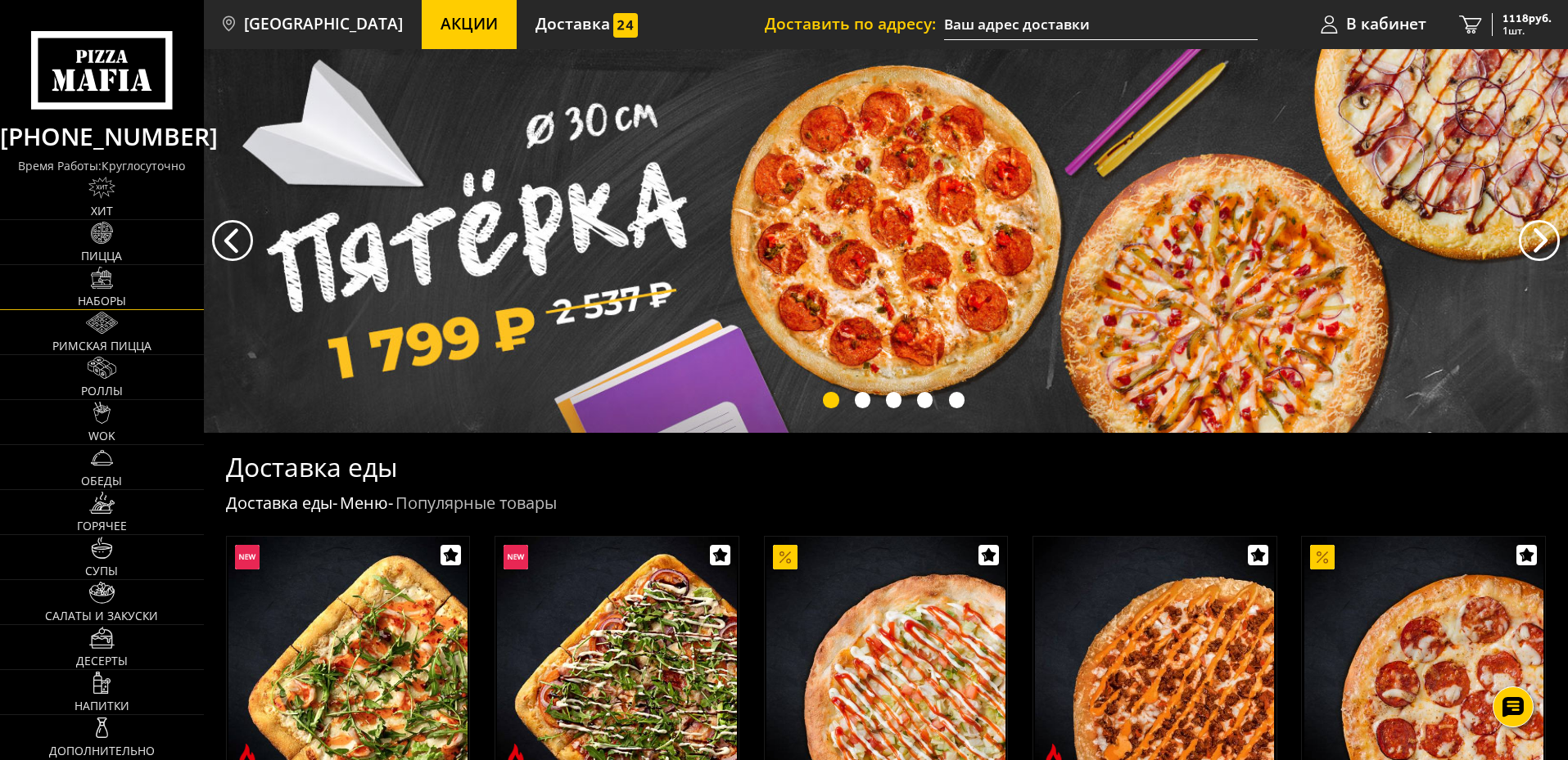
click at [98, 280] on img at bounding box center [101, 277] width 22 height 22
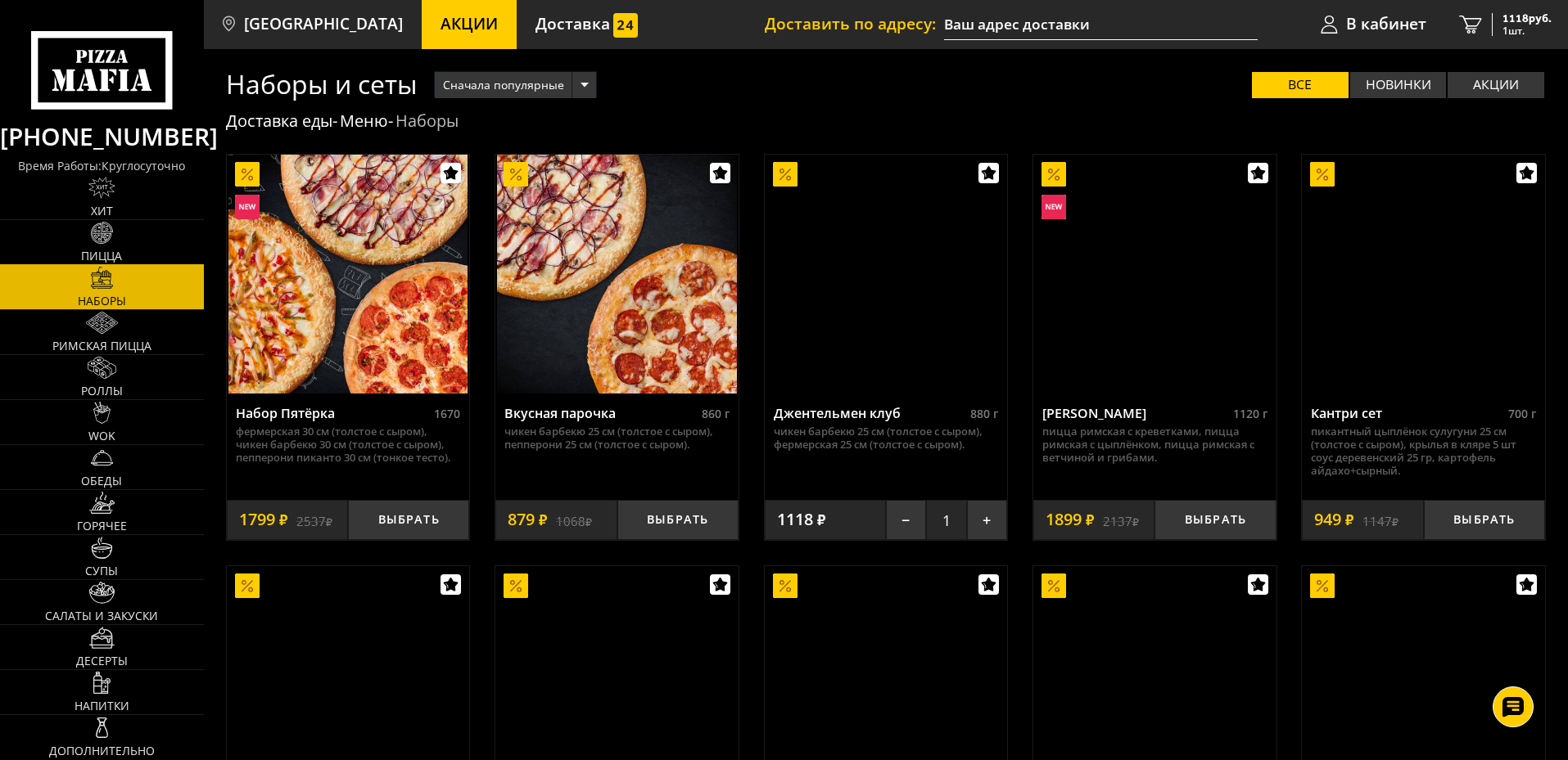
click at [101, 256] on span "Пицца" at bounding box center [101, 255] width 41 height 11
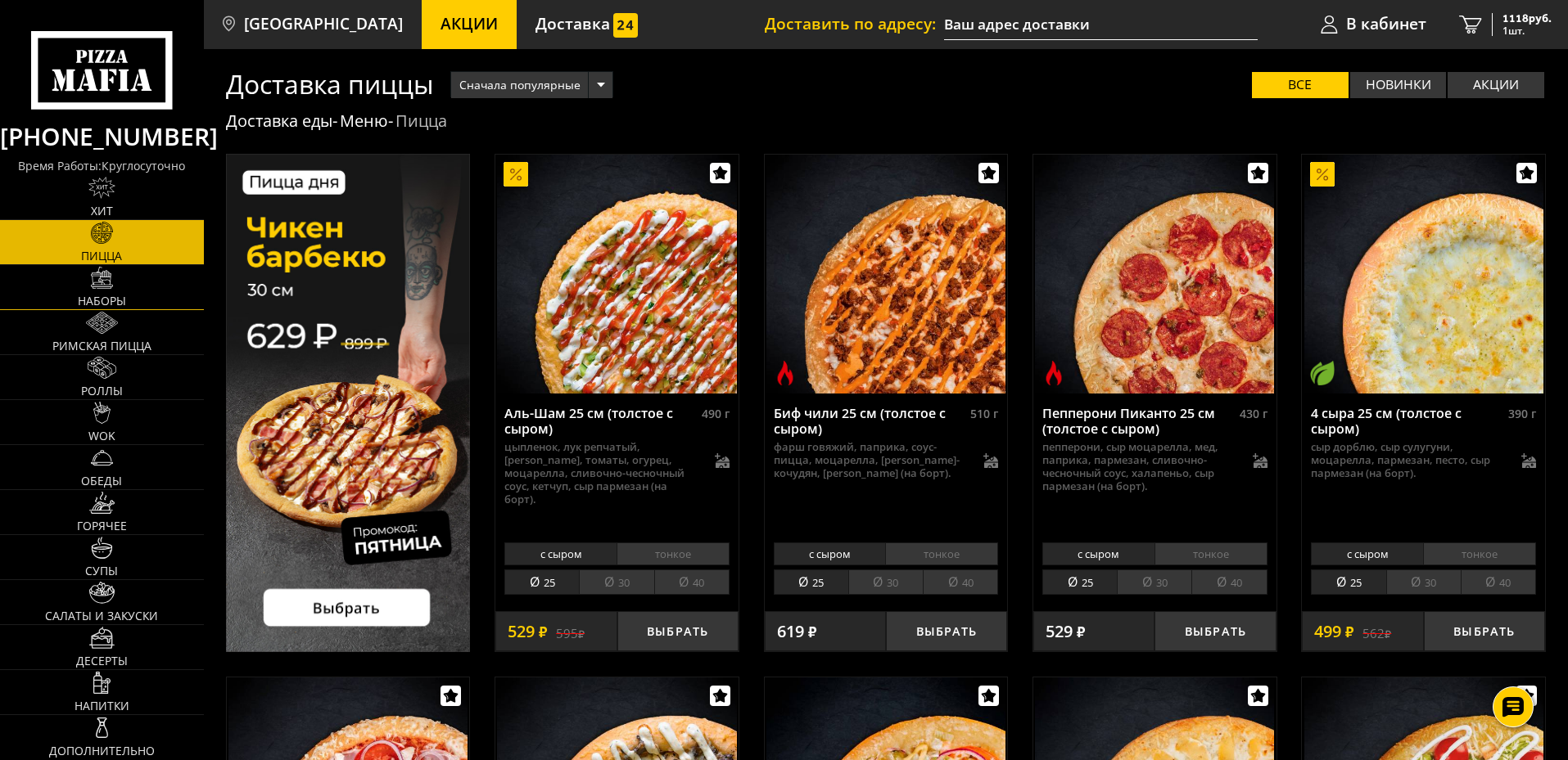
click at [99, 296] on span "Наборы" at bounding box center [101, 301] width 48 height 11
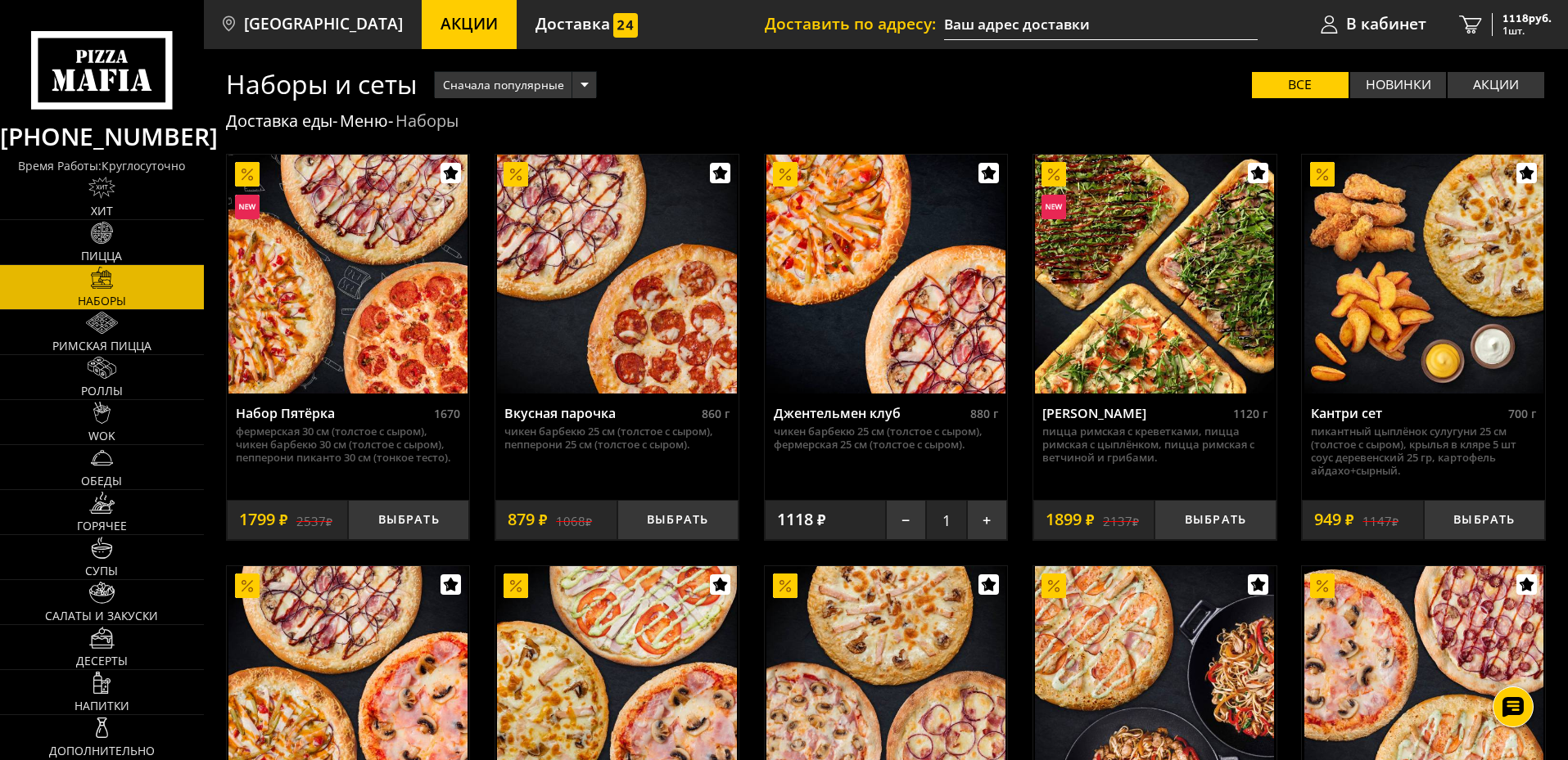
click at [852, 314] on img at bounding box center [886, 274] width 239 height 239
click at [1486, 32] on link "1 1118 руб. 1 шт." at bounding box center [1505, 24] width 126 height 49
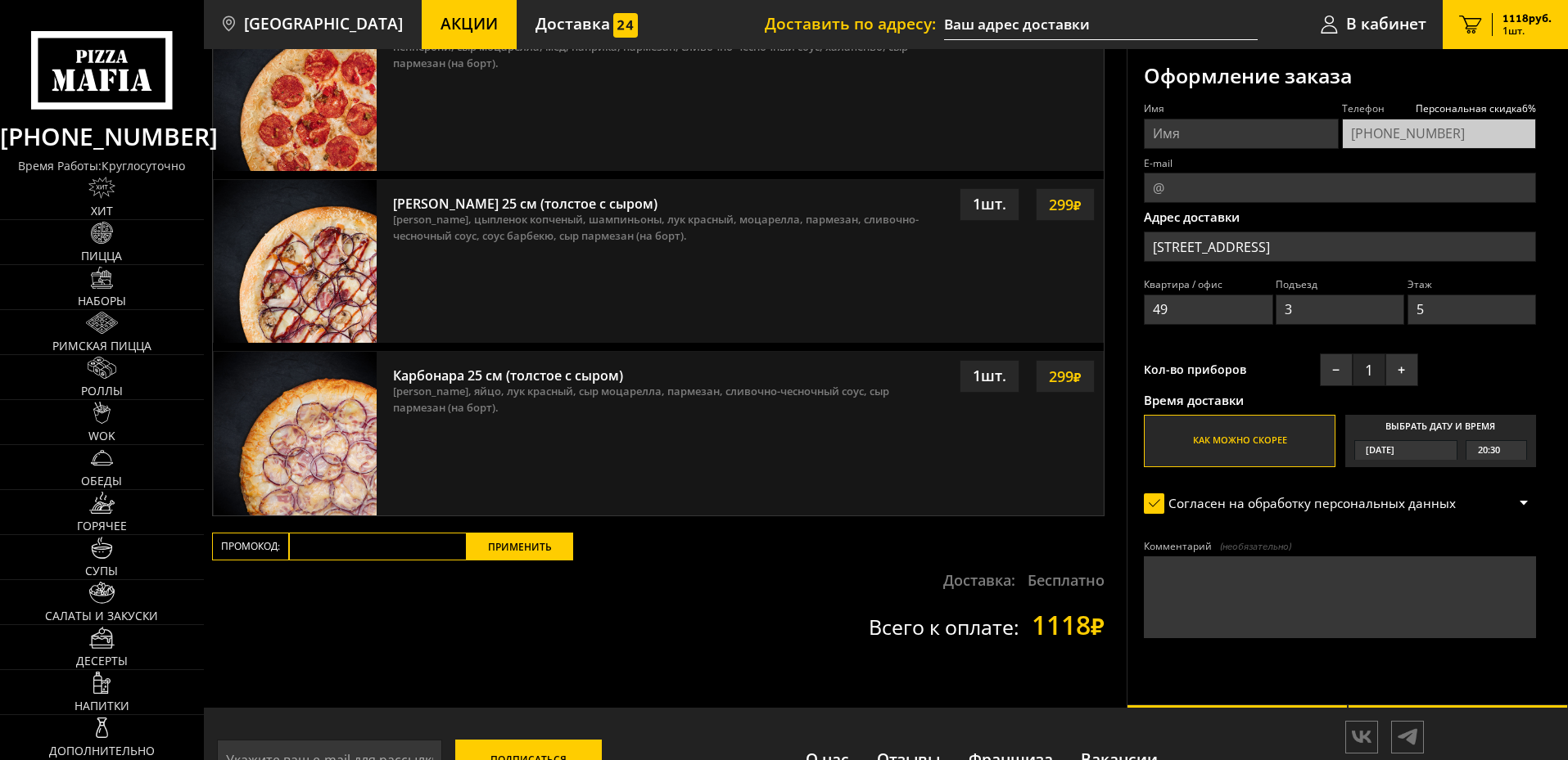
scroll to position [736, 0]
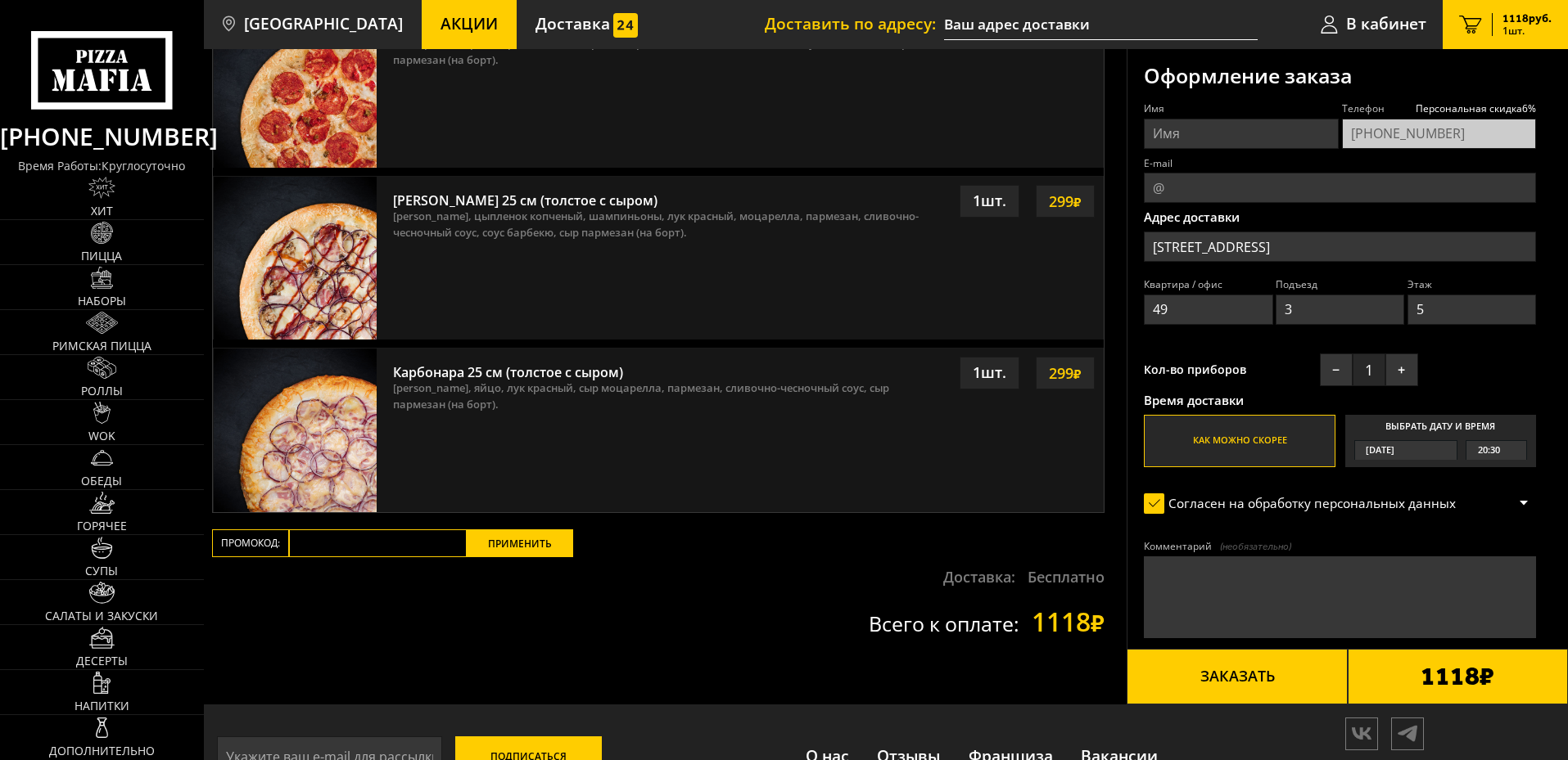
click at [423, 546] on input "Промокод:" at bounding box center [378, 543] width 178 height 28
paste input "mf0160"
type input "mf0160"
click at [495, 546] on button "Применить" at bounding box center [520, 543] width 106 height 28
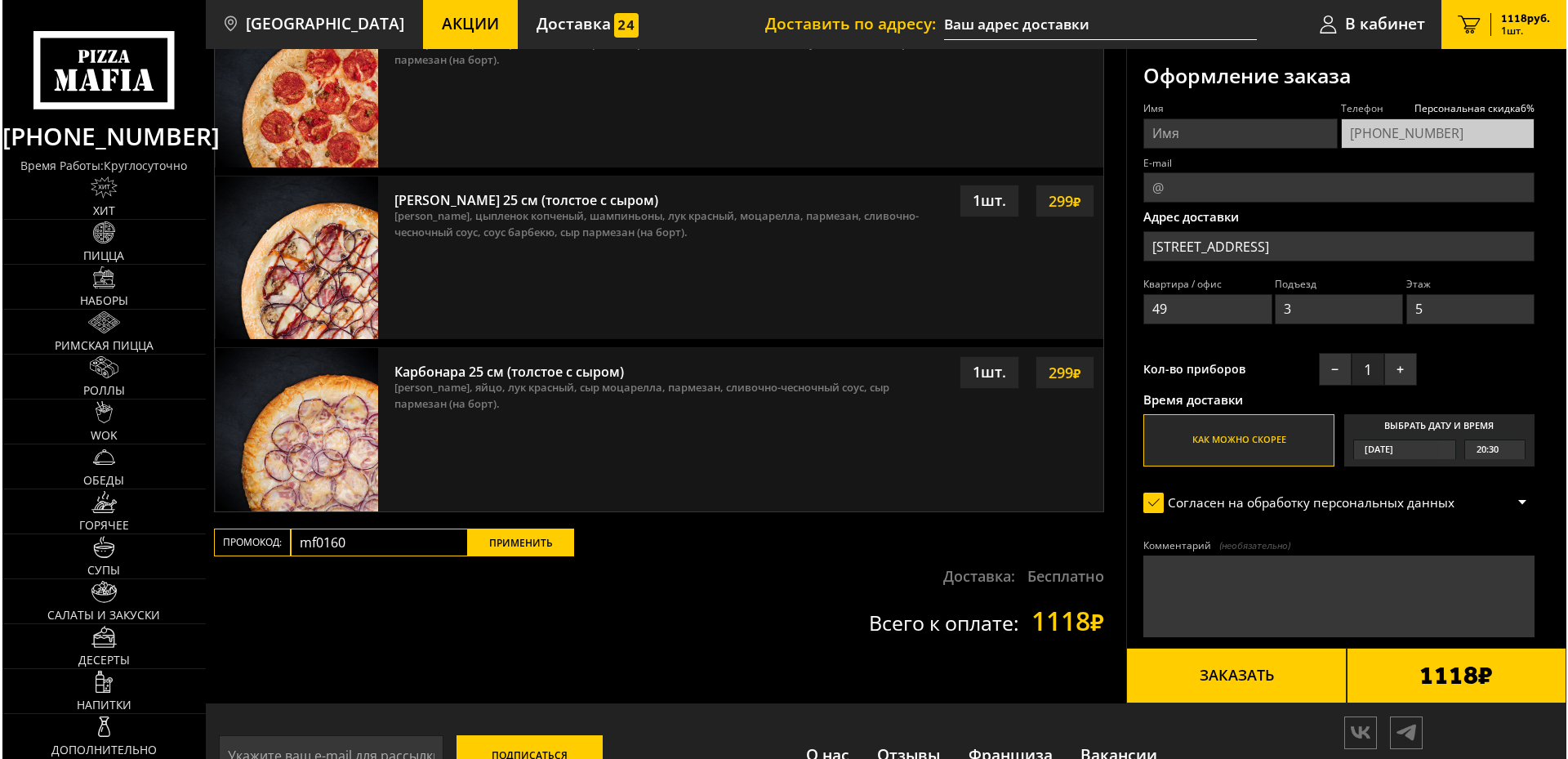
scroll to position [0, 0]
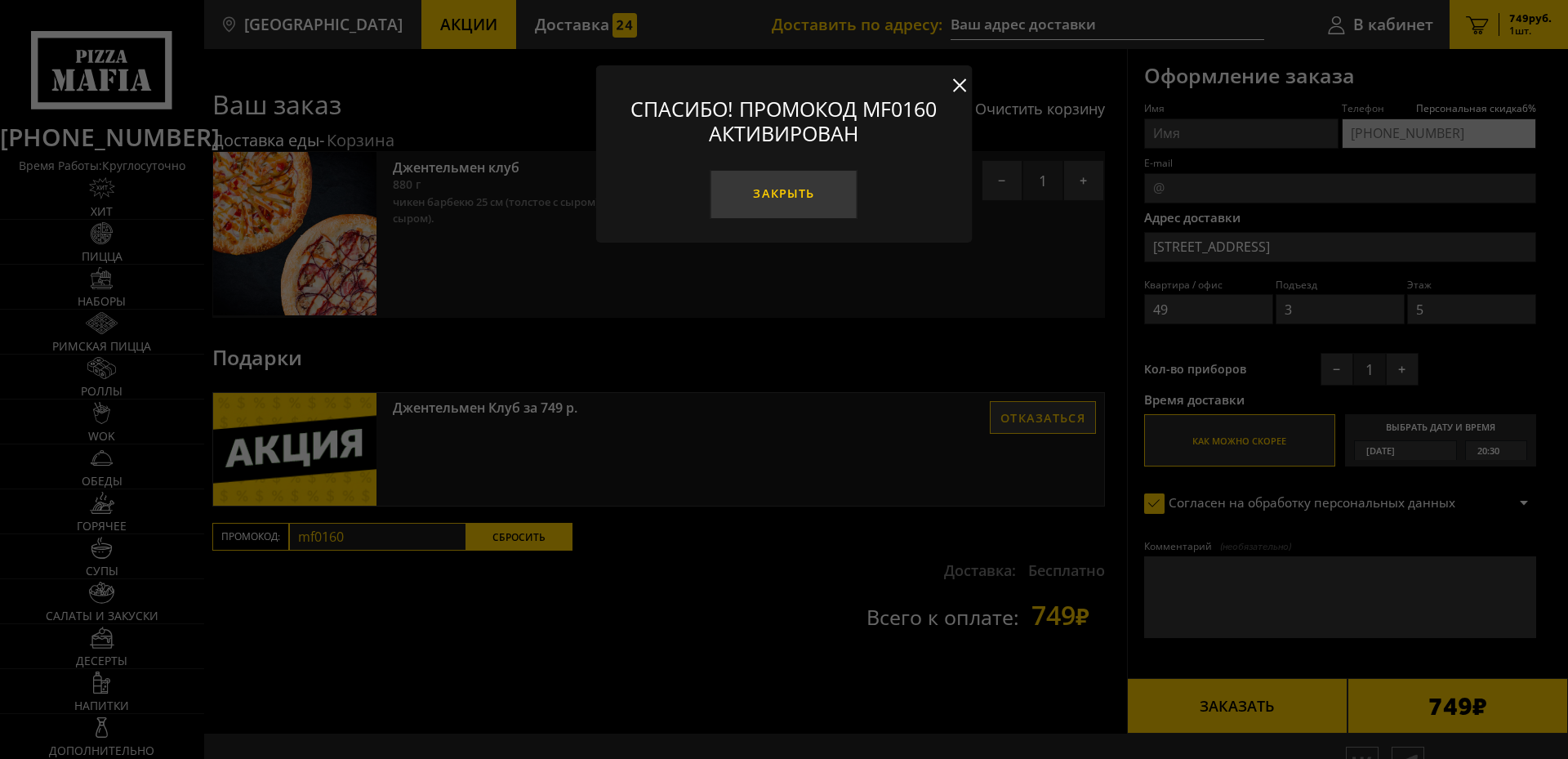
click at [786, 200] on button "Закрыть" at bounding box center [784, 194] width 147 height 49
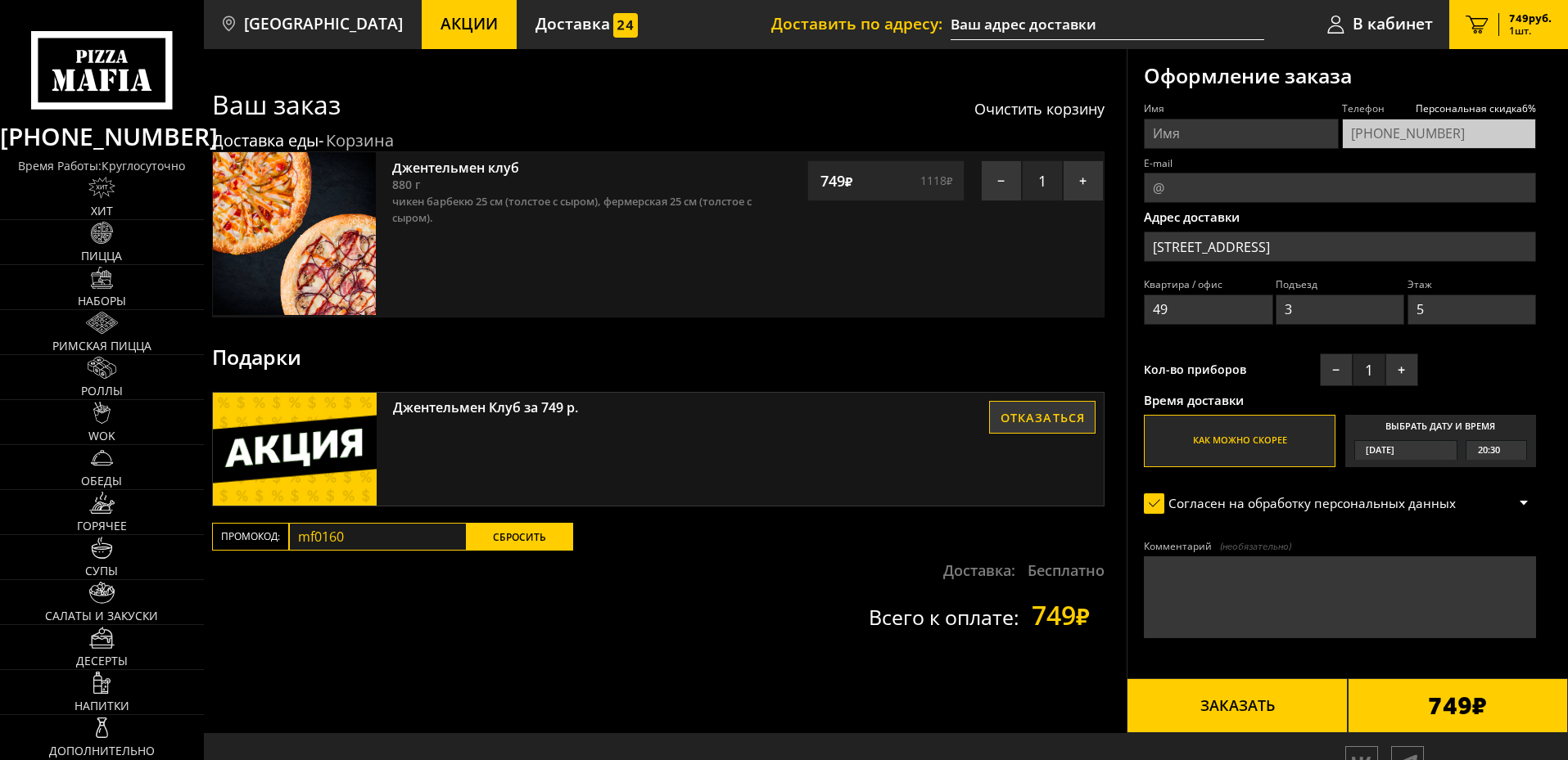
click at [1195, 139] on input "Имя" at bounding box center [1240, 133] width 194 height 31
type input "R"
type input "Кирилл"
click at [1235, 316] on input "49" at bounding box center [1207, 309] width 128 height 31
click at [1210, 600] on textarea "Комментарий (необязательно)" at bounding box center [1340, 597] width 392 height 82
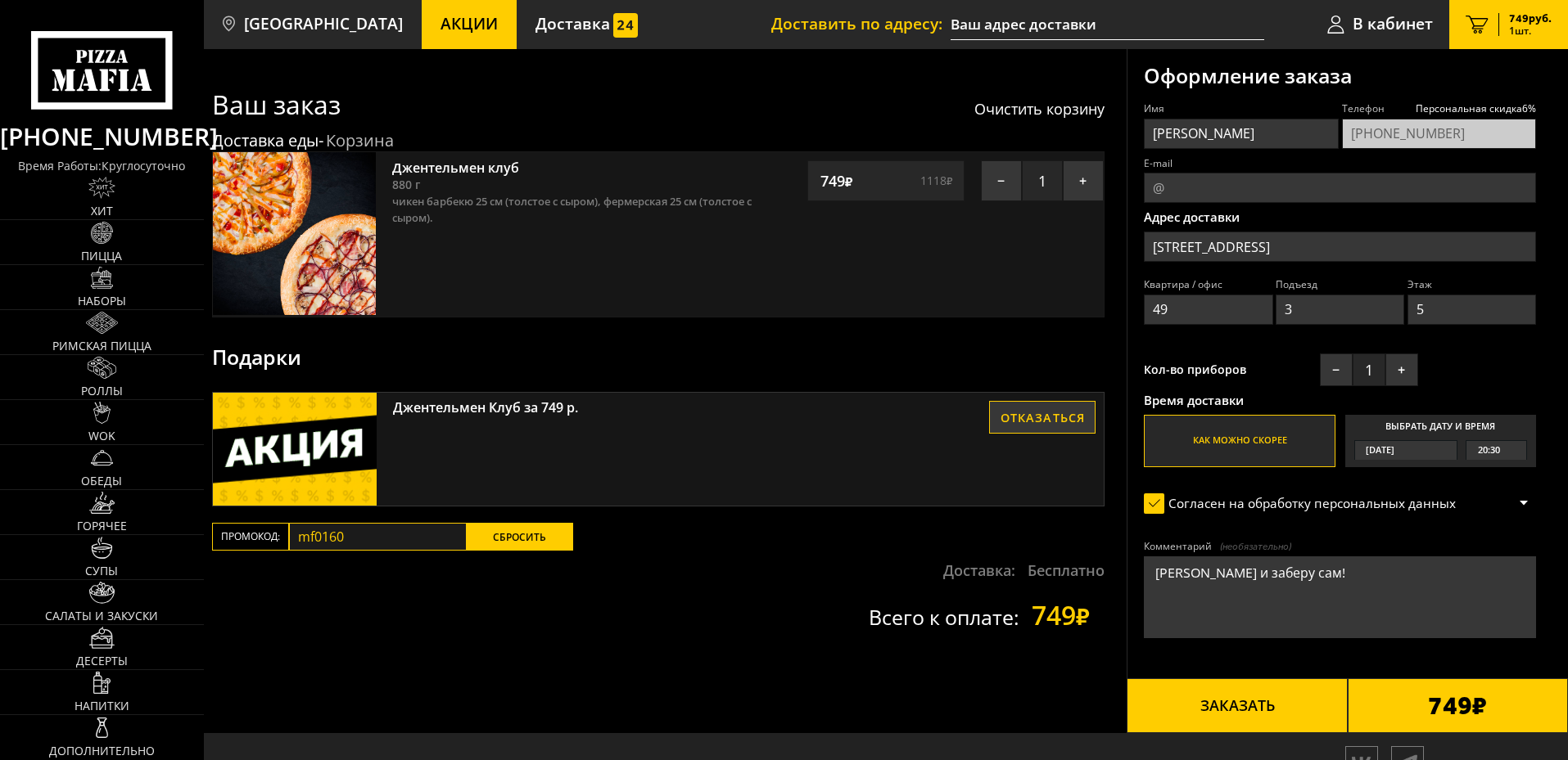
type textarea "Выйду и заберу сам!"
click at [1258, 308] on input "49" at bounding box center [1207, 309] width 128 height 31
click at [1326, 310] on input "3" at bounding box center [1340, 309] width 128 height 31
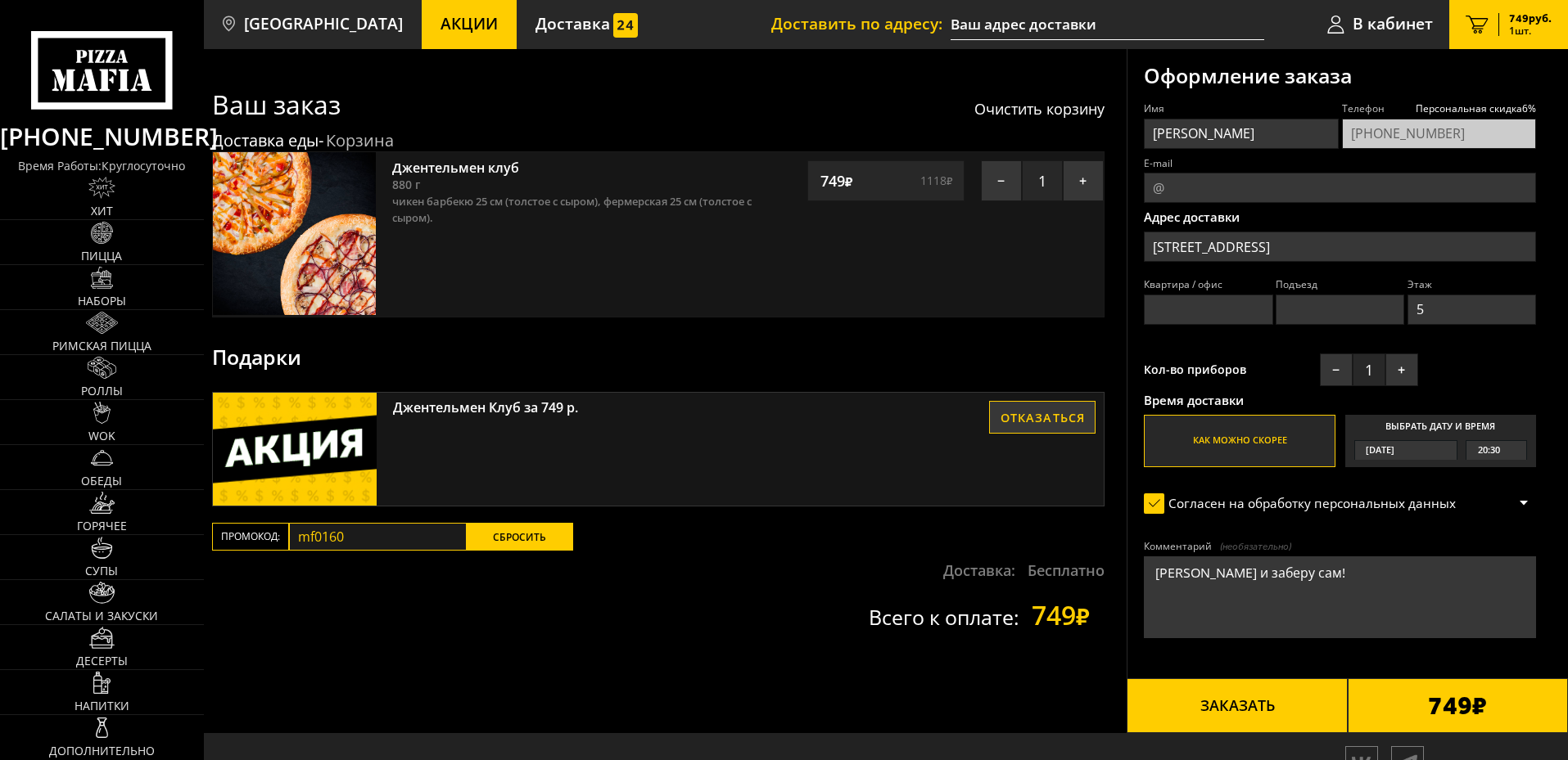
click at [1468, 316] on input "5" at bounding box center [1471, 309] width 128 height 31
click at [1271, 277] on div "Адрес доставки Съезжинская улица, 19 Квартира / офис Подъезд Этаж" at bounding box center [1340, 272] width 392 height 122
click at [1325, 702] on button "Заказать" at bounding box center [1237, 706] width 221 height 56
click at [1170, 309] on input "Квартира / офис" at bounding box center [1207, 309] width 128 height 31
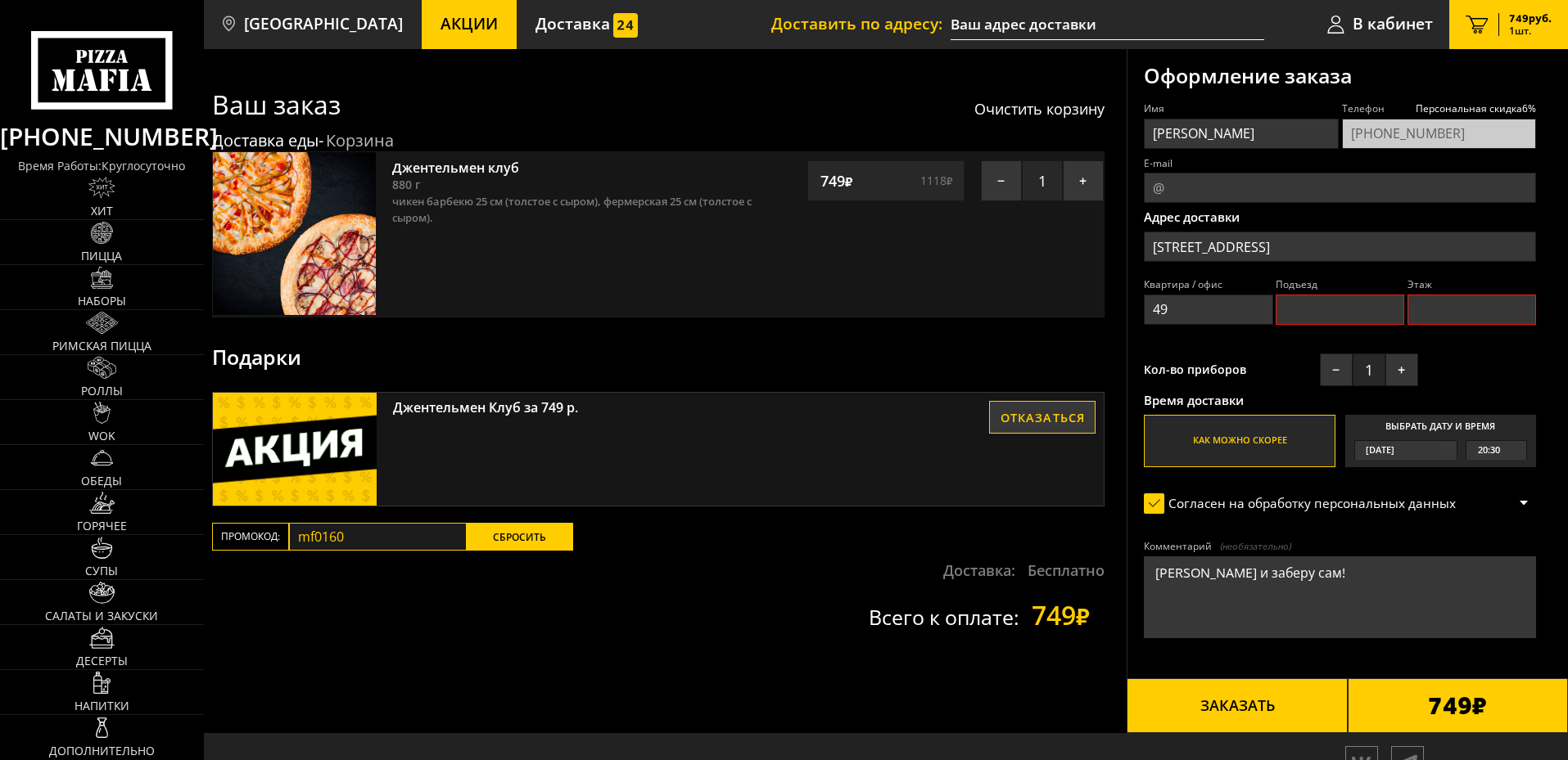
type input "49"
type input "4"
type input "2"
type input "5"
click at [1304, 694] on button "Заказать" at bounding box center [1237, 706] width 221 height 56
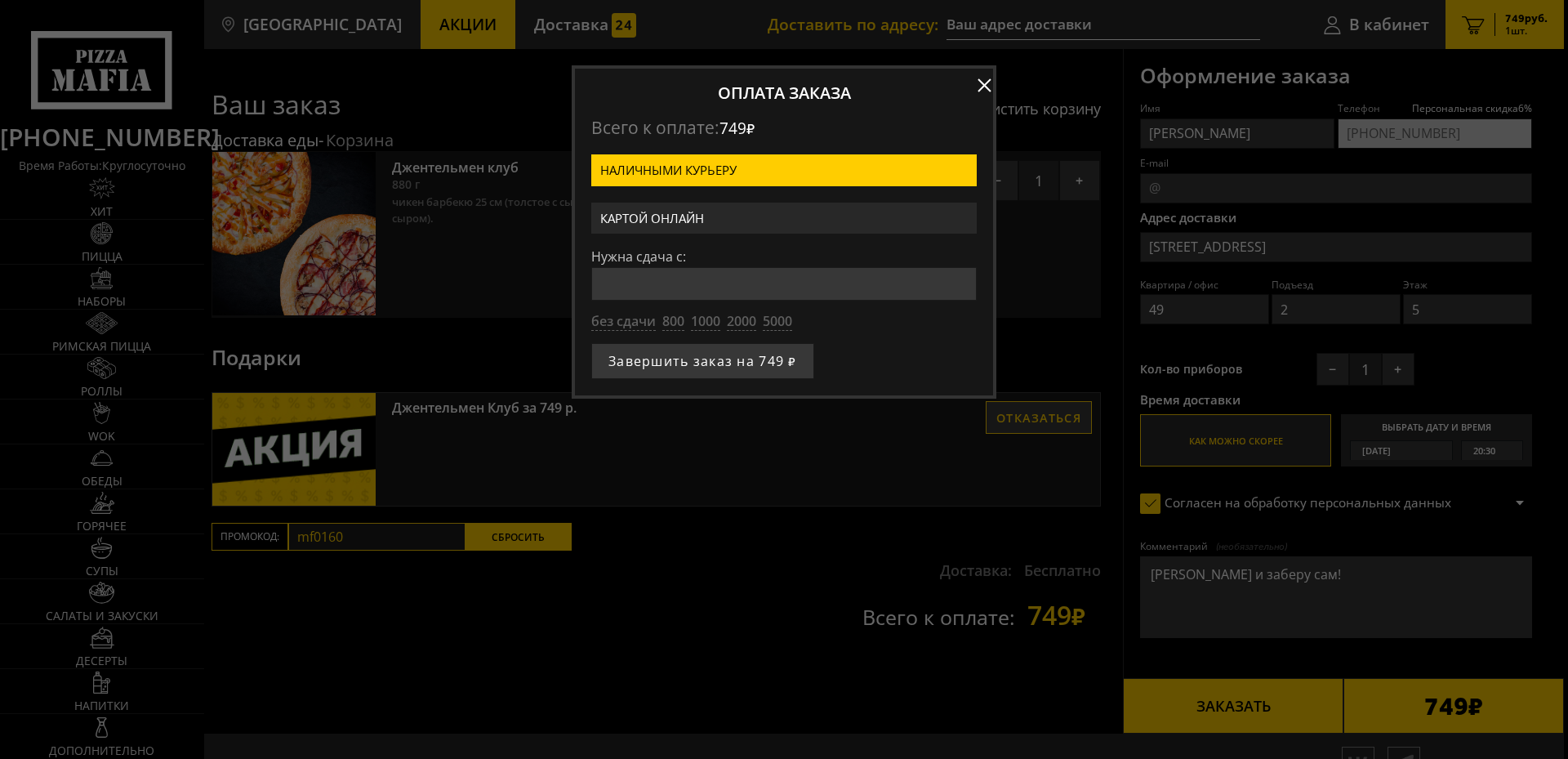
click at [694, 228] on label "Картой онлайн" at bounding box center [784, 218] width 385 height 32
click at [0, 0] on input "Картой онлайн" at bounding box center [0, 0] width 0 height 0
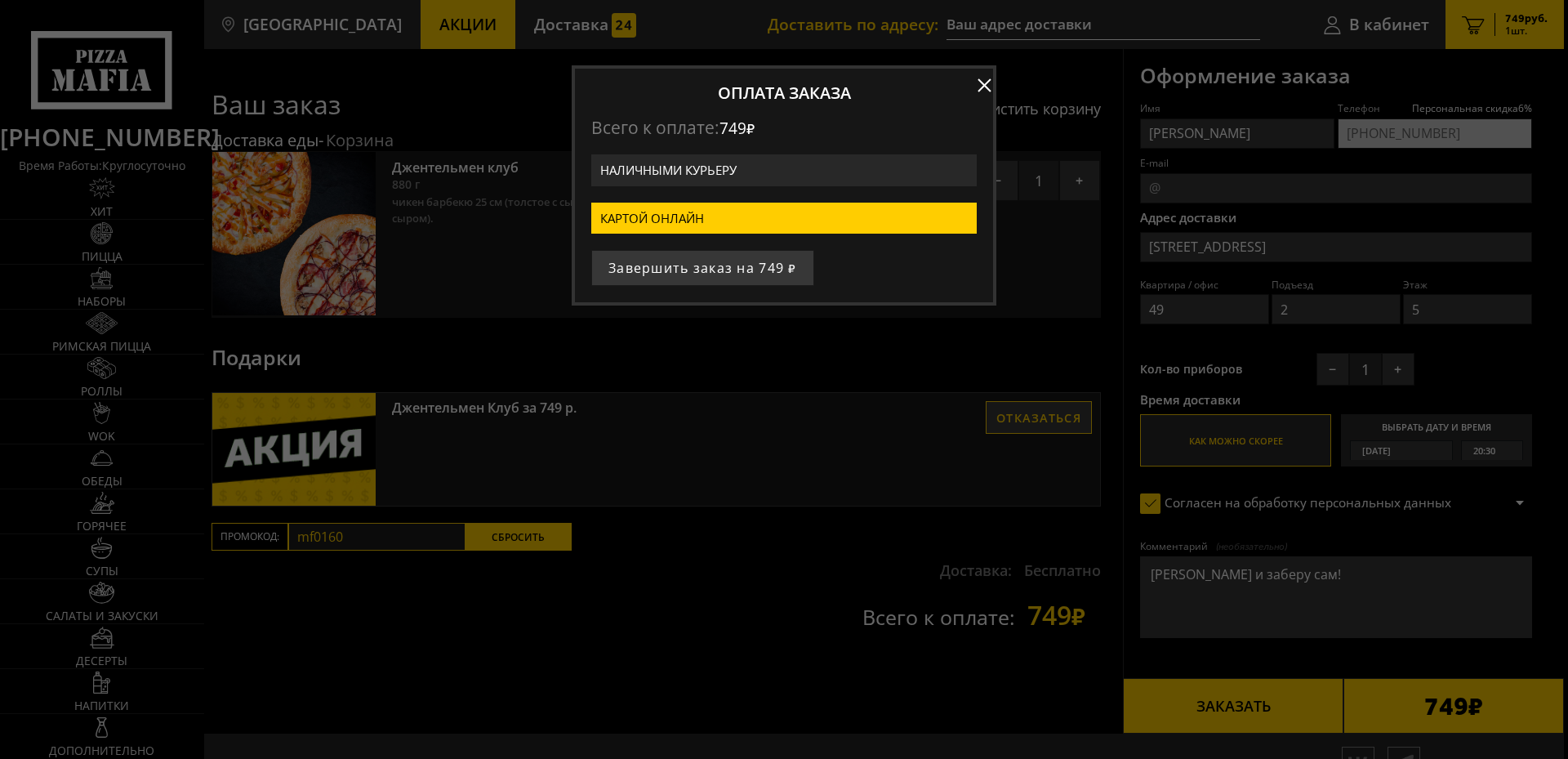
click at [690, 169] on label "Наличными курьеру" at bounding box center [784, 170] width 385 height 32
click at [0, 0] on input "Наличными курьеру" at bounding box center [0, 0] width 0 height 0
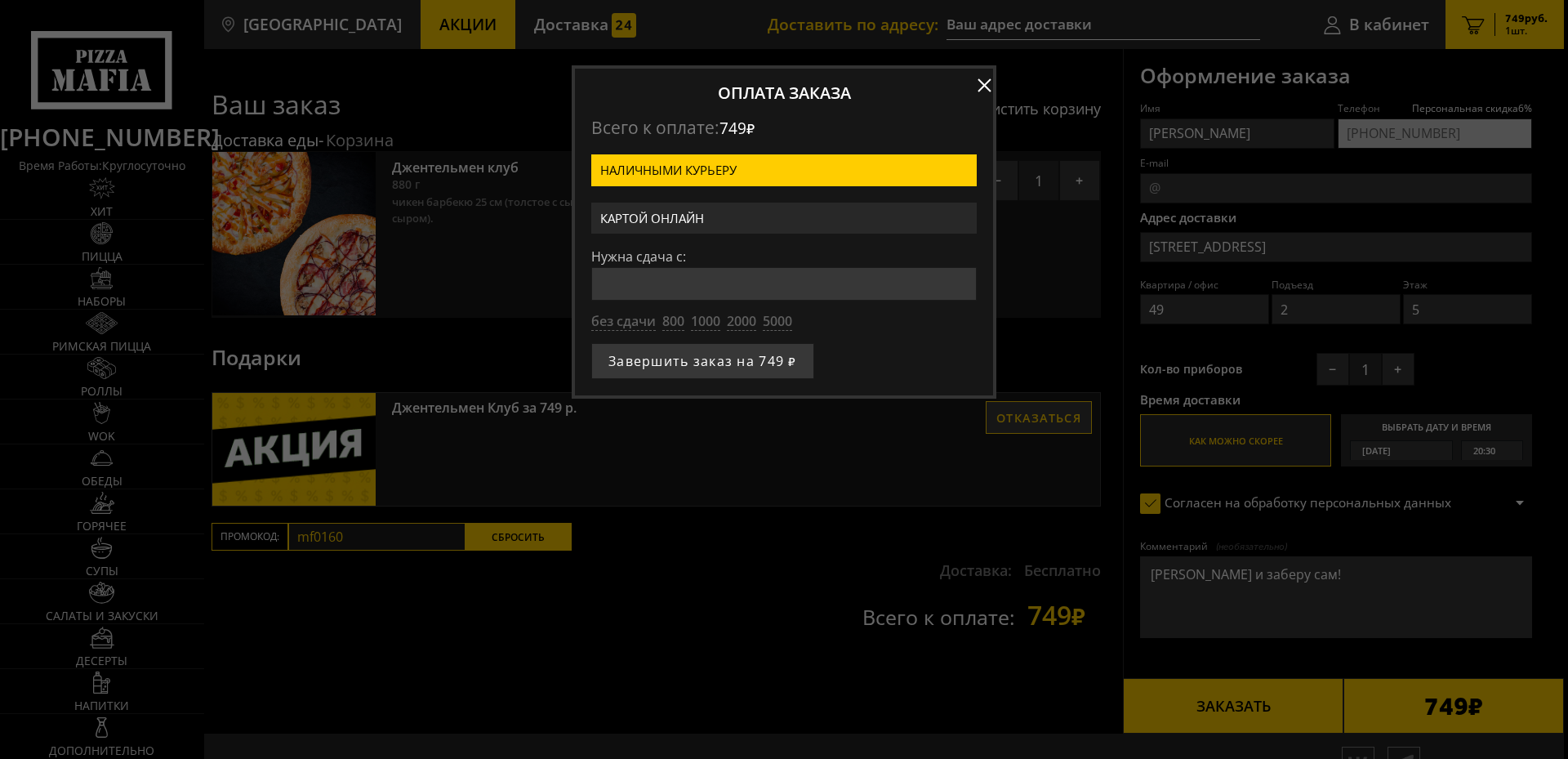
click at [720, 223] on label "Картой онлайн" at bounding box center [784, 218] width 385 height 32
click at [0, 0] on input "Картой онлайн" at bounding box center [0, 0] width 0 height 0
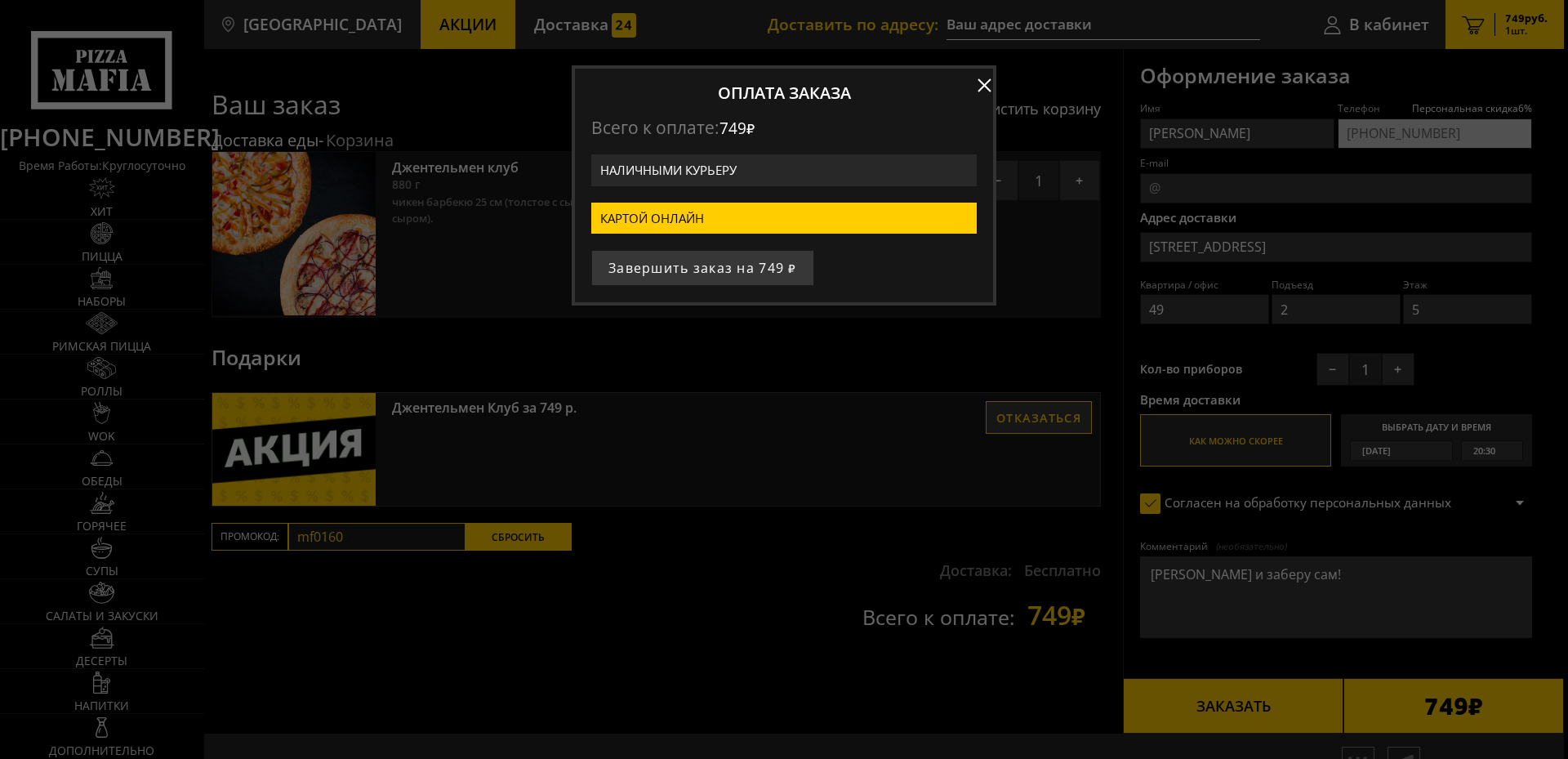
click at [732, 168] on label "Наличными курьеру" at bounding box center [784, 170] width 385 height 32
click at [0, 0] on input "Наличными курьеру" at bounding box center [0, 0] width 0 height 0
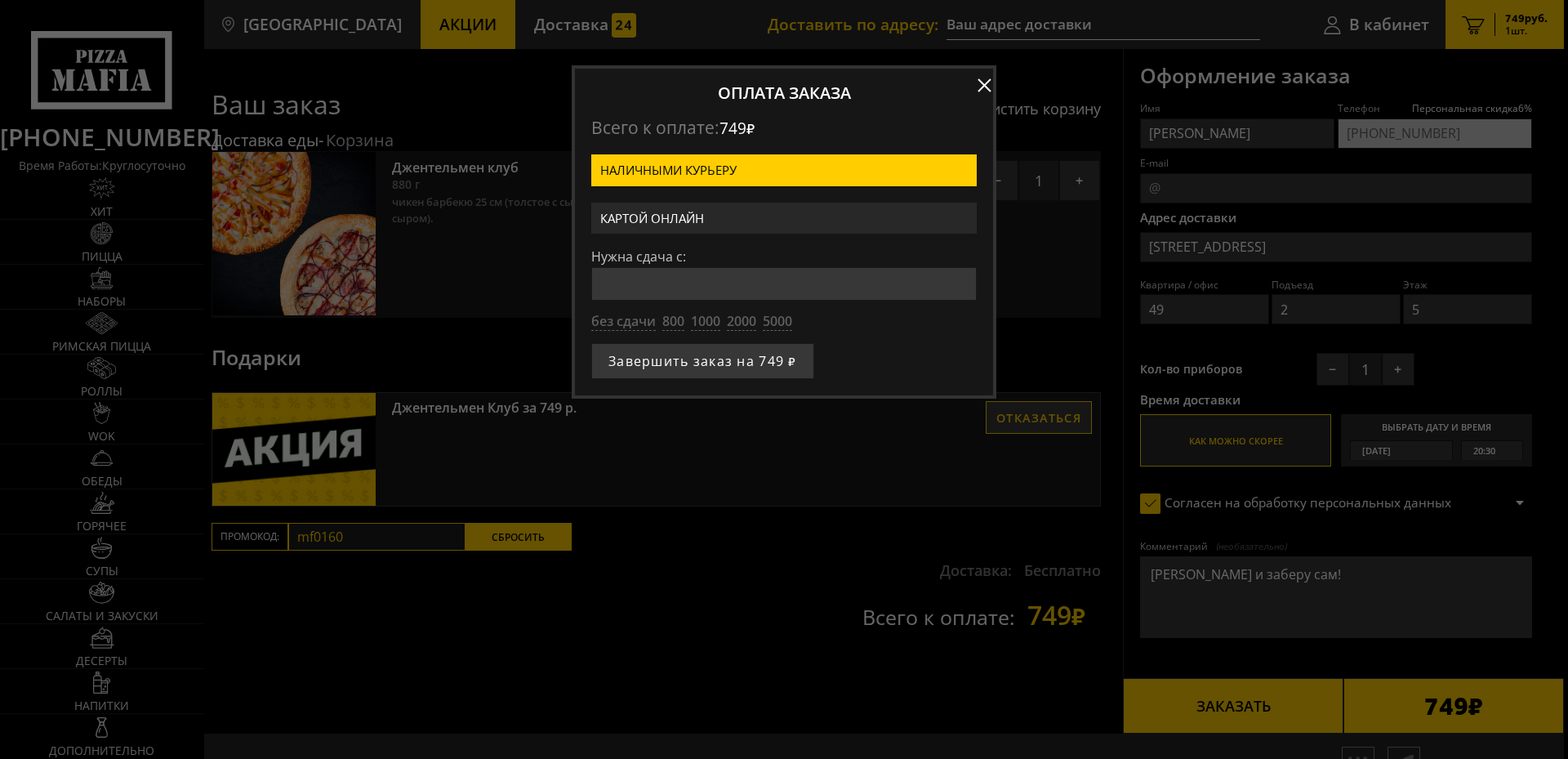
click at [652, 286] on input "Нужна сдача с:" at bounding box center [784, 284] width 385 height 33
click at [641, 233] on label "Картой онлайн" at bounding box center [784, 218] width 385 height 32
click at [0, 0] on input "Картой онлайн" at bounding box center [0, 0] width 0 height 0
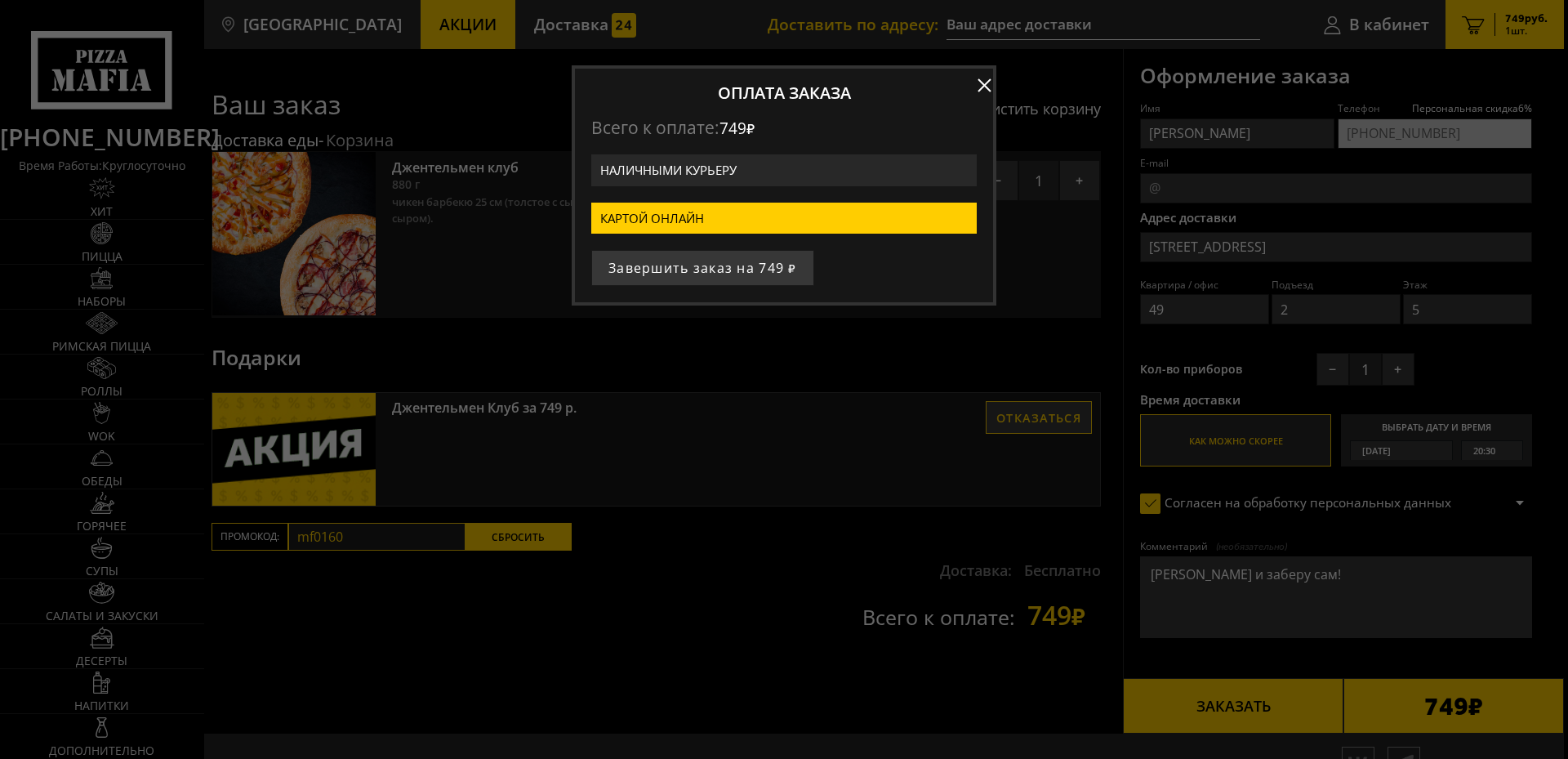
click at [691, 175] on label "Наличными курьеру" at bounding box center [784, 170] width 385 height 32
click at [0, 0] on input "Наличными курьеру" at bounding box center [0, 0] width 0 height 0
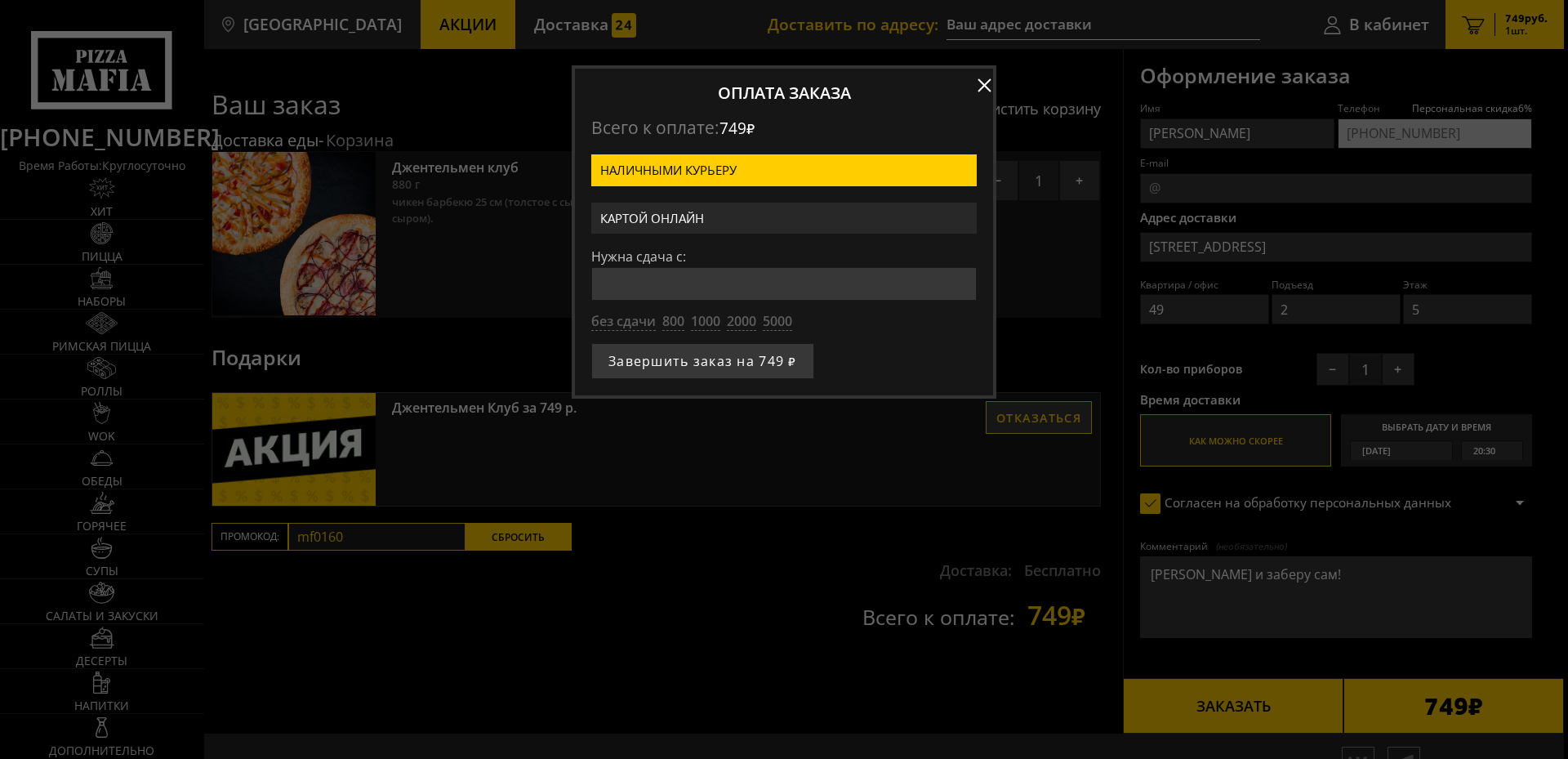
click at [708, 211] on label "Картой онлайн" at bounding box center [784, 218] width 385 height 32
click at [0, 0] on input "Картой онлайн" at bounding box center [0, 0] width 0 height 0
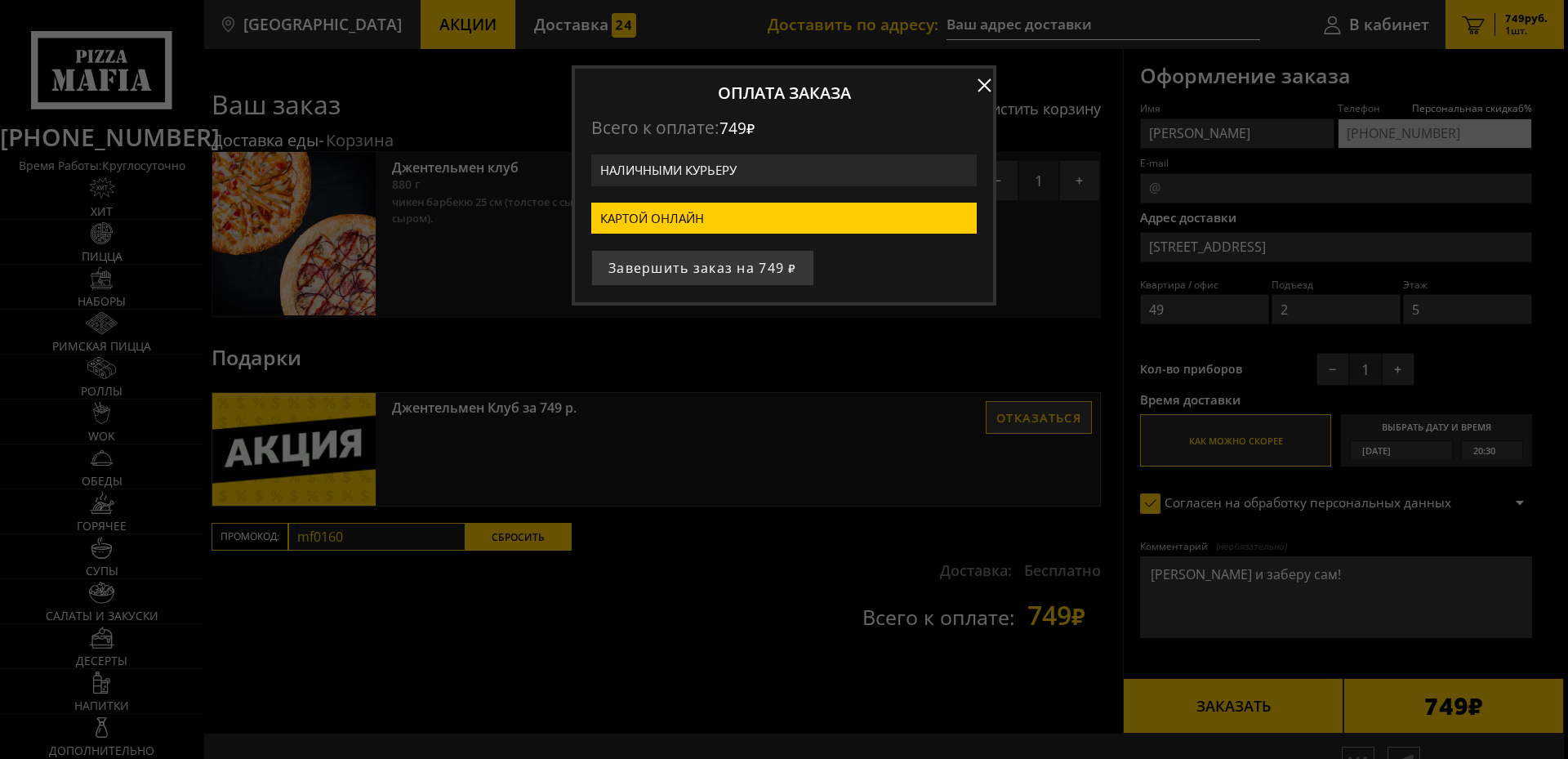
click at [766, 173] on label "Наличными курьеру" at bounding box center [784, 170] width 385 height 32
click at [0, 0] on input "Наличными курьеру" at bounding box center [0, 0] width 0 height 0
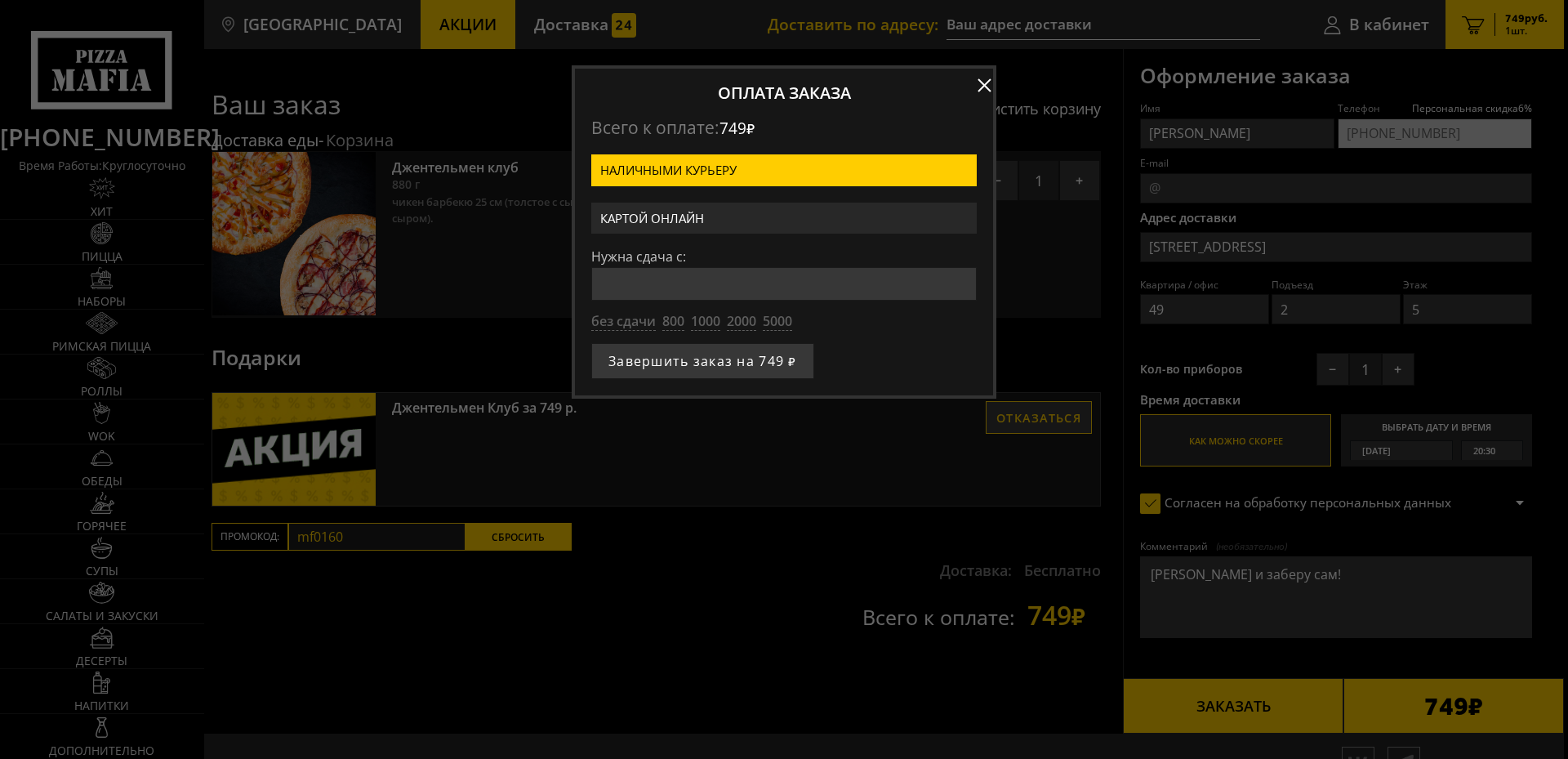
click at [682, 221] on label "Картой онлайн" at bounding box center [784, 218] width 385 height 32
click at [0, 0] on input "Картой онлайн" at bounding box center [0, 0] width 0 height 0
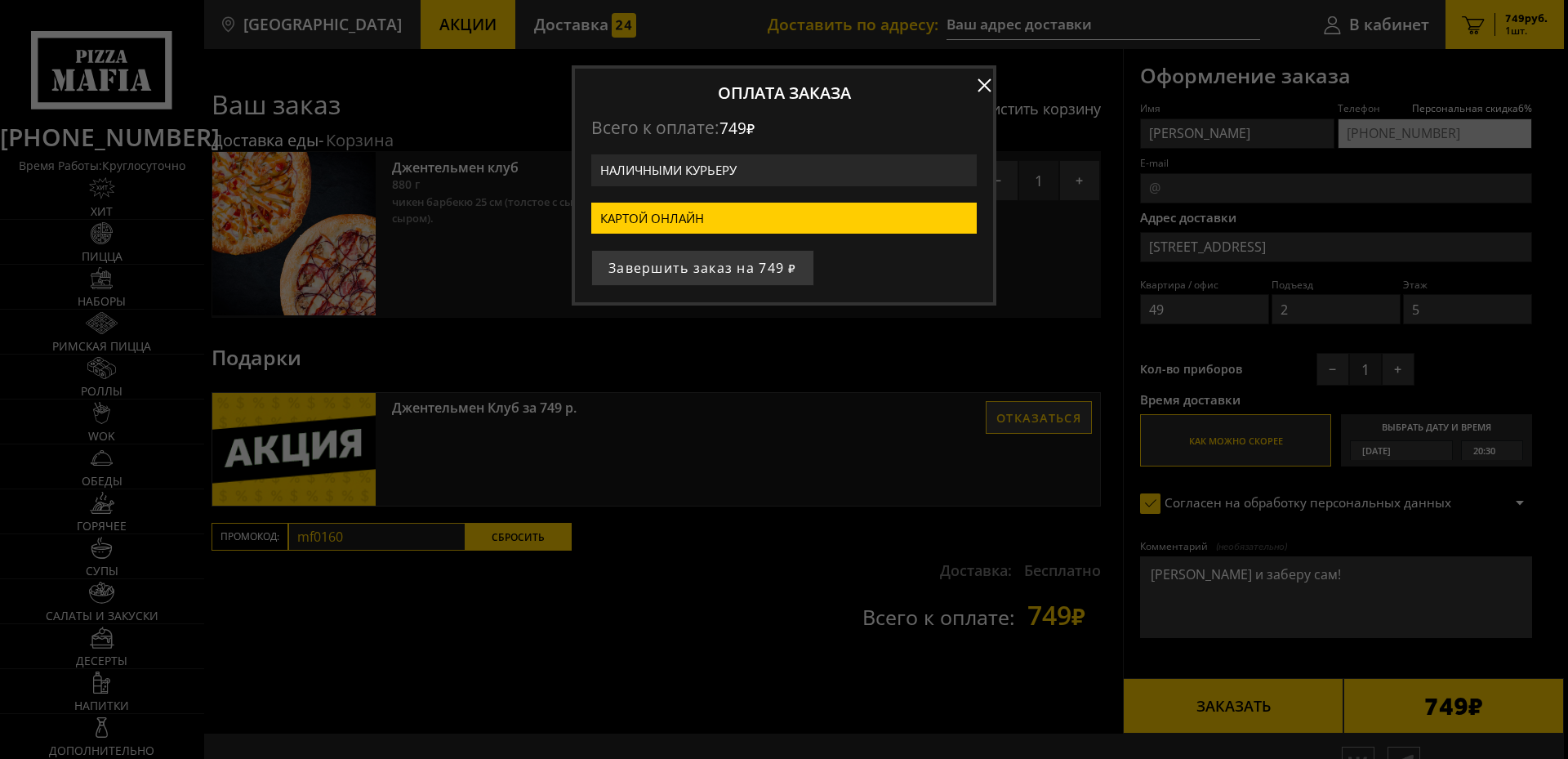
click at [689, 180] on label "Наличными курьеру" at bounding box center [784, 170] width 385 height 32
click at [0, 0] on input "Наличными курьеру" at bounding box center [0, 0] width 0 height 0
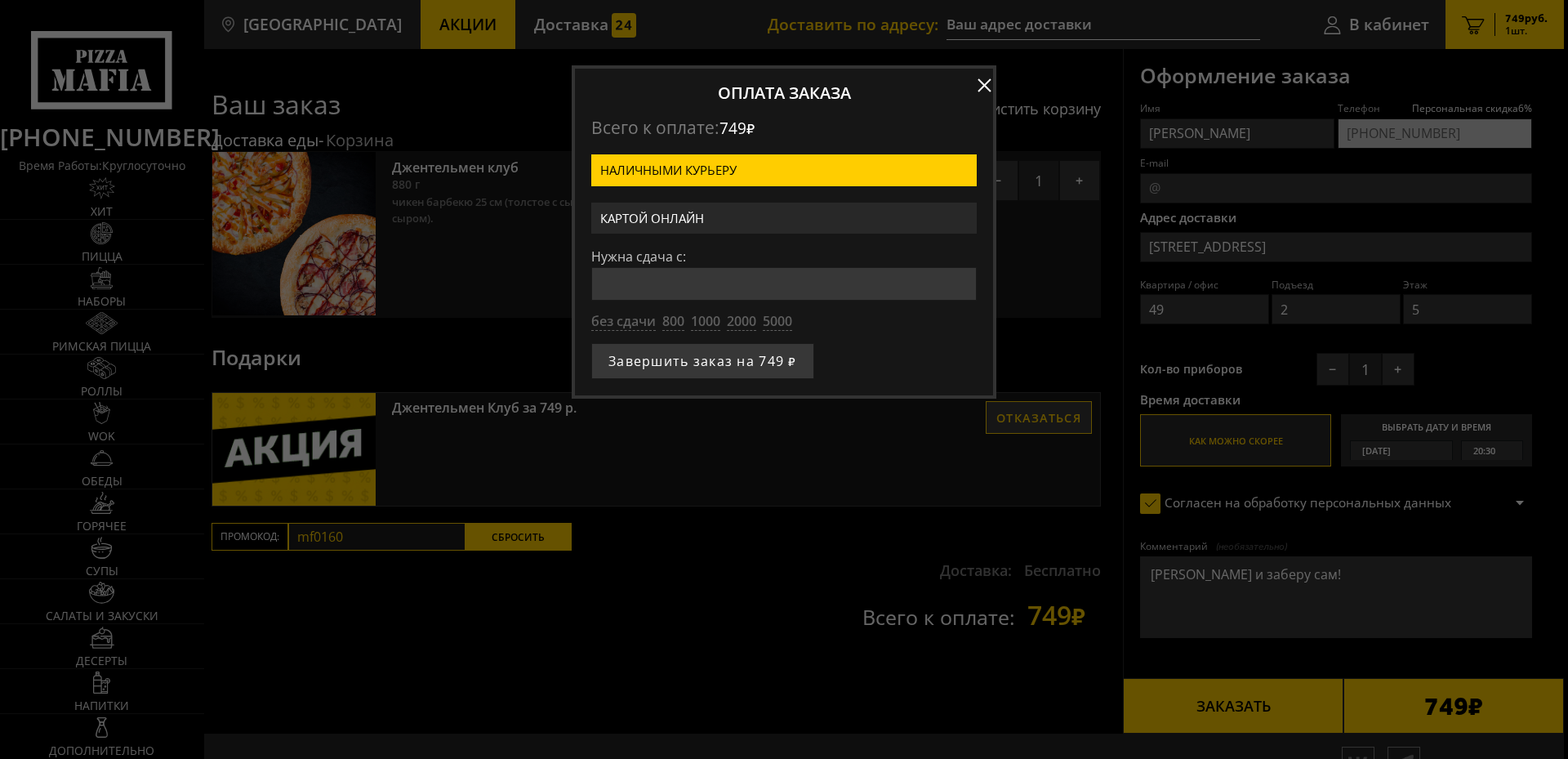
click at [649, 222] on label "Картой онлайн" at bounding box center [784, 218] width 385 height 32
click at [0, 0] on input "Картой онлайн" at bounding box center [0, 0] width 0 height 0
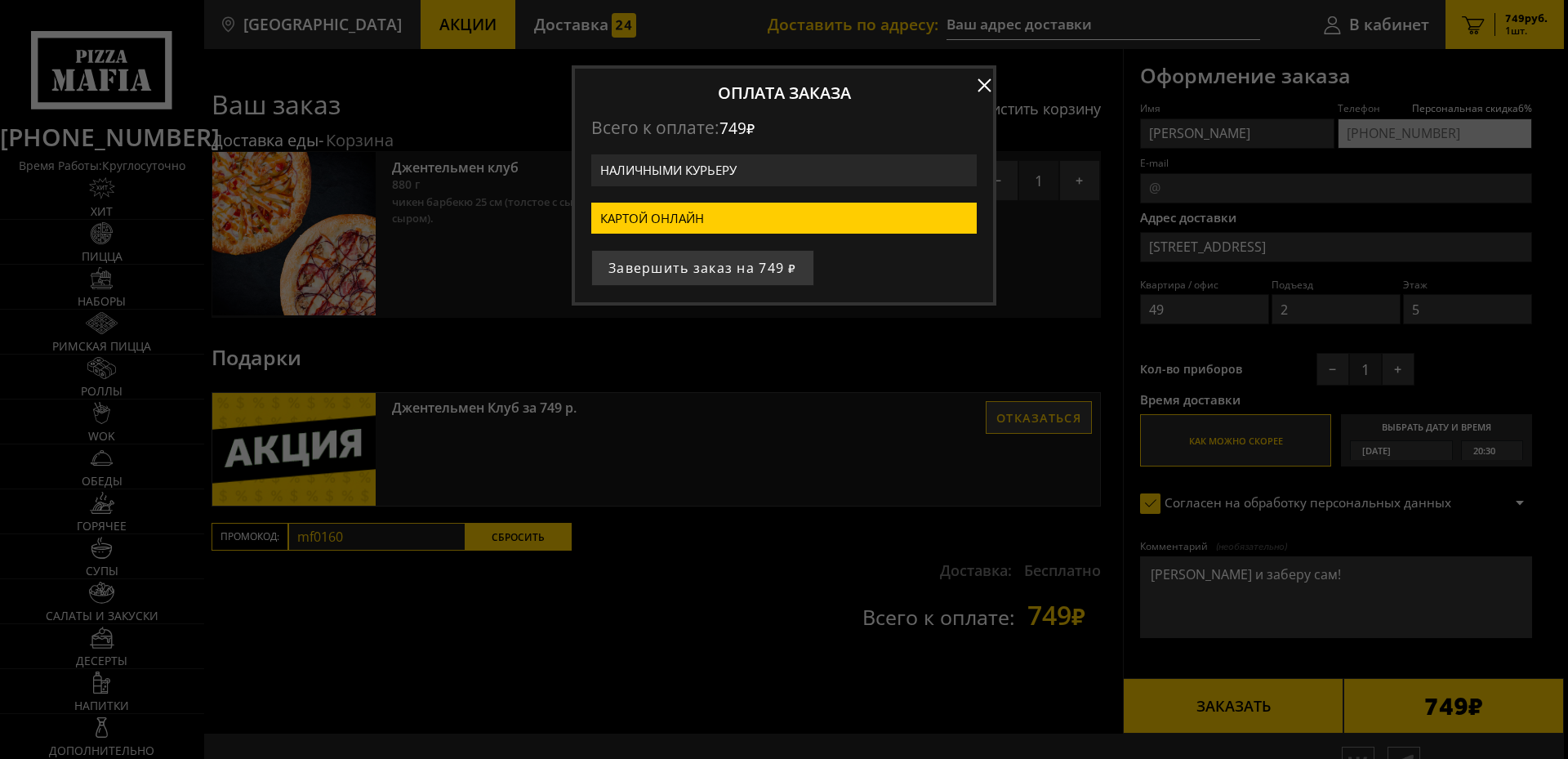
click at [664, 178] on label "Наличными курьеру" at bounding box center [784, 170] width 385 height 32
click at [0, 0] on input "Наличными курьеру" at bounding box center [0, 0] width 0 height 0
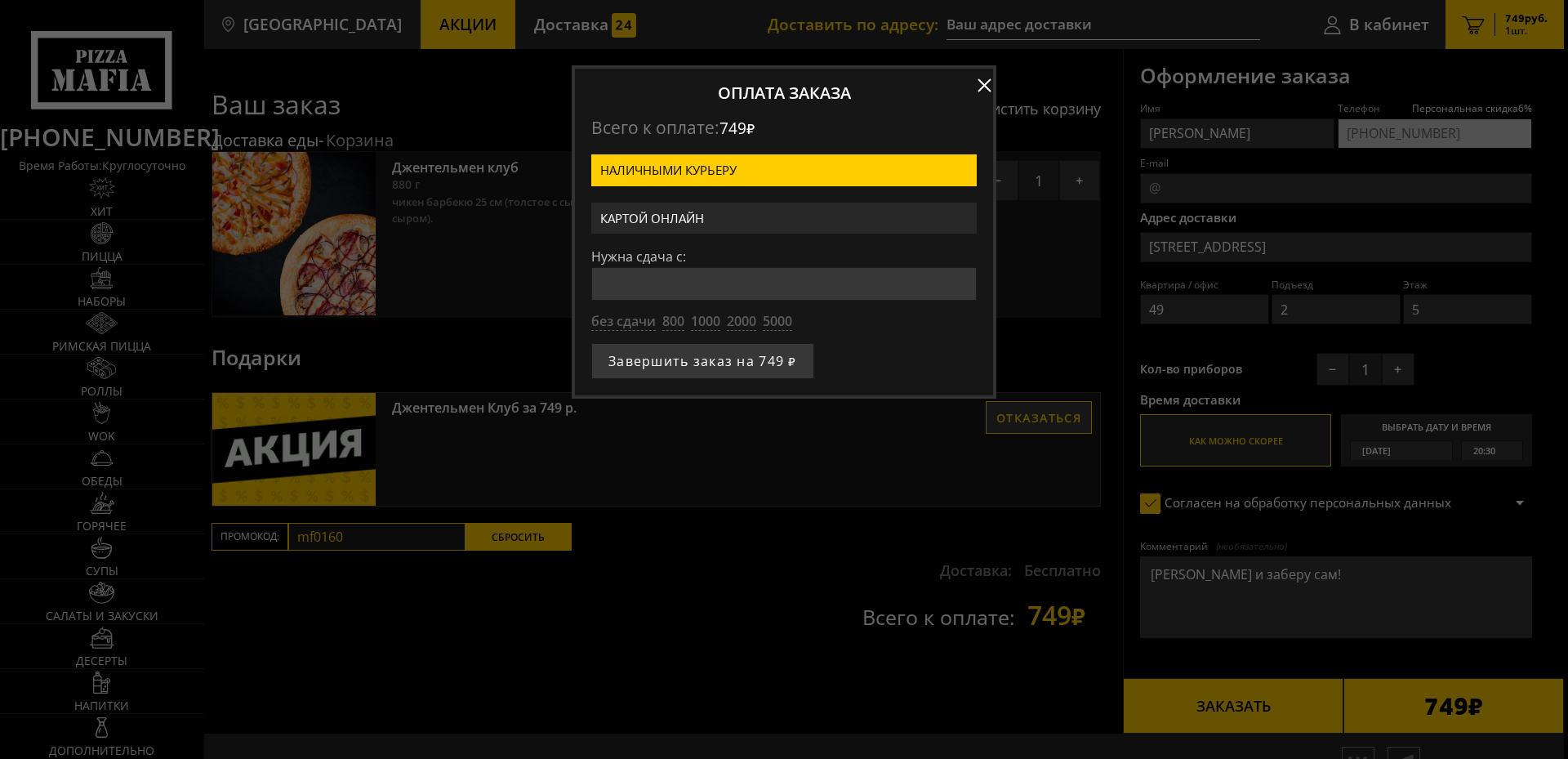
click at [669, 217] on label "Картой онлайн" at bounding box center [784, 218] width 385 height 32
click at [0, 0] on input "Картой онлайн" at bounding box center [0, 0] width 0 height 0
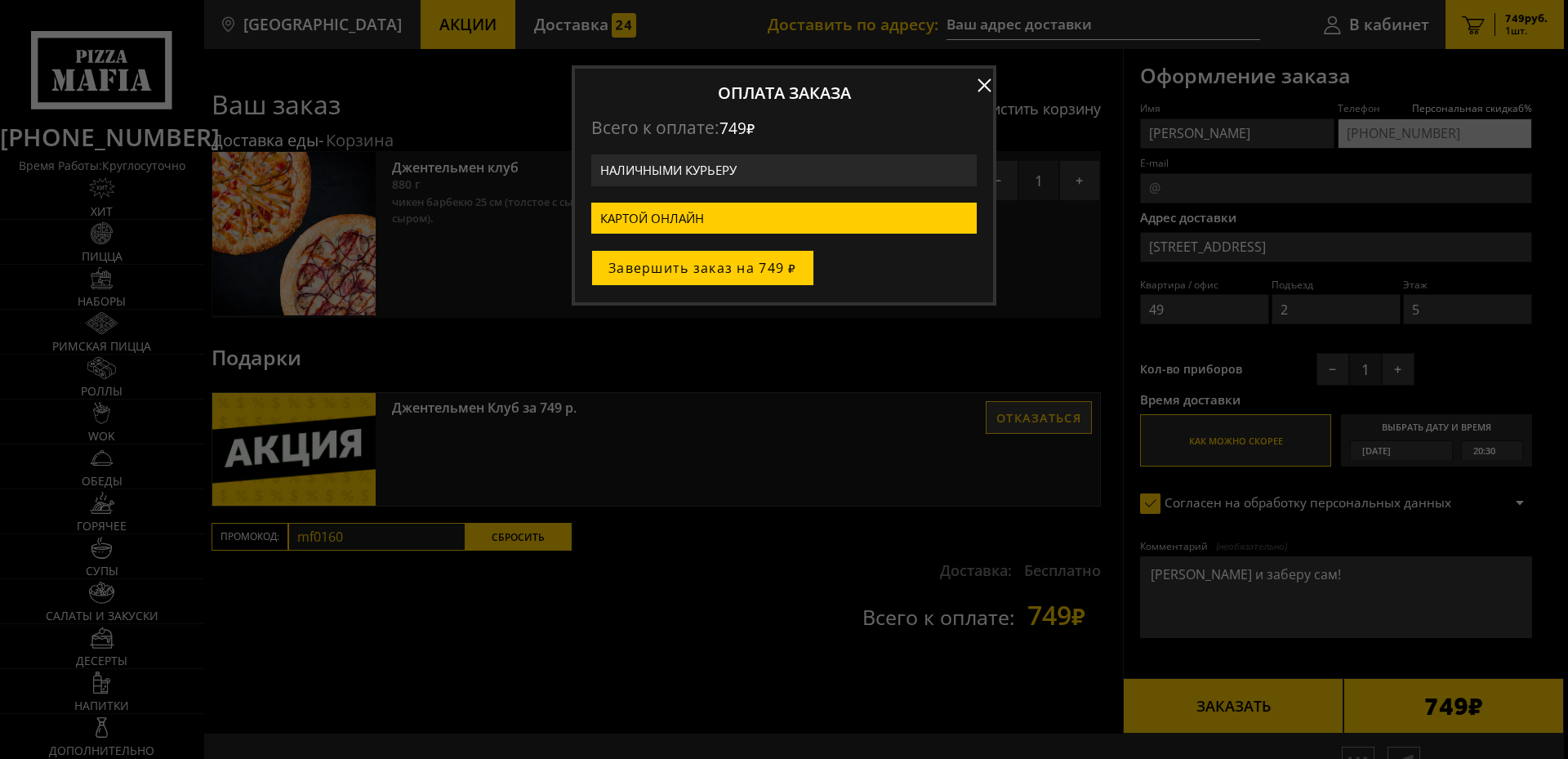
click at [664, 269] on button "Завершить заказ на 749 ₽" at bounding box center [703, 267] width 223 height 36
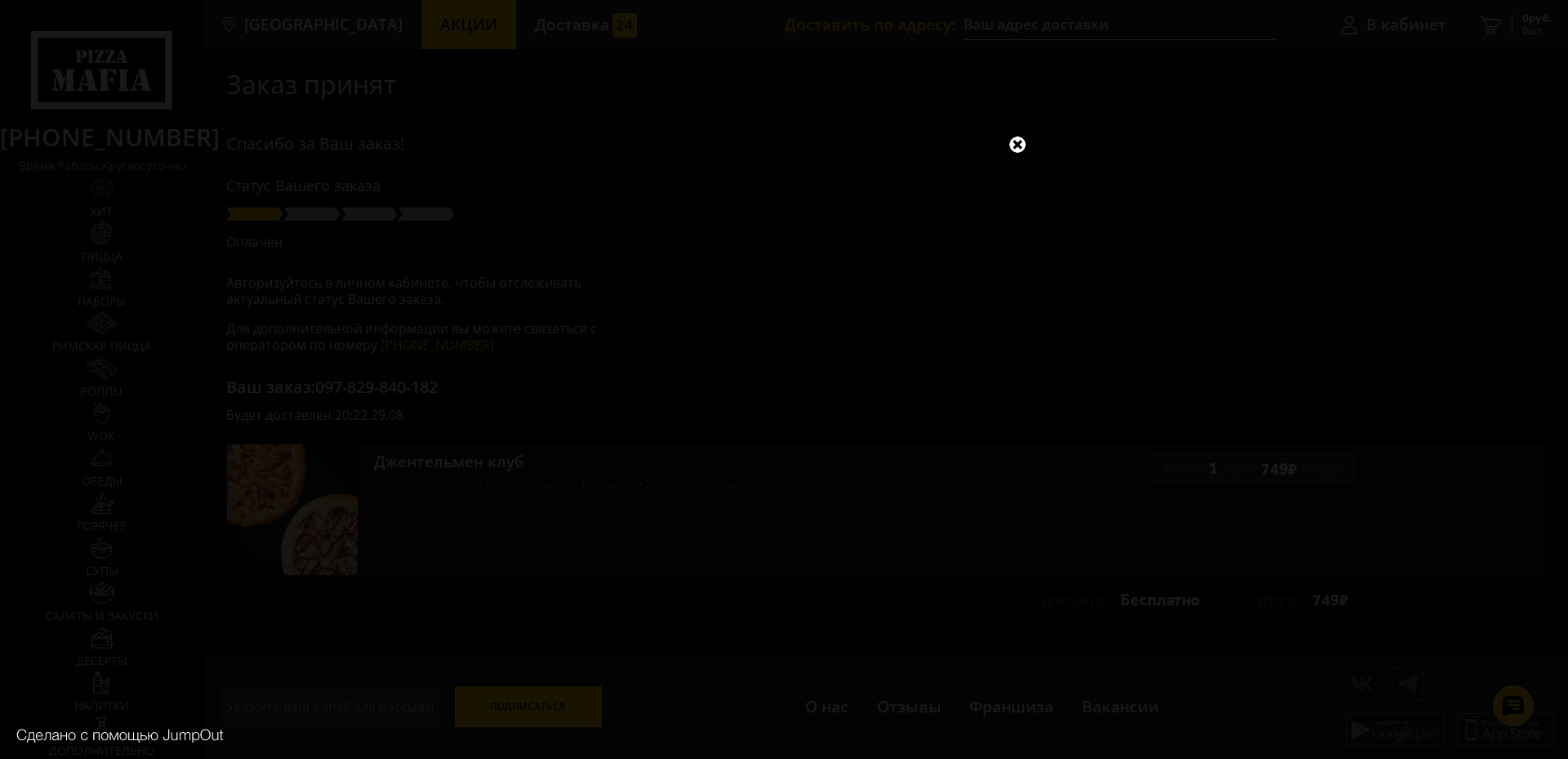
click at [1020, 137] on link at bounding box center [1017, 144] width 21 height 21
